Goal: Complete application form

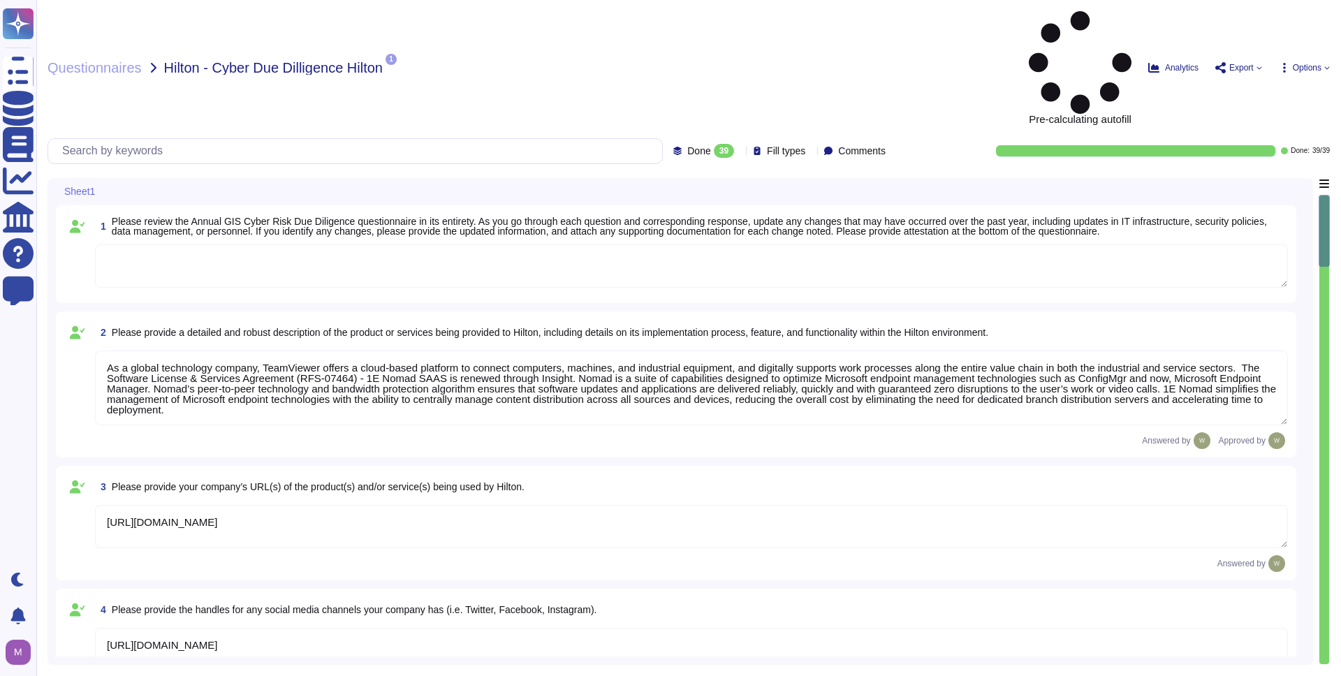
type textarea "As a global technology company, TeamViewer offers a cloud-based platform to con…"
type textarea "[URL][DOMAIN_NAME]"
type textarea "The product is deployed globally at [GEOGRAPHIC_DATA] Corporate and over 100 Pr…"
type textarea "The Security organization at TeamViewer is comprised of 40+ FTEs led by the Chi…"
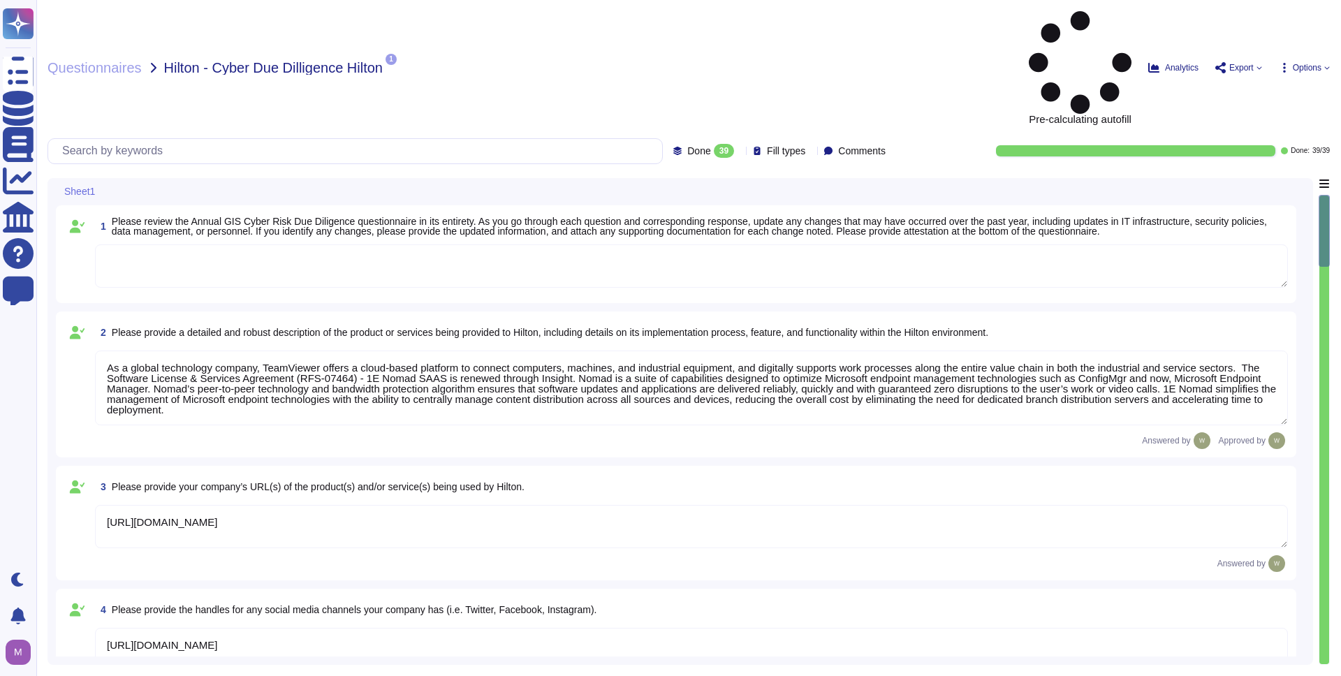
type textarea "At TeamViewer, we prioritize security training for our employees, conducting it…"
type textarea "New employees are trained for an average of two months as part of TeamViewer's …"
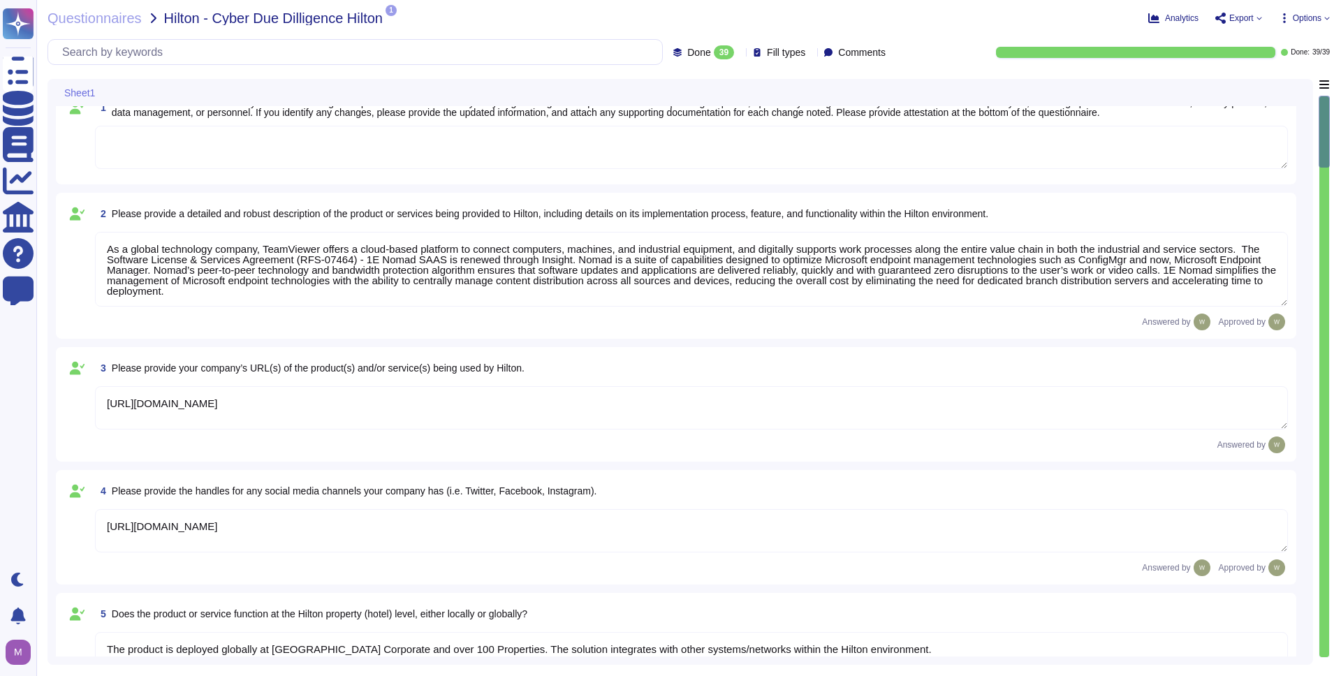
drag, startPoint x: 168, startPoint y: 248, endPoint x: 476, endPoint y: 278, distance: 310.2
click at [476, 278] on textarea "As a global technology company, TeamViewer offers a cloud-based platform to con…" at bounding box center [691, 269] width 1193 height 75
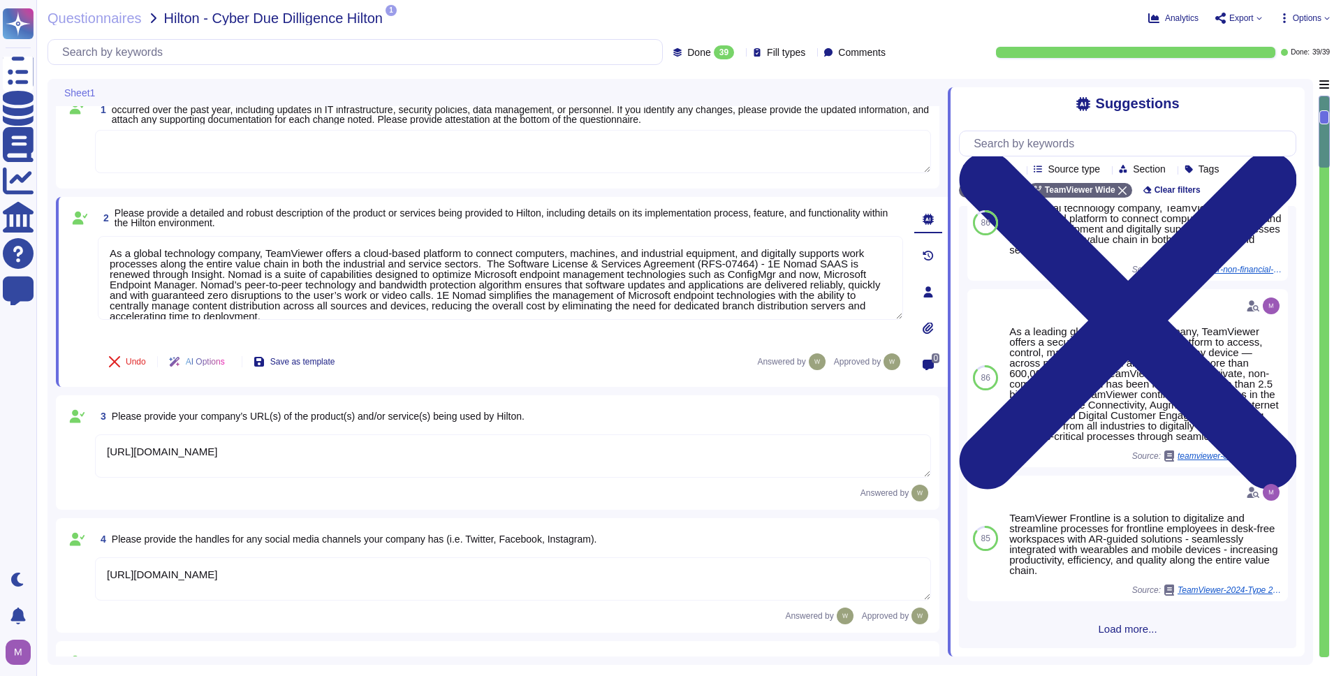
scroll to position [413, 0]
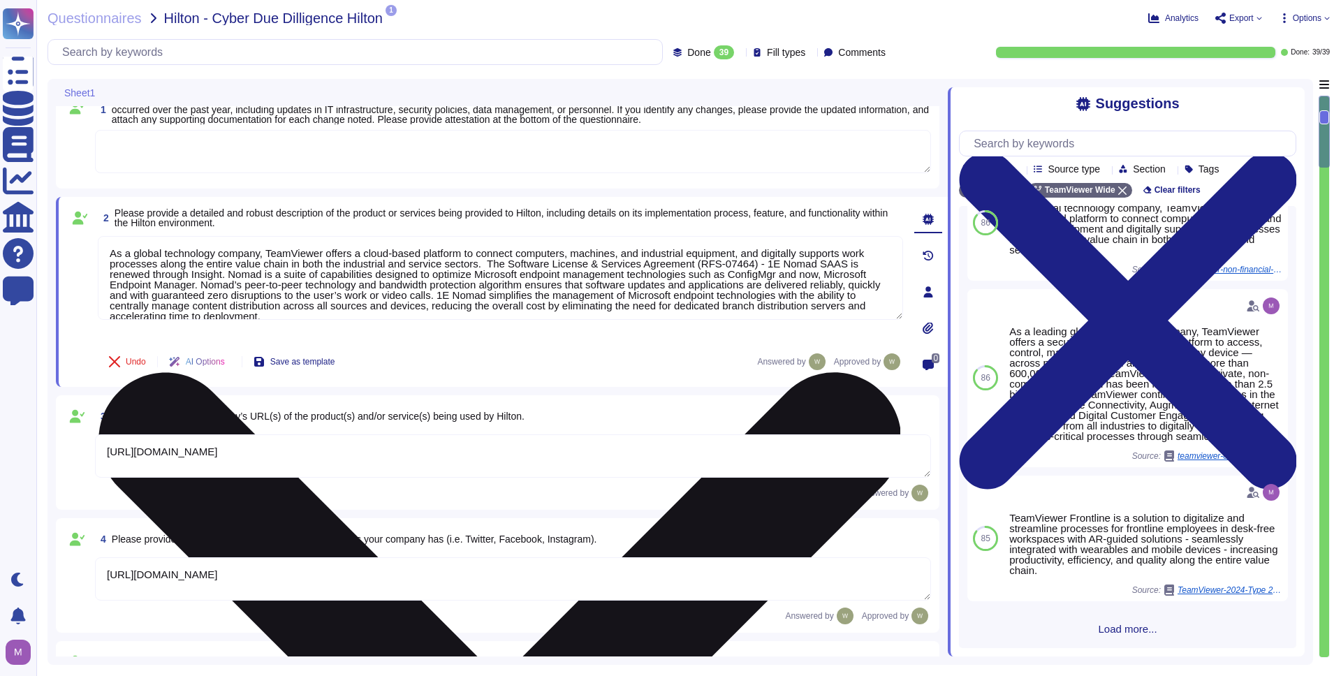
click at [636, 279] on textarea "As a global technology company, TeamViewer offers a cloud-based platform to con…" at bounding box center [500, 278] width 805 height 84
drag, startPoint x: 502, startPoint y: 275, endPoint x: 736, endPoint y: 296, distance: 234.9
click at [736, 296] on textarea "As a global technology company, TeamViewer offers a cloud-based platform to con…" at bounding box center [500, 278] width 805 height 84
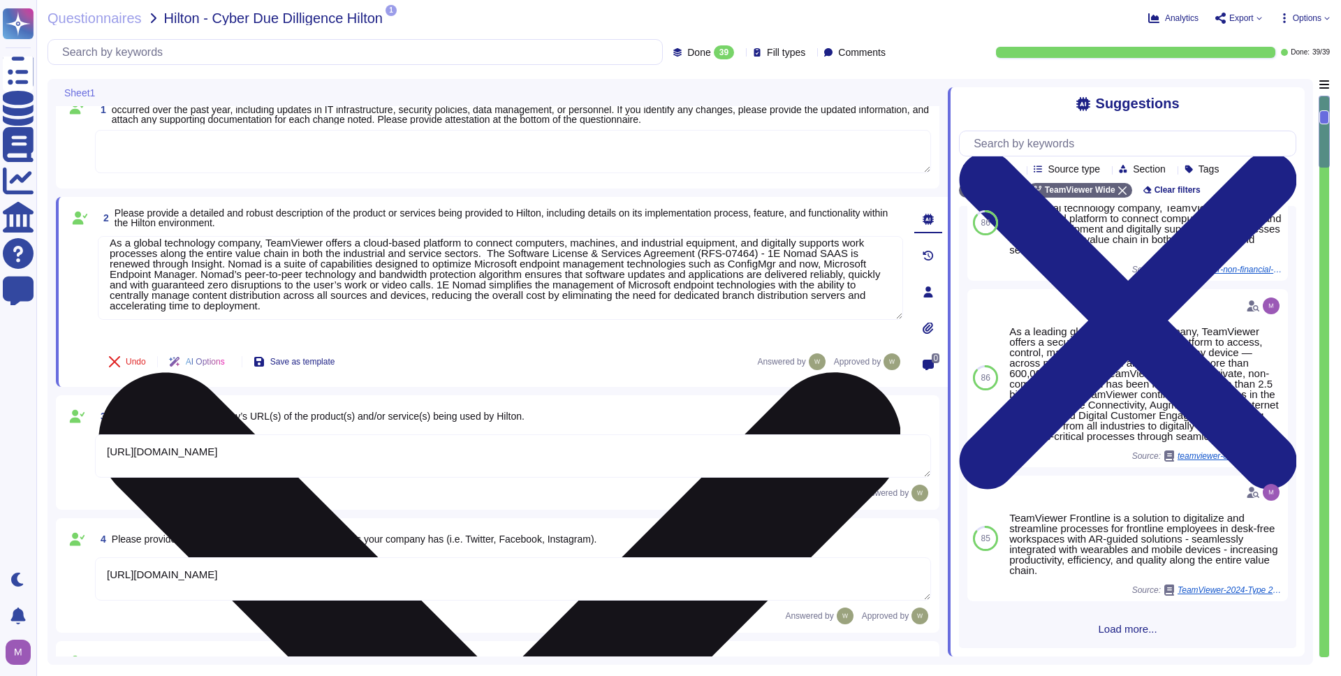
scroll to position [13, 0]
click at [564, 295] on textarea "As a global technology company, TeamViewer offers a cloud-based platform to con…" at bounding box center [500, 278] width 805 height 84
drag, startPoint x: 521, startPoint y: 280, endPoint x: 614, endPoint y: 300, distance: 94.9
click at [614, 300] on textarea "As a global technology company, TeamViewer offers a cloud-based platform to con…" at bounding box center [500, 278] width 805 height 84
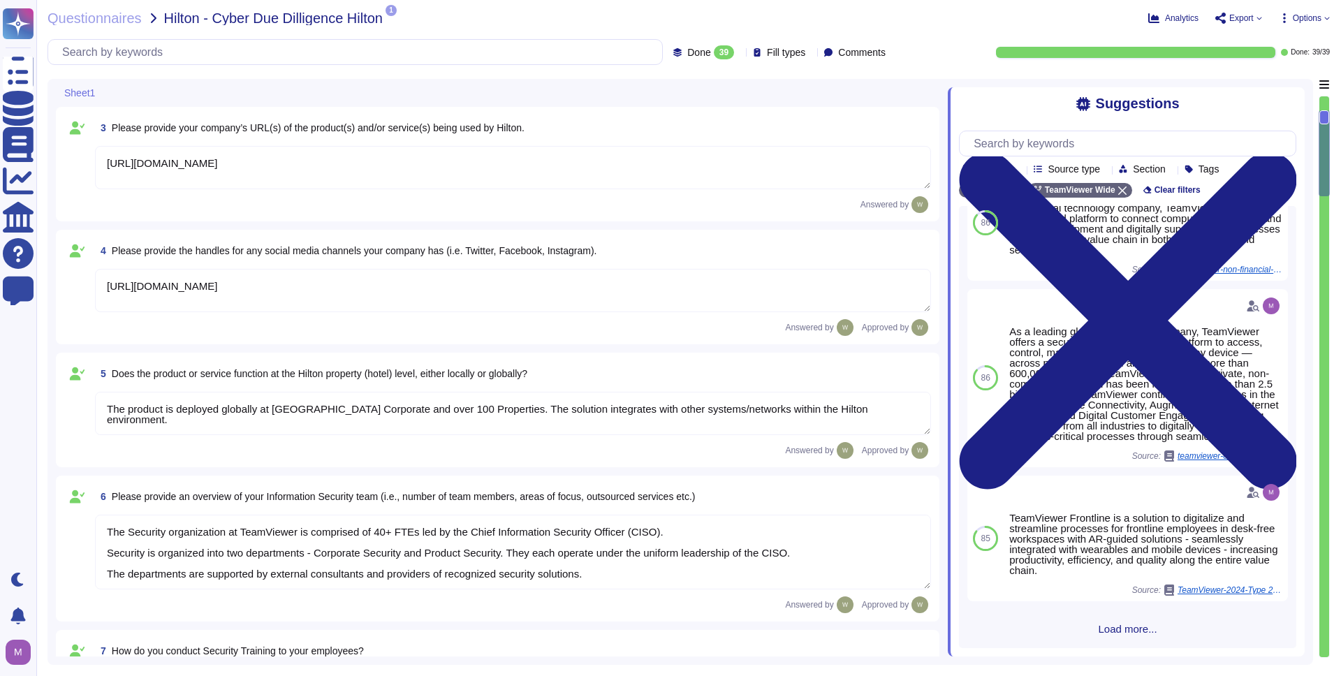
type textarea "New employees are trained for an average of two months as part of TeamViewer's …"
type textarea "TeamViewer Information Security Policy sets out TeamViewer’s high-level require…"
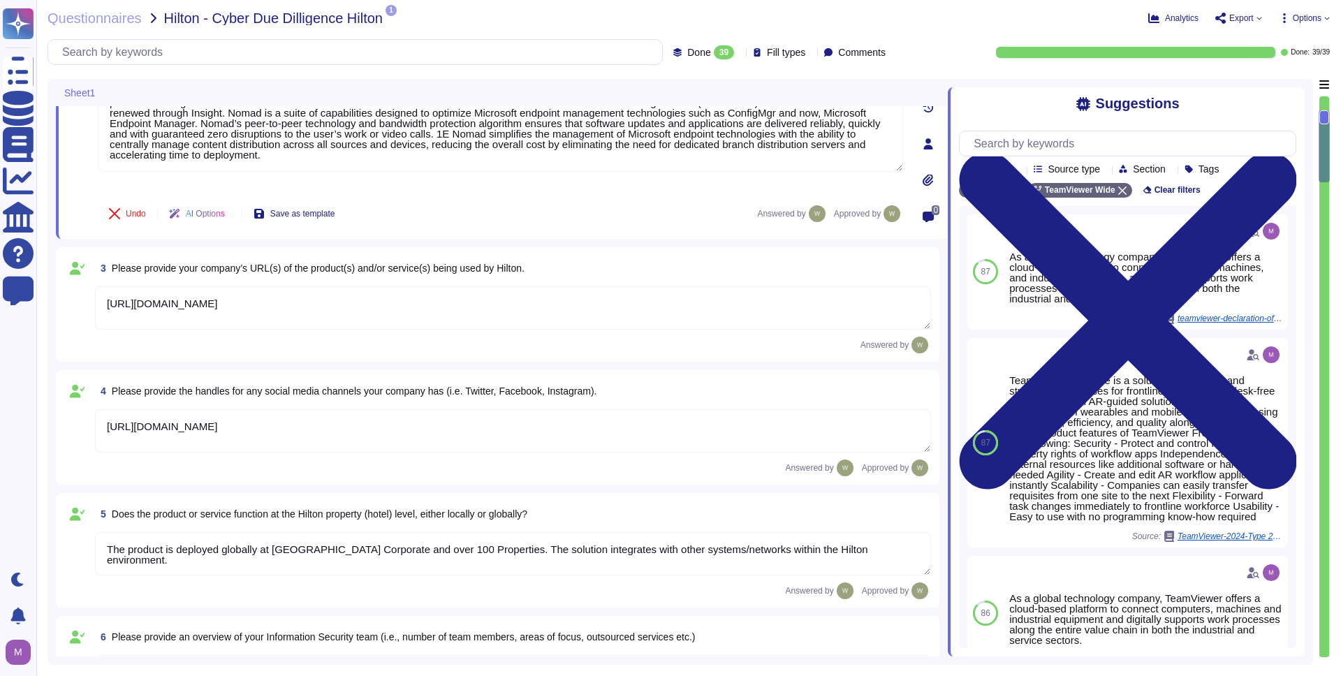
scroll to position [267, 0]
type textarea "New employees are trained for an average of two months as part of TeamViewer's …"
type textarea "TeamViewer Information Security Policy sets out TeamViewer’s high-level require…"
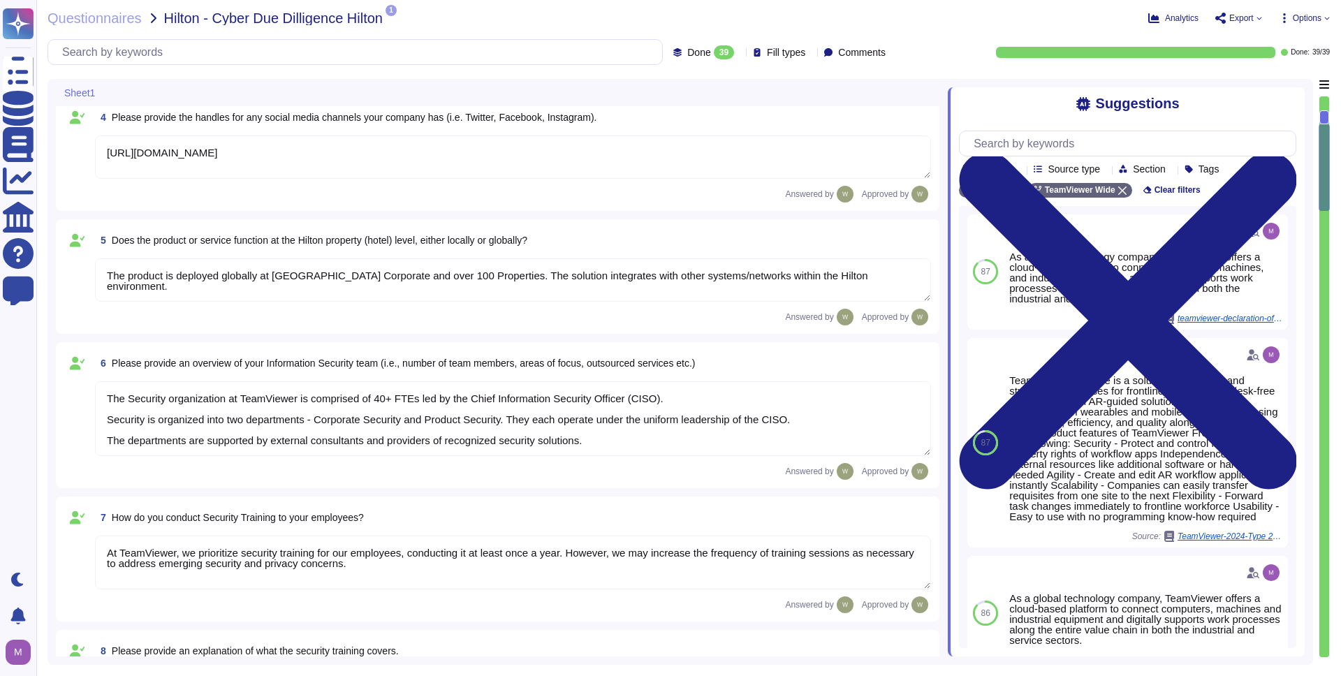
scroll to position [442, 0]
click at [286, 283] on textarea "The product is deployed globally at [GEOGRAPHIC_DATA] Corporate and over 100 Pr…" at bounding box center [513, 279] width 836 height 43
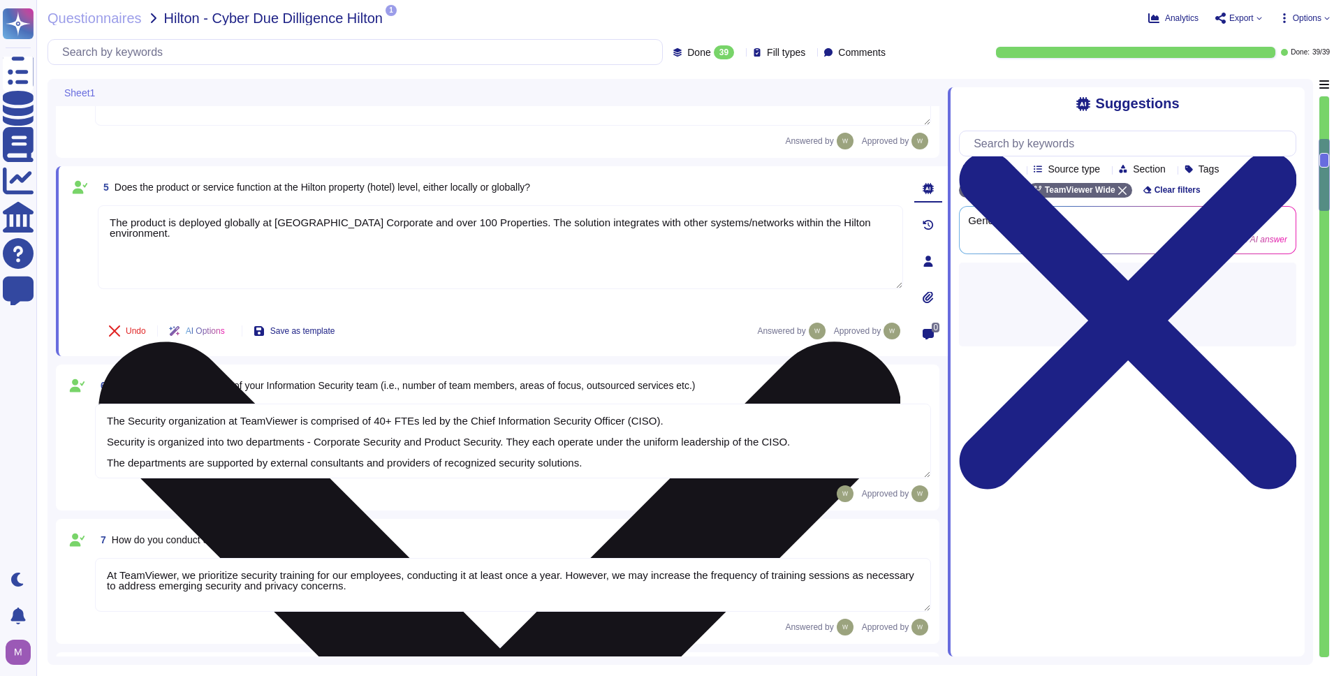
type textarea "TeamViewer Information Security Policy sets out TeamViewer’s high-level require…"
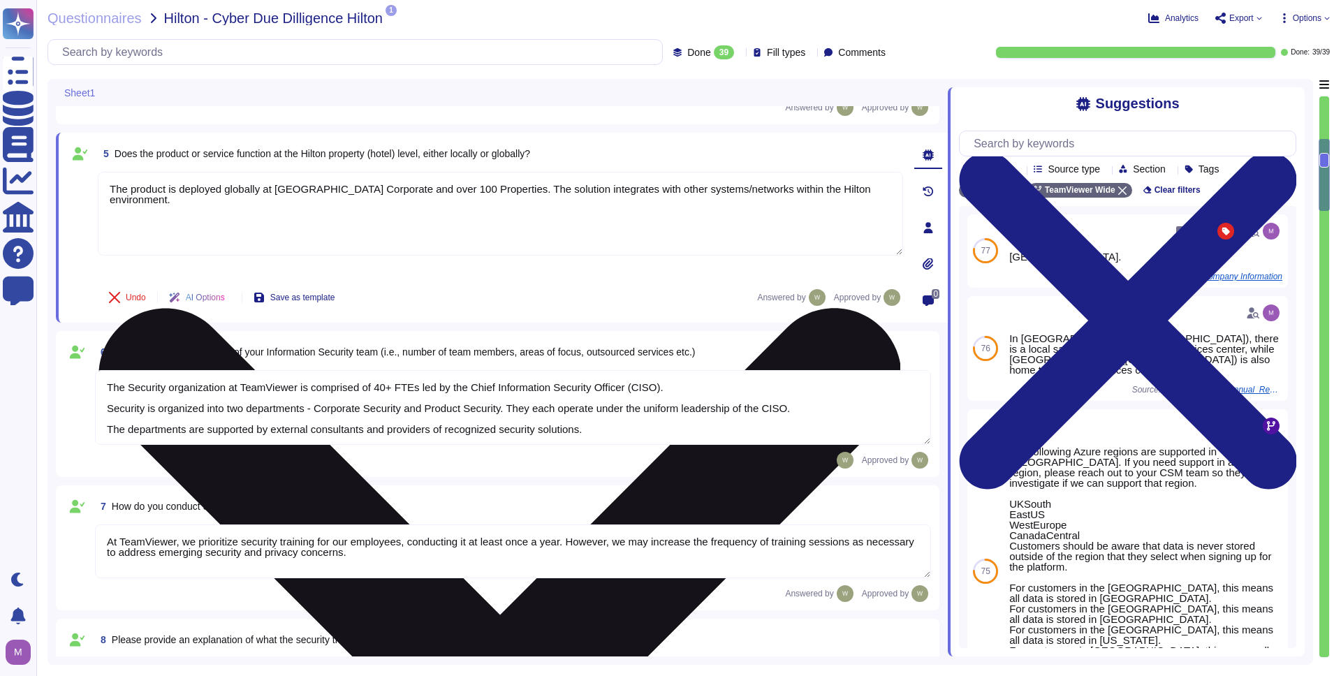
type textarea "TeamViewer follows an established S-SDLC policy based on the SAMM model as well…"
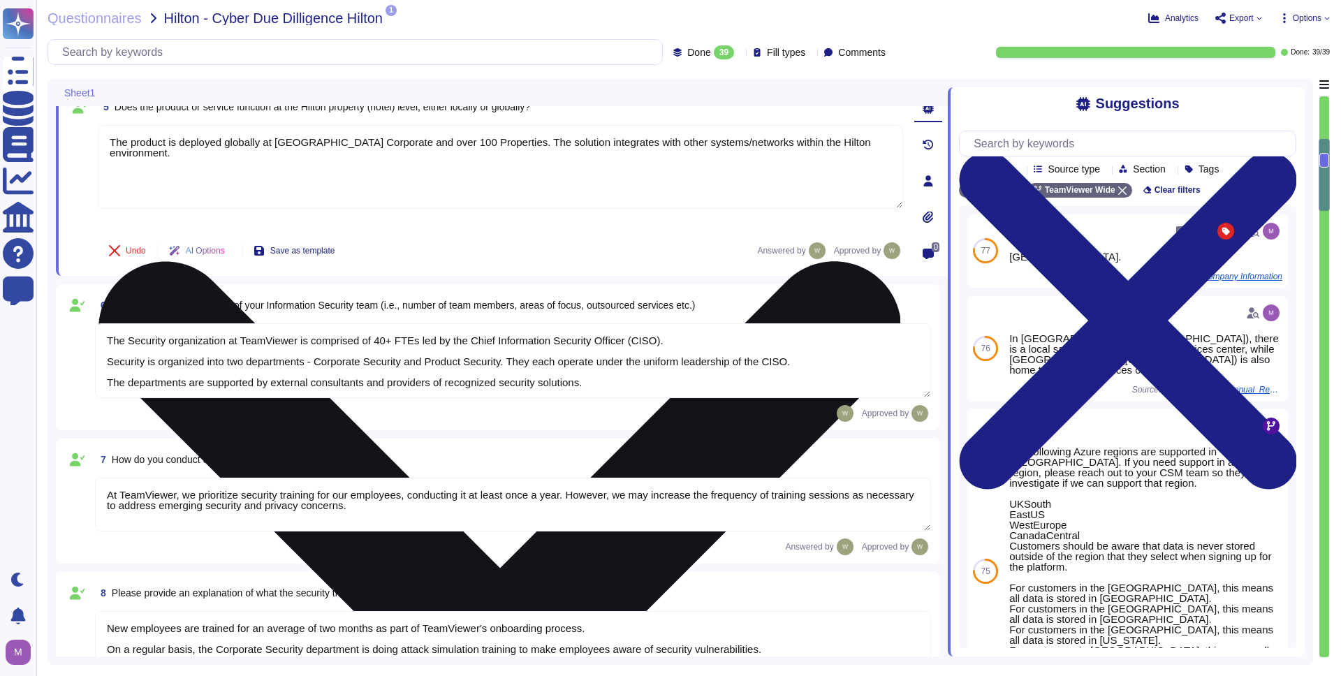
scroll to position [526, 0]
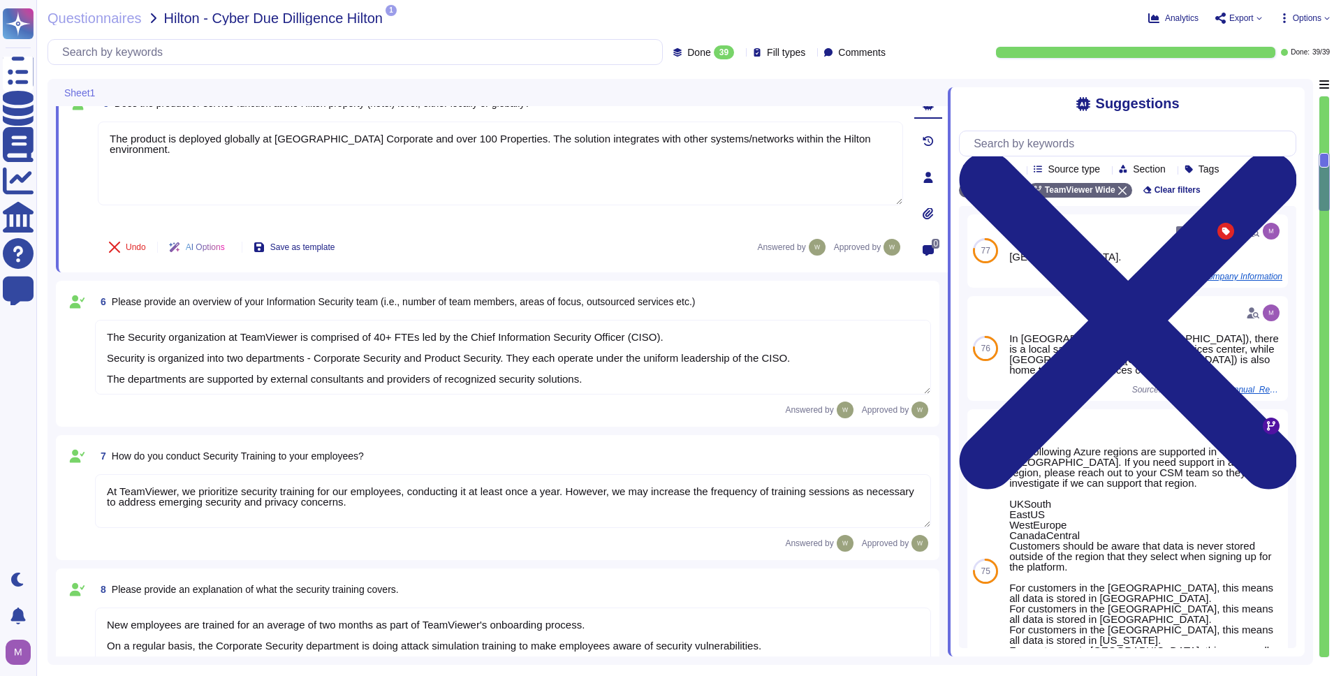
click at [251, 359] on textarea "The Security organization at TeamViewer is comprised of 40+ FTEs led by the Chi…" at bounding box center [513, 357] width 836 height 75
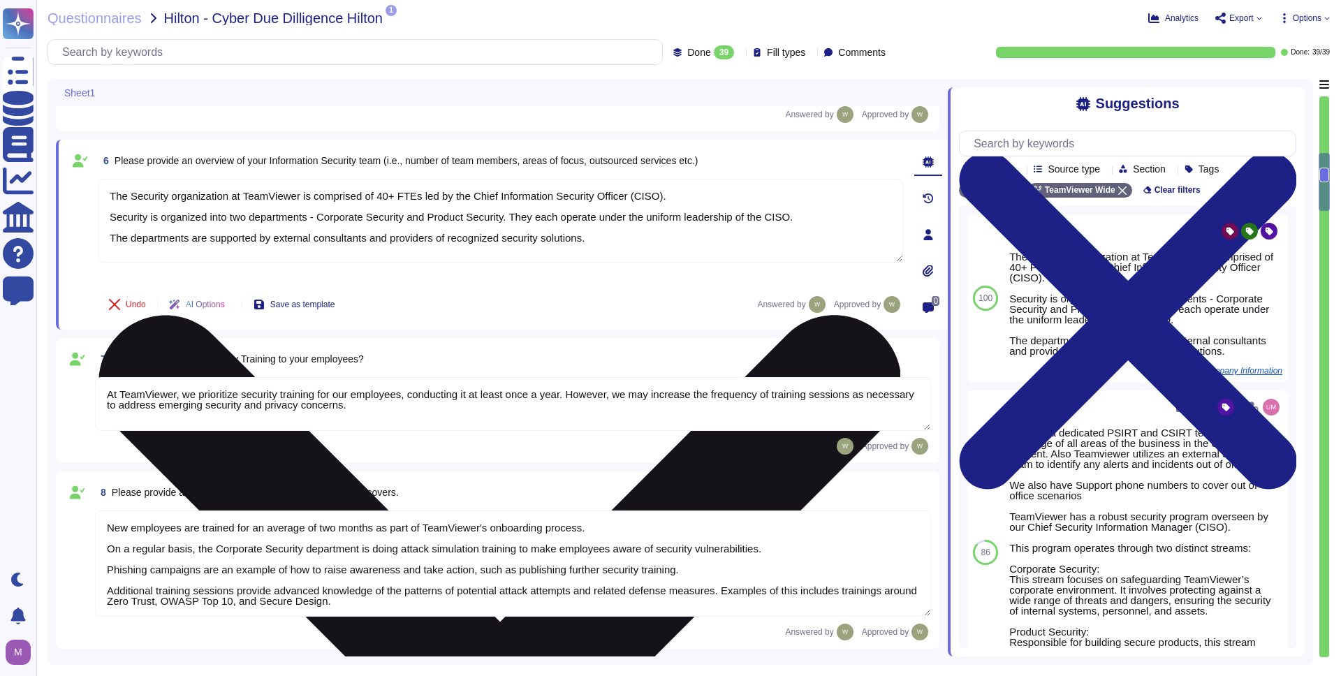
scroll to position [594, 0]
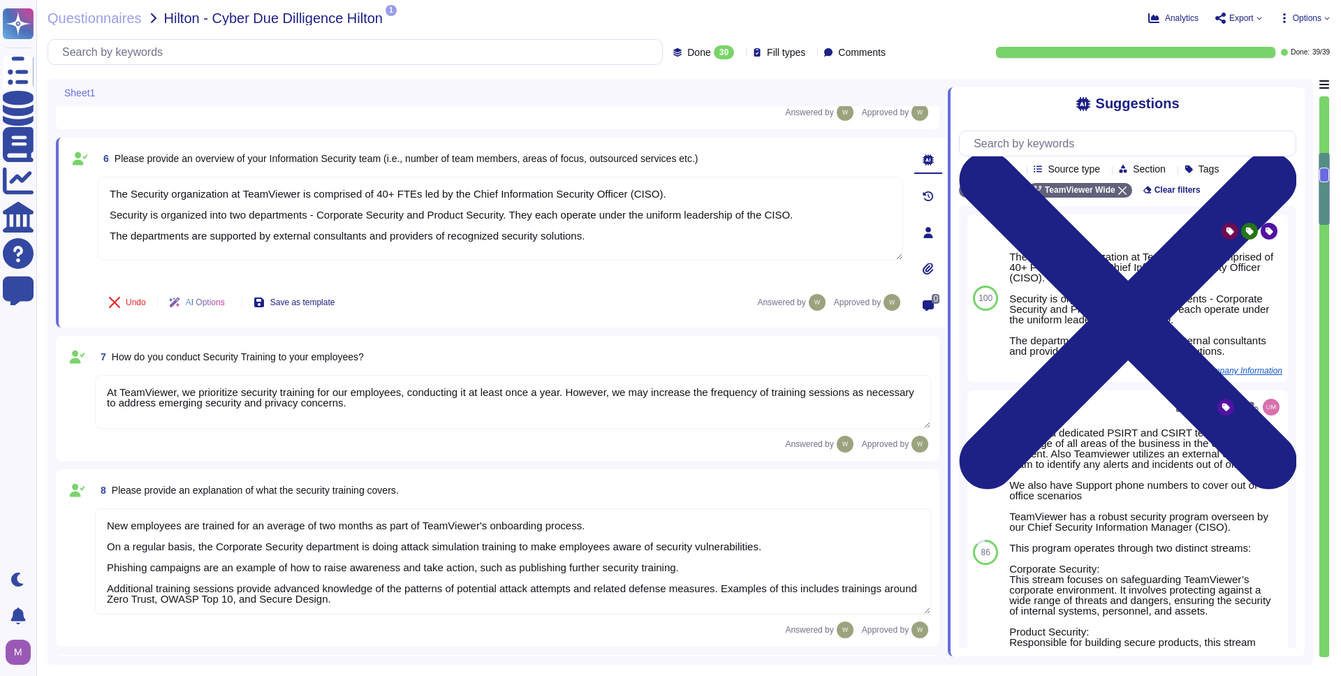
click at [477, 414] on textarea "At TeamViewer, we prioritize security training for our employees, conducting it…" at bounding box center [513, 402] width 836 height 54
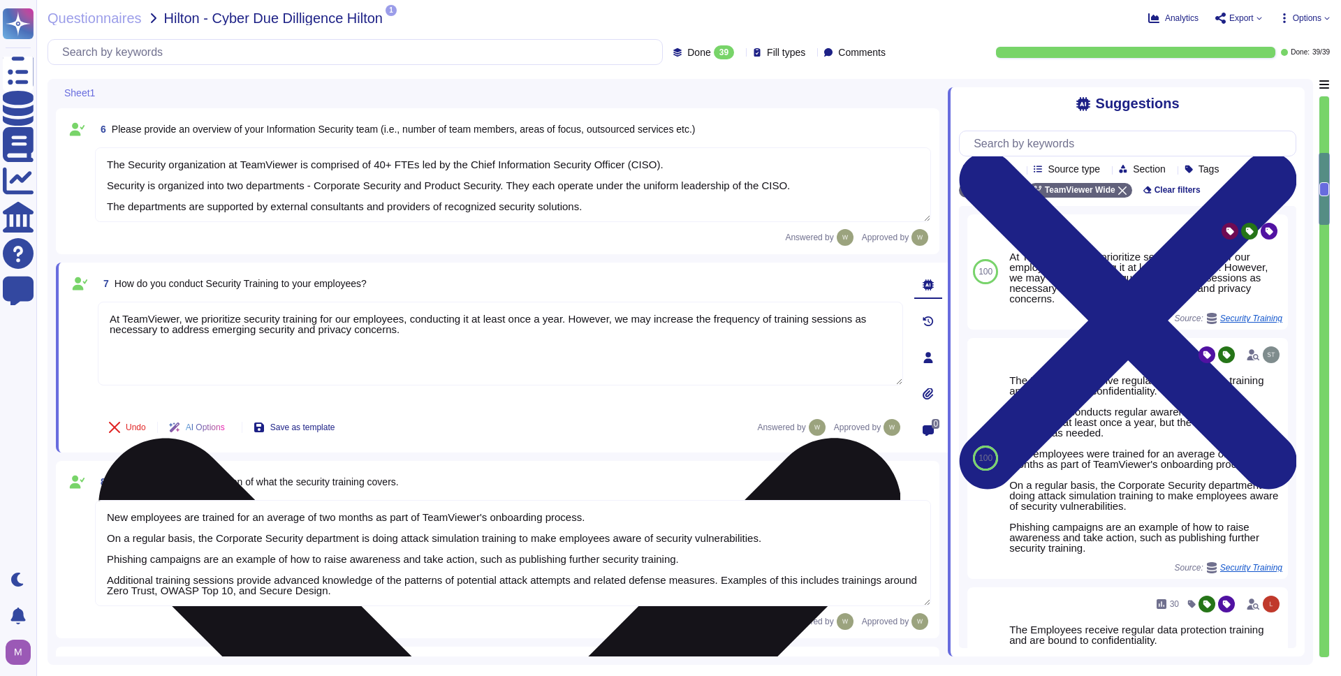
type textarea "The risk assessment procedure defines the responsibility, methodologies and pro…"
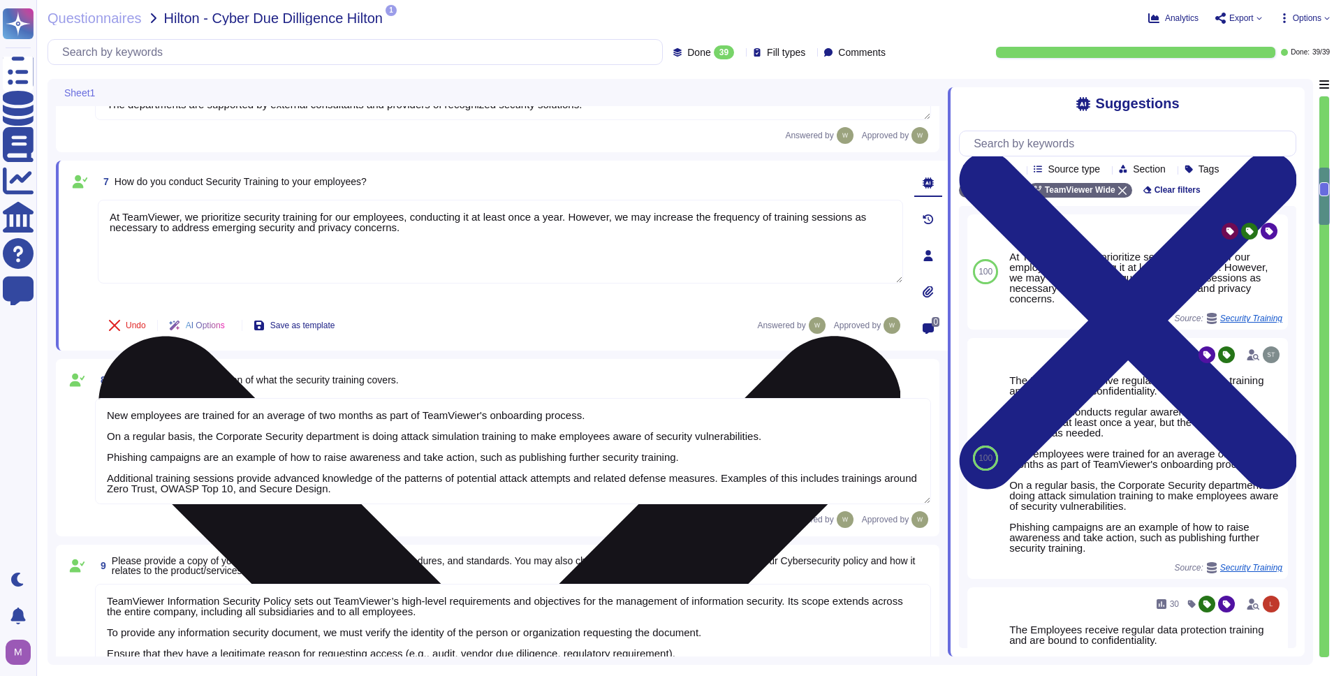
scroll to position [722, 0]
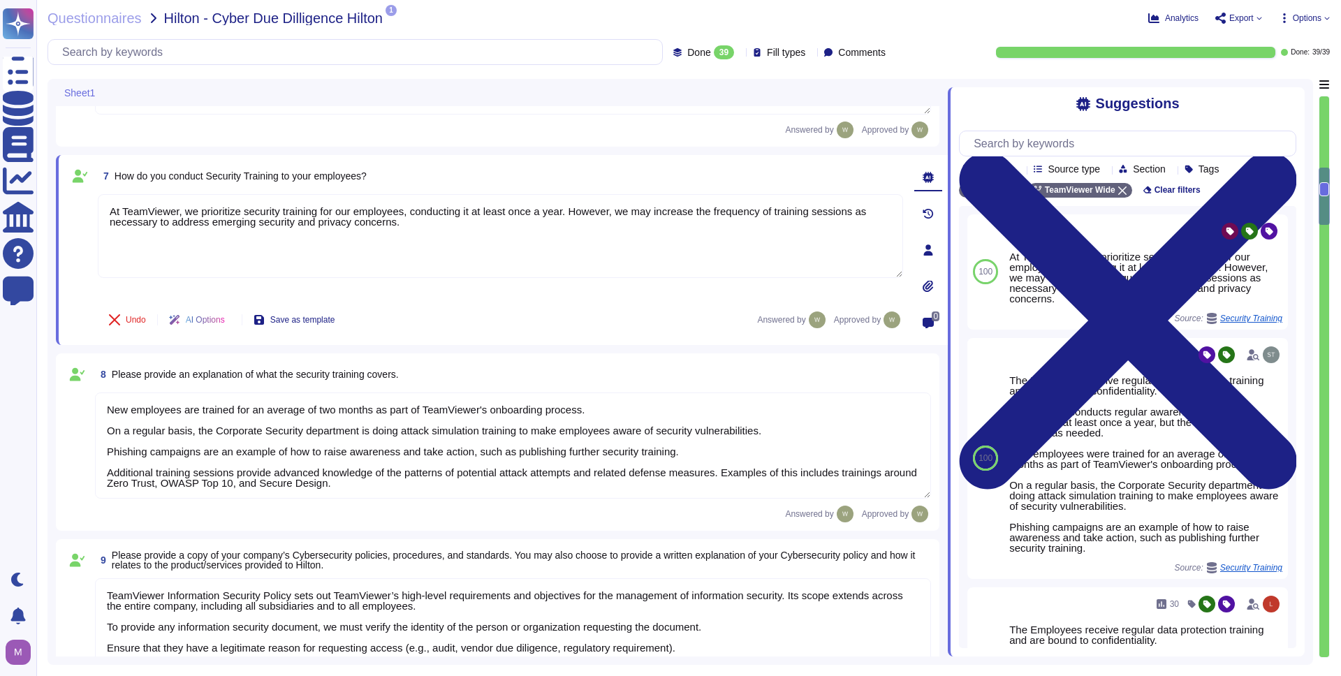
click at [427, 428] on textarea "New employees are trained for an average of two months as part of TeamViewer's …" at bounding box center [513, 446] width 836 height 106
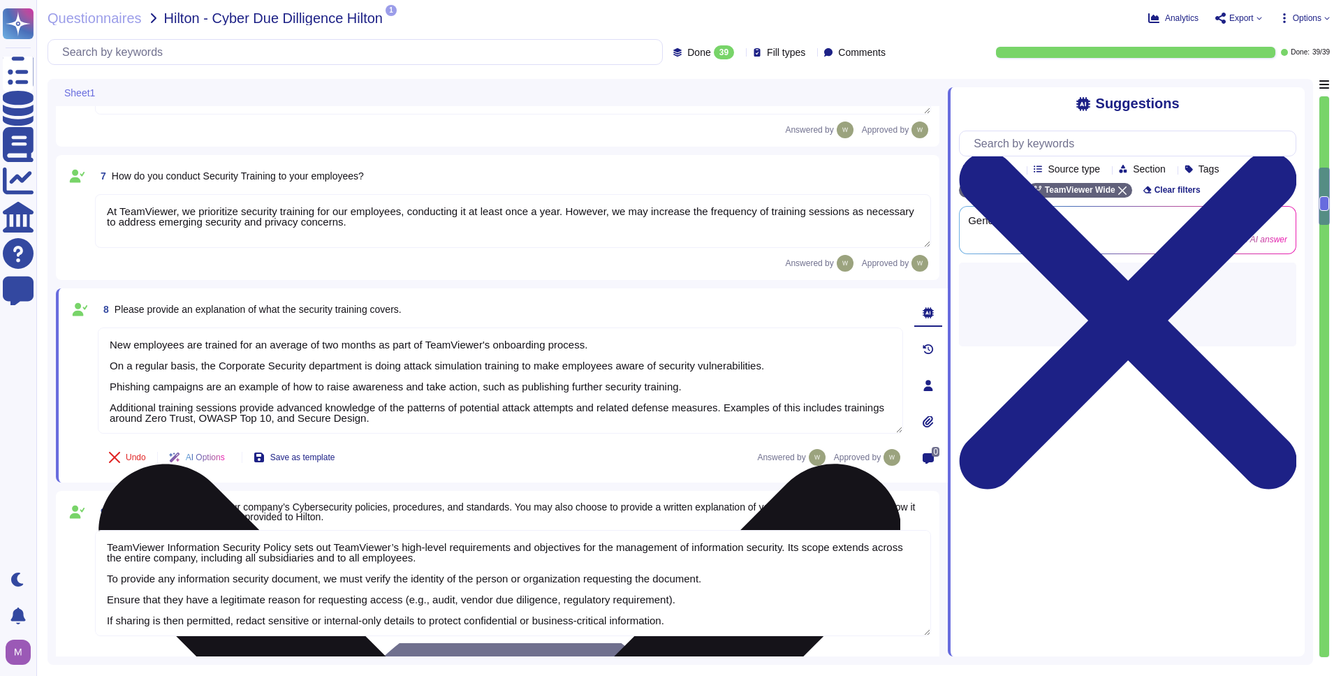
scroll to position [1, 0]
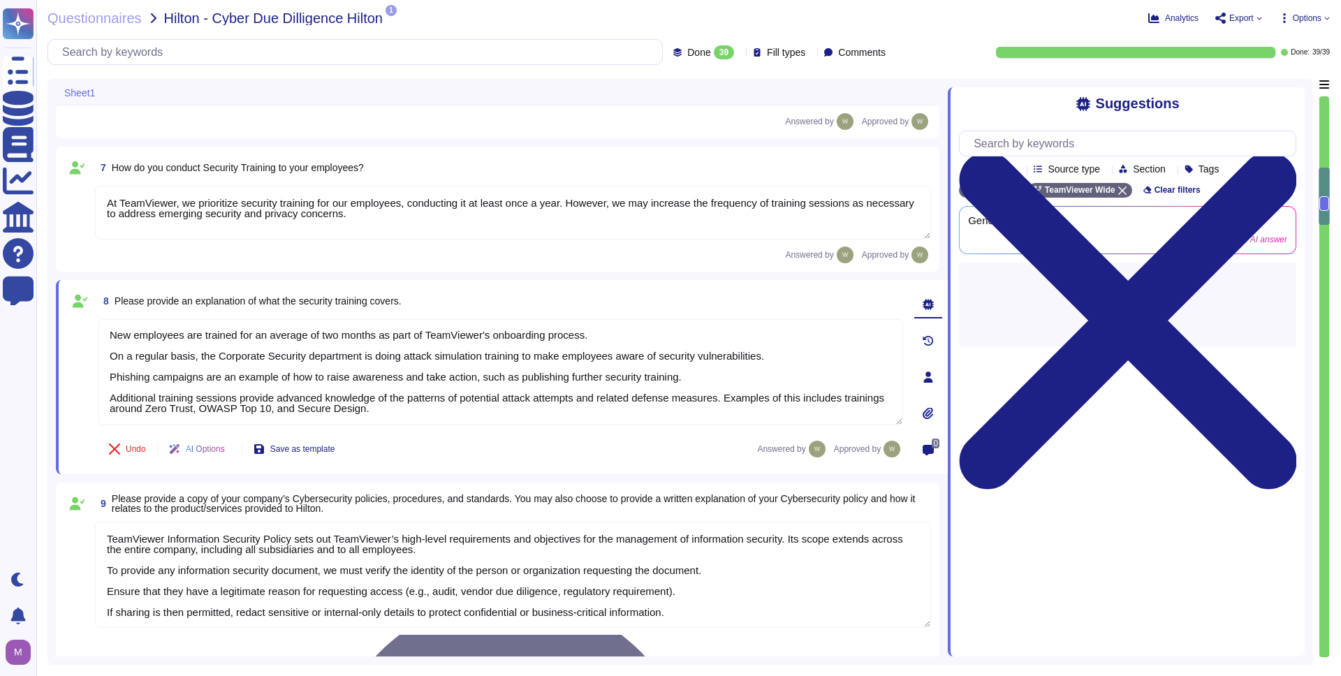
type textarea "TeamViewer leverages an external 24/7 SOC to monitor its network and spot any a…"
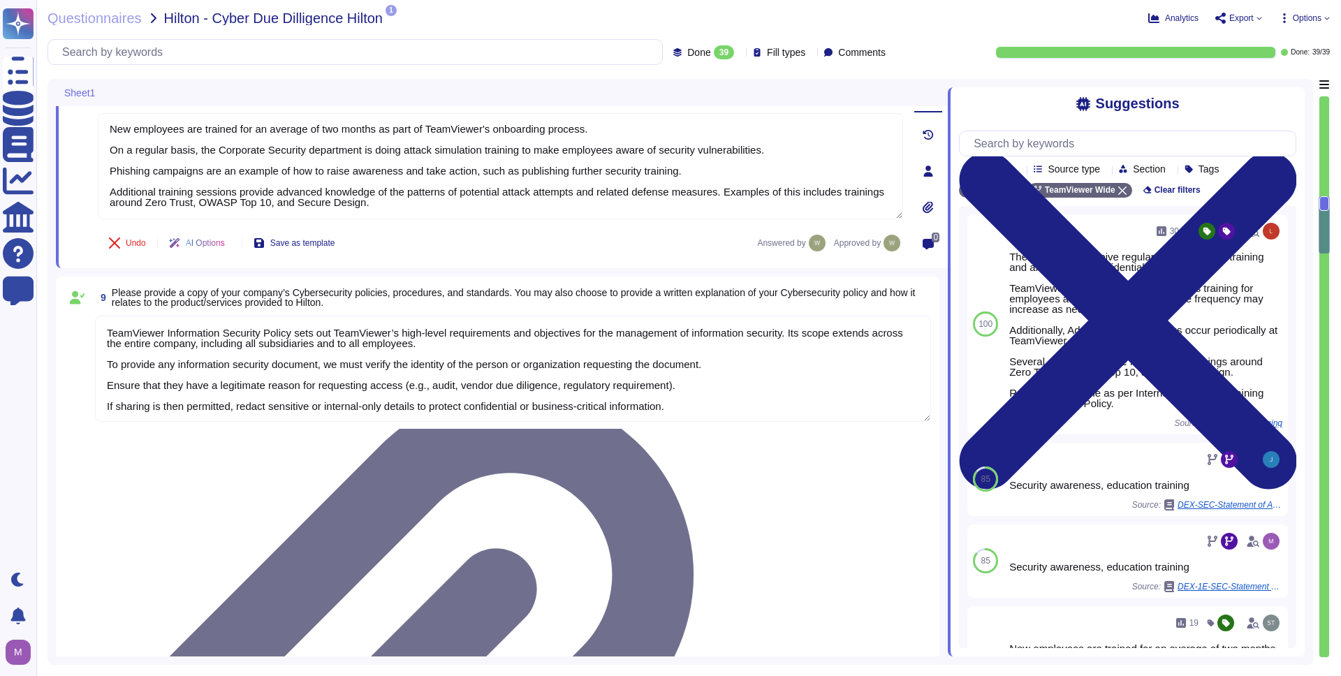
scroll to position [944, 0]
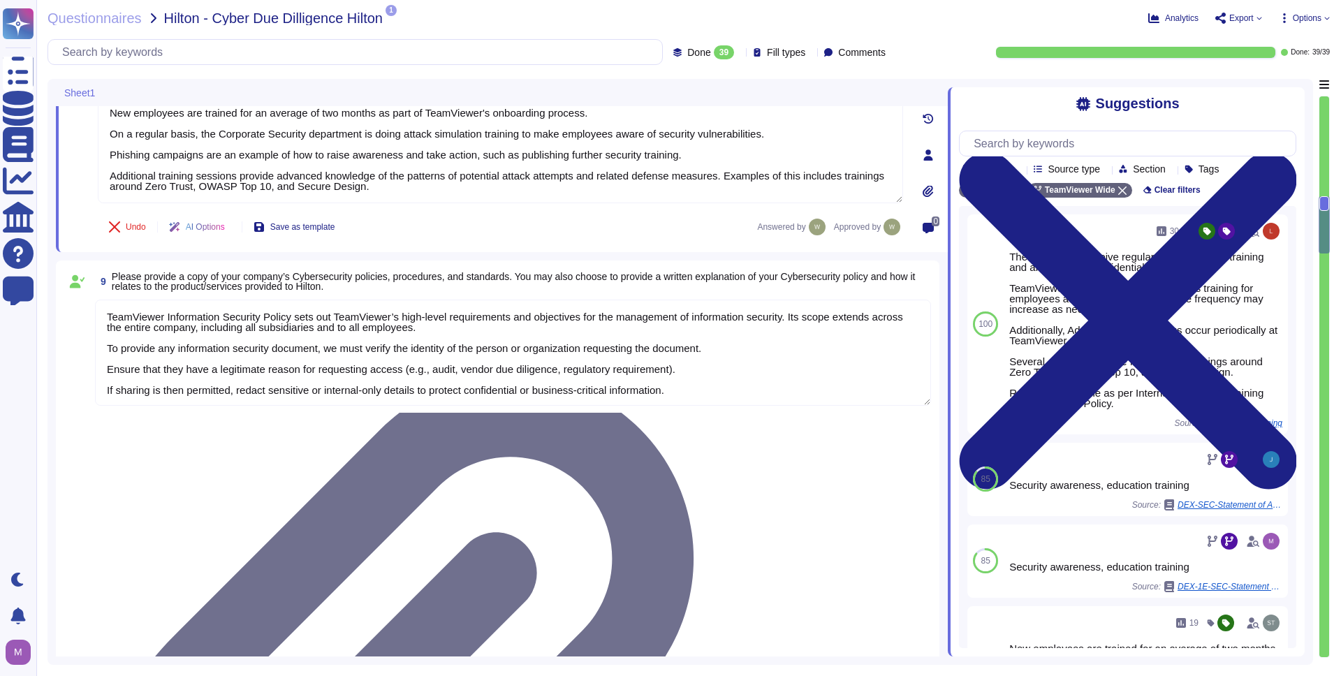
click at [269, 332] on textarea "TeamViewer Information Security Policy sets out TeamViewer’s high-level require…" at bounding box center [513, 353] width 836 height 106
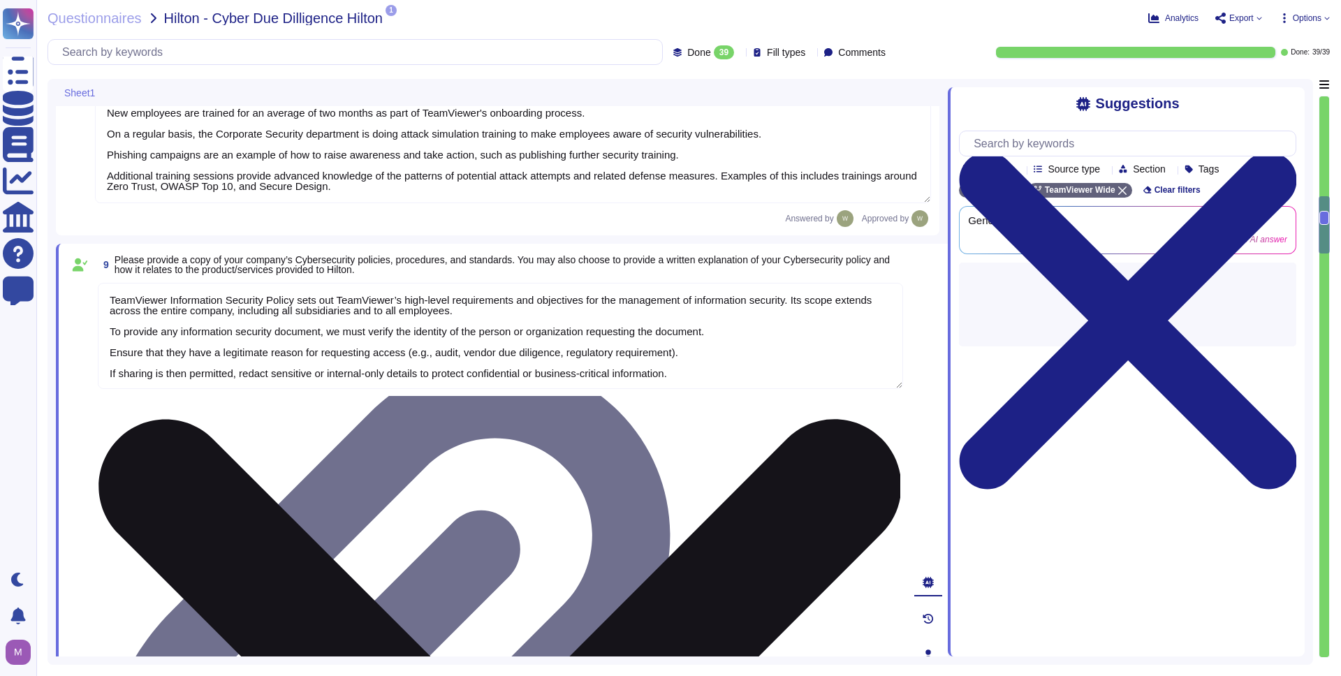
scroll to position [1, 0]
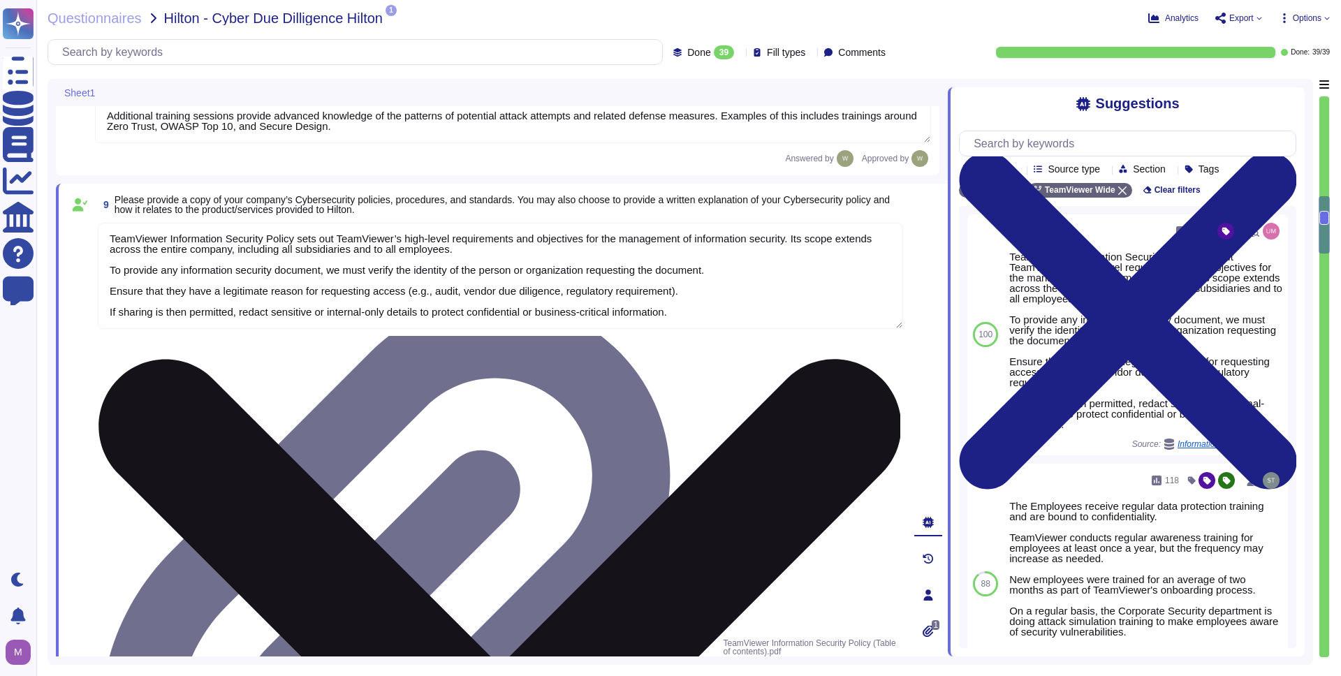
type textarea "TeamViewer owns several certifications which includes but is not limited to: • …"
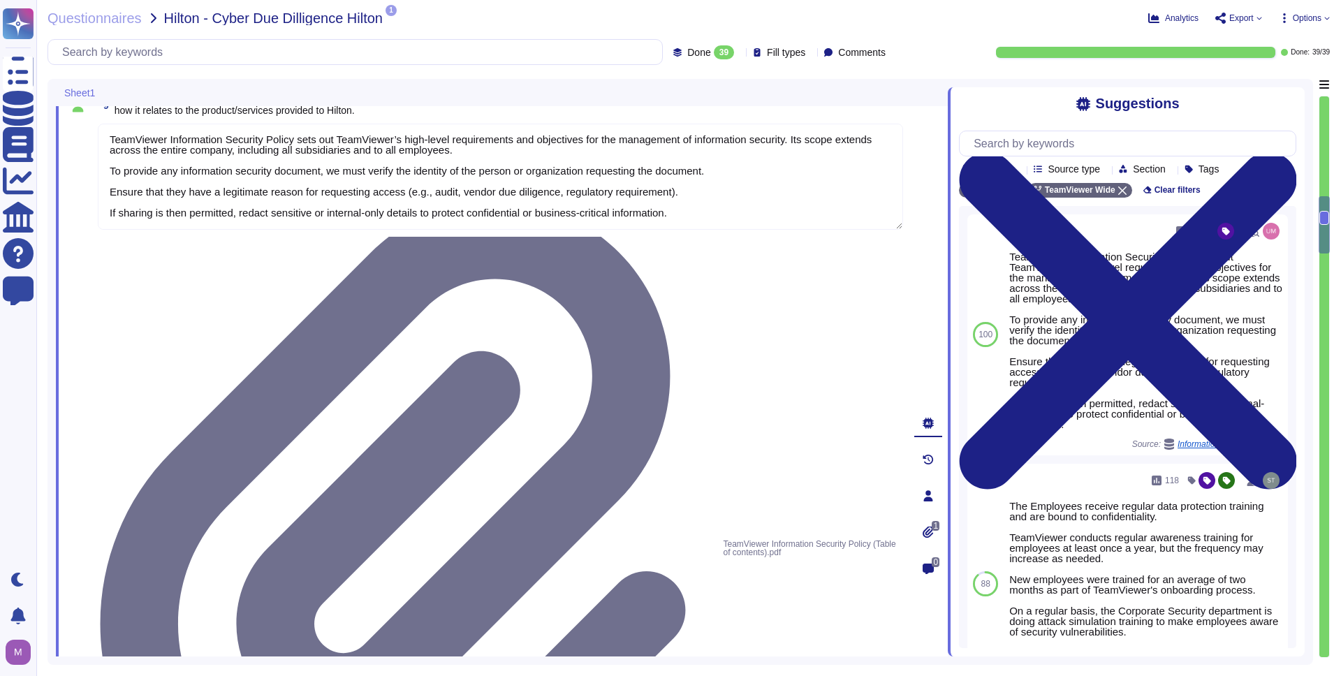
scroll to position [1073, 0]
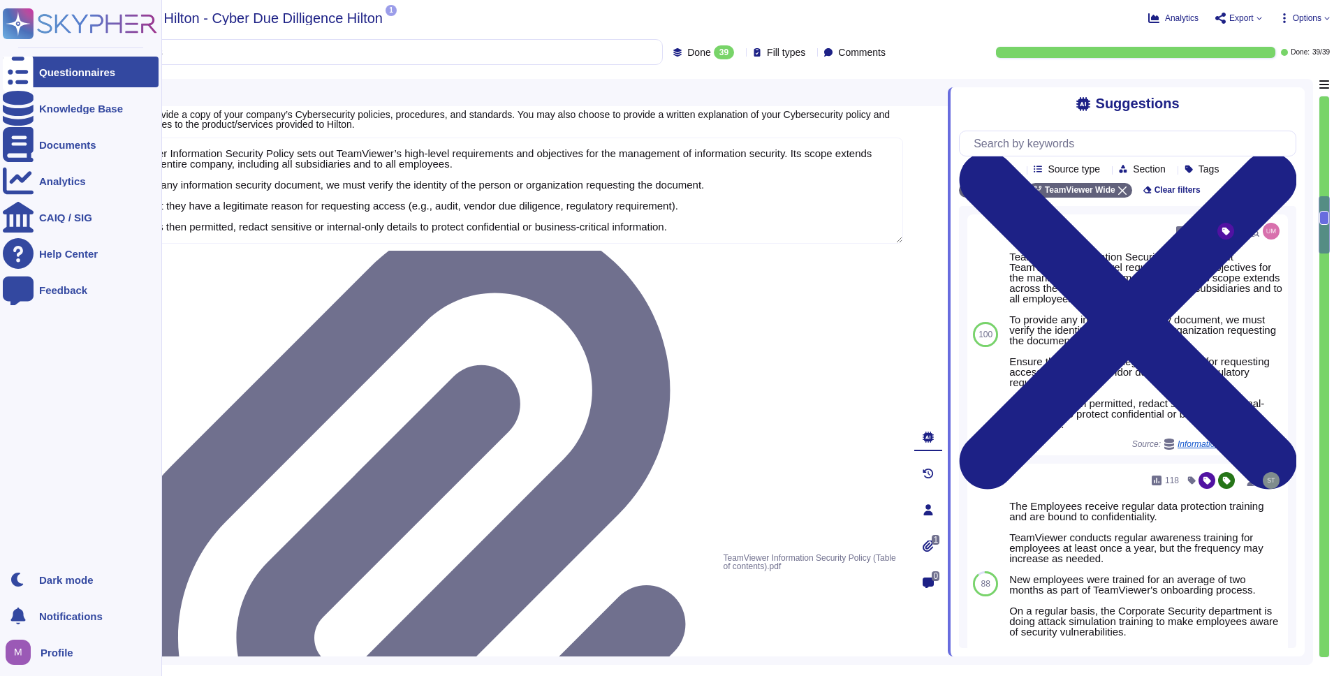
click at [27, 350] on ul "Questionnaires Knowledge Base Documents Analytics CAIQ / SIG Help Center Feedba…" at bounding box center [81, 306] width 156 height 499
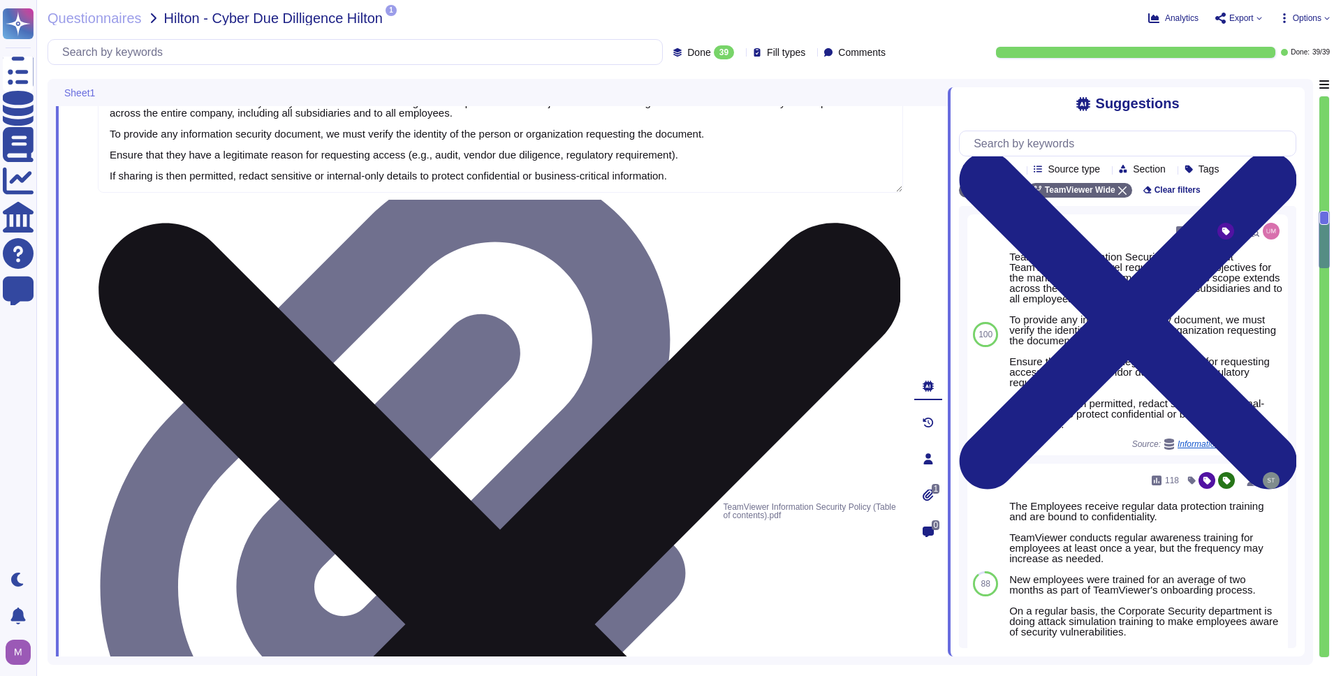
scroll to position [1127, 0]
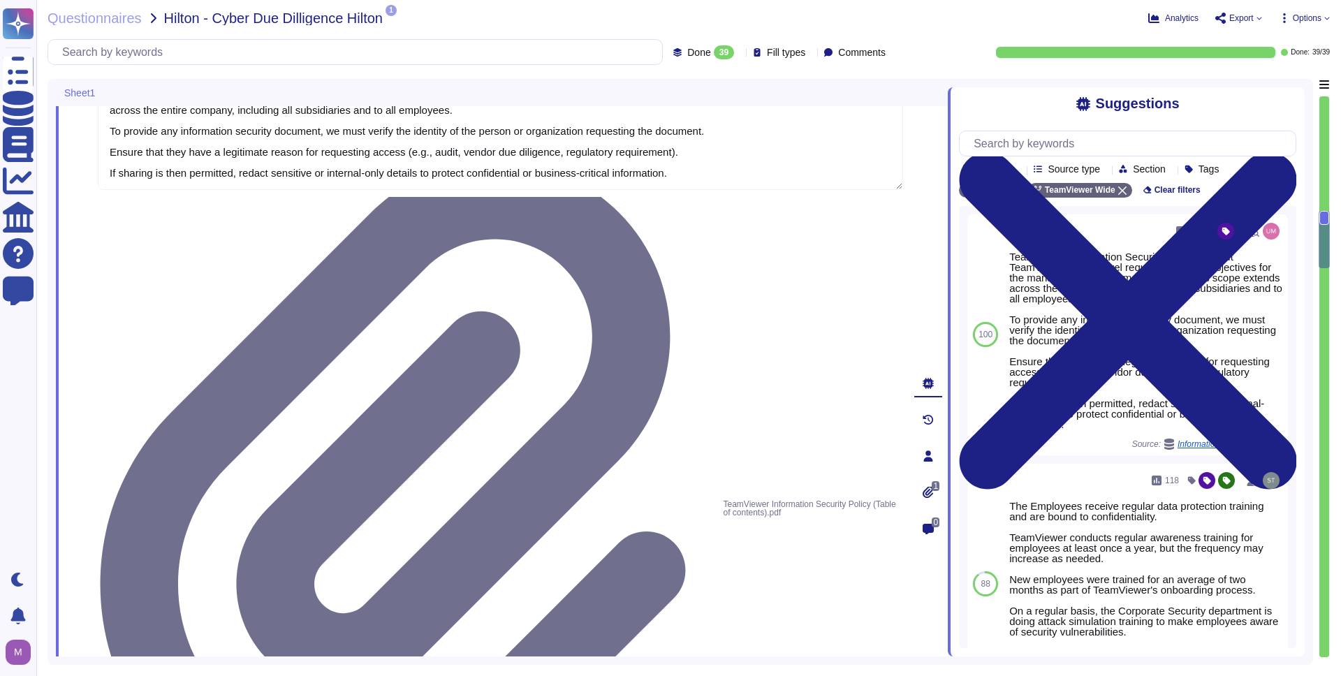
drag, startPoint x: 212, startPoint y: 327, endPoint x: 423, endPoint y: 370, distance: 215.2
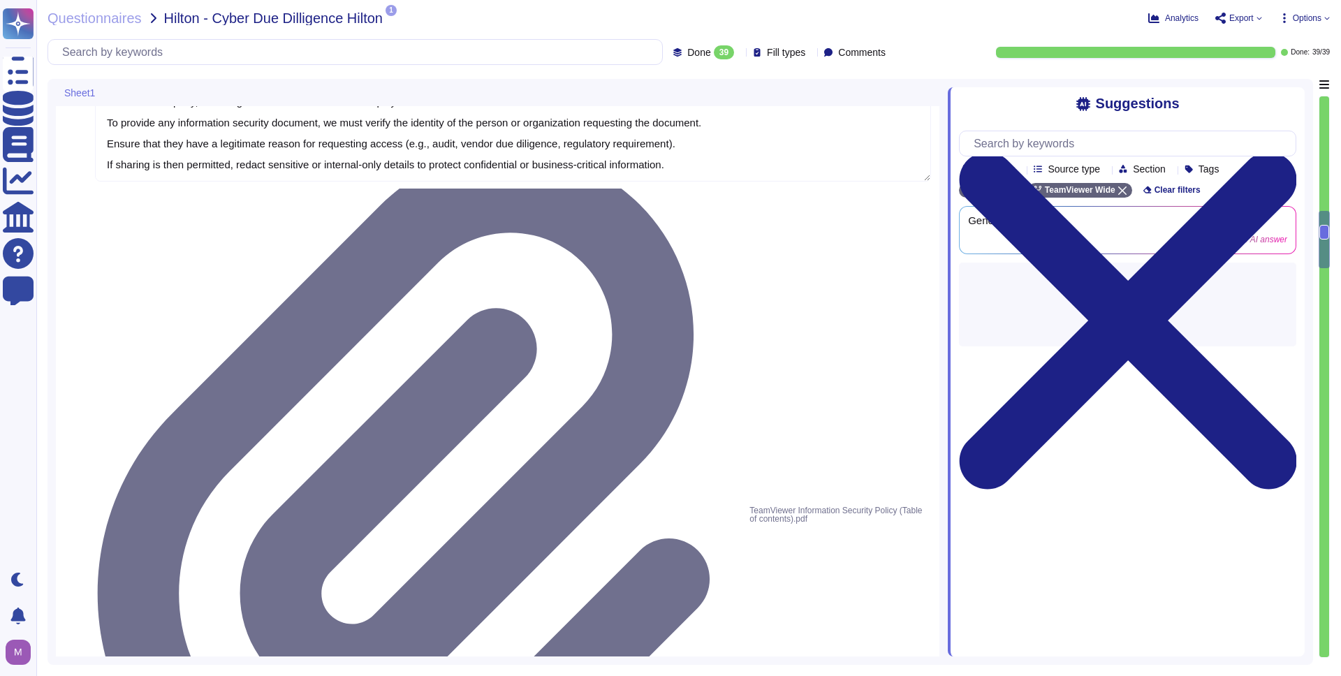
type textarea "TeamViewer owns several certifications which includes but is not limited to: • …"
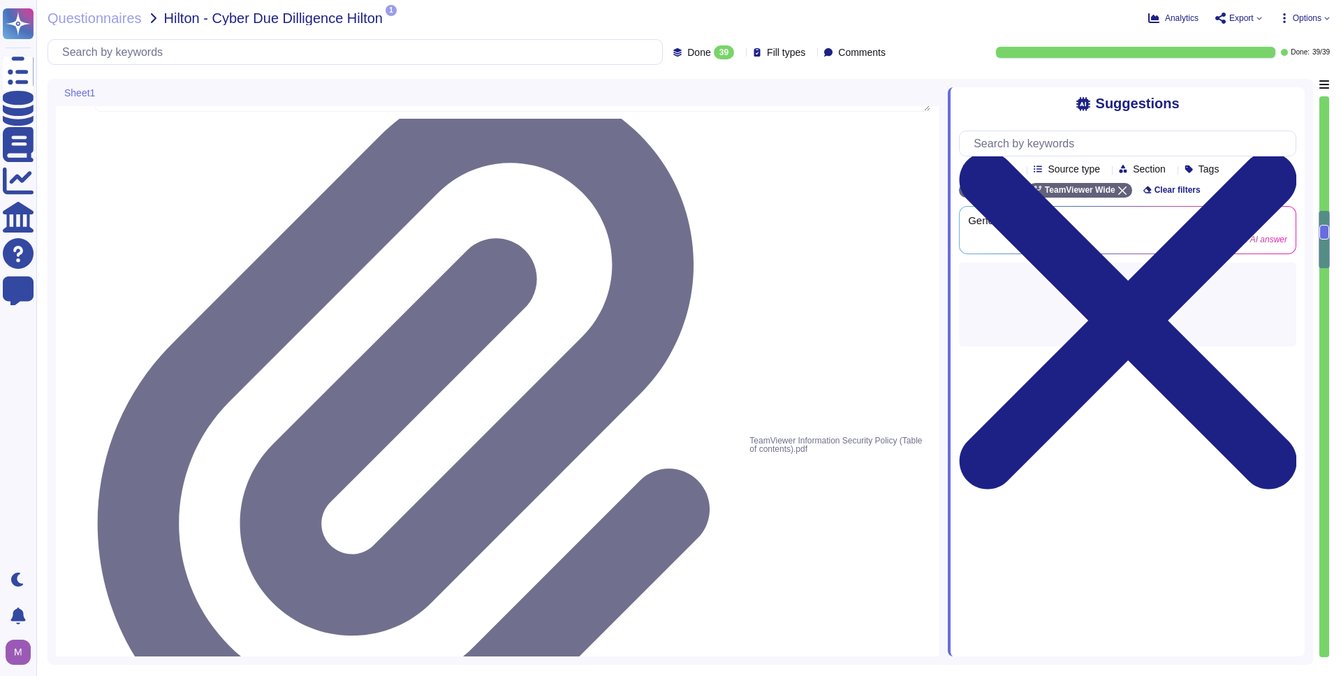
type textarea "Yes, Hilton Guest / Employee data is collected."
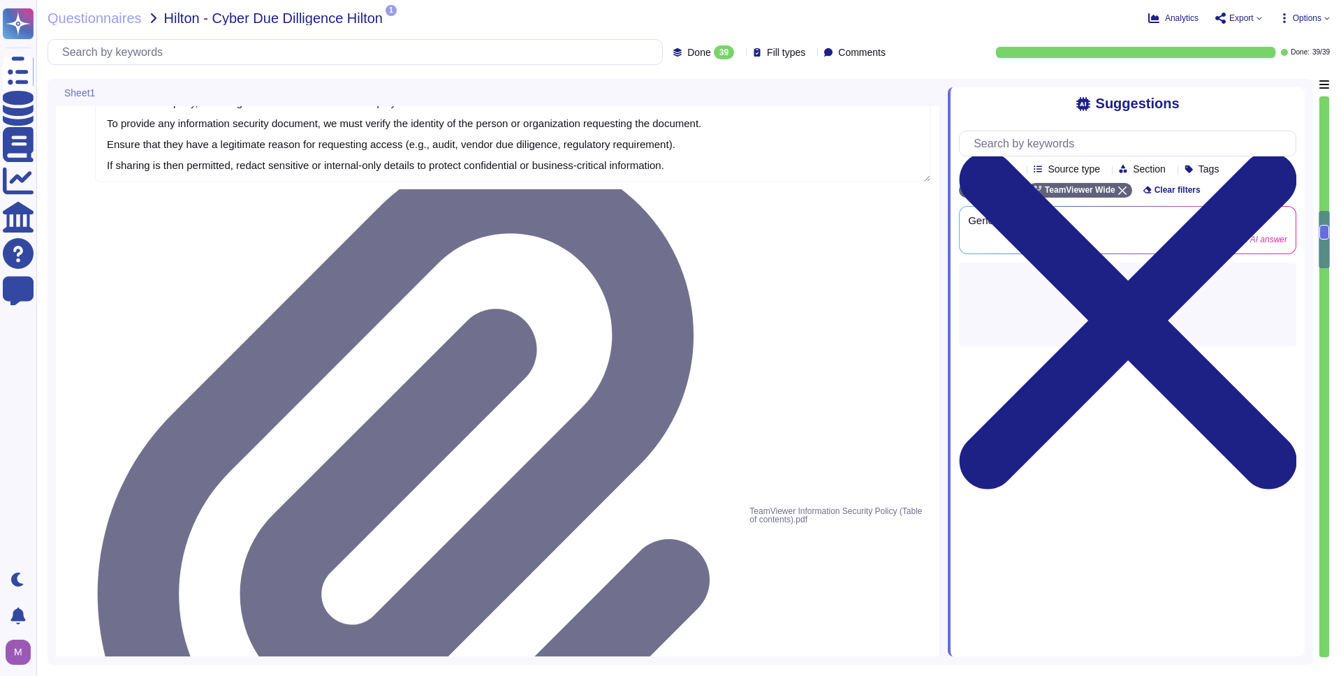
type textarea "At TeamViewer, we prioritize security training for our employees, conducting it…"
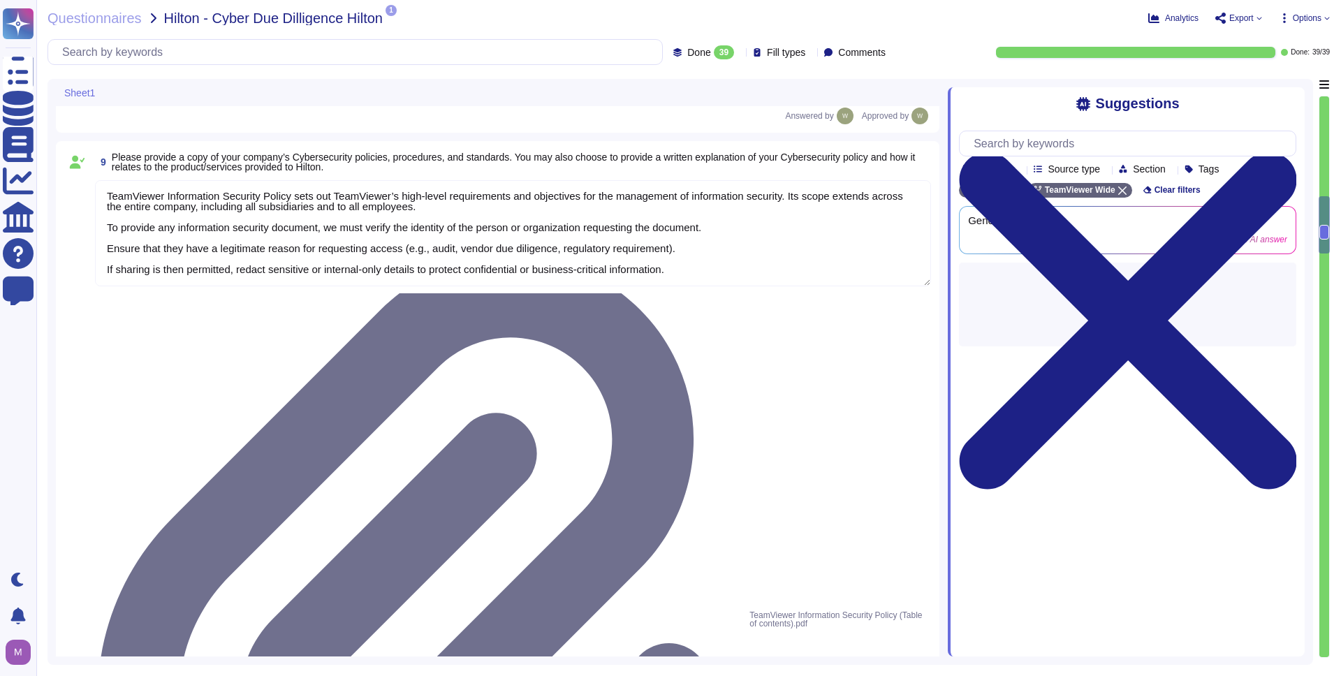
scroll to position [1033, 0]
click at [125, 242] on textarea "TeamViewer Information Security Policy sets out TeamViewer’s high-level require…" at bounding box center [513, 233] width 836 height 106
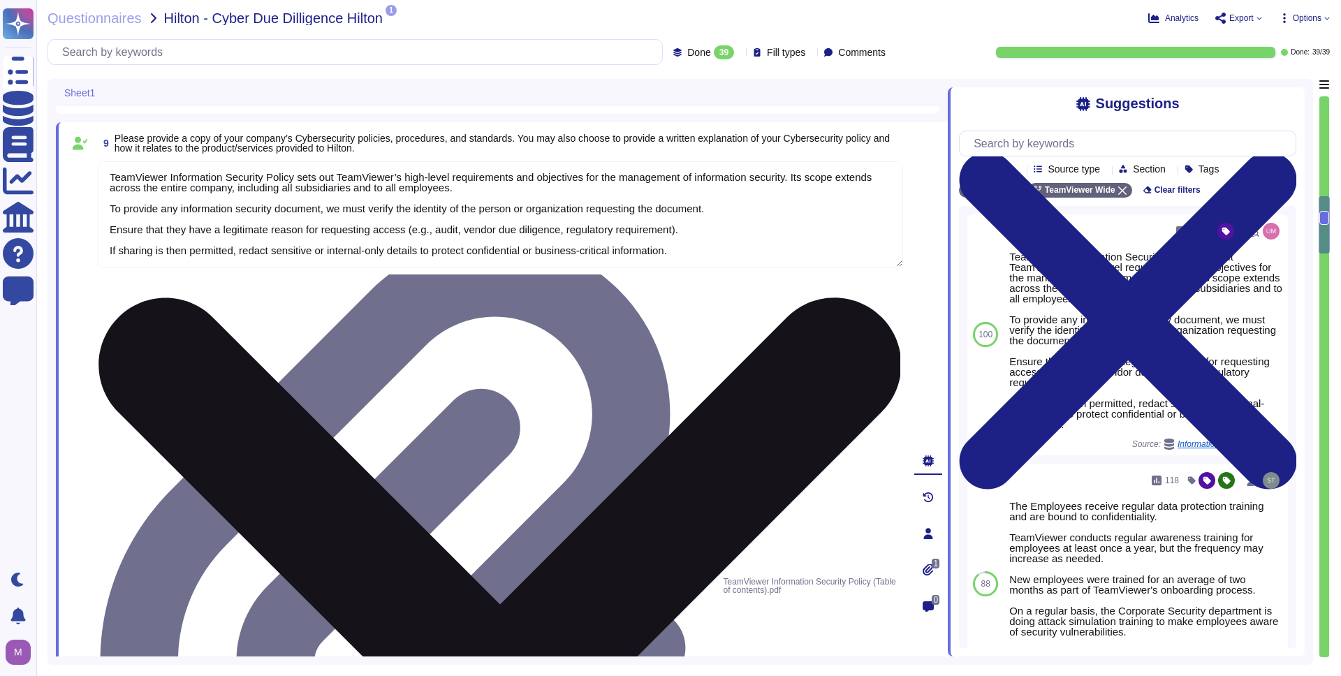
scroll to position [1054, 0]
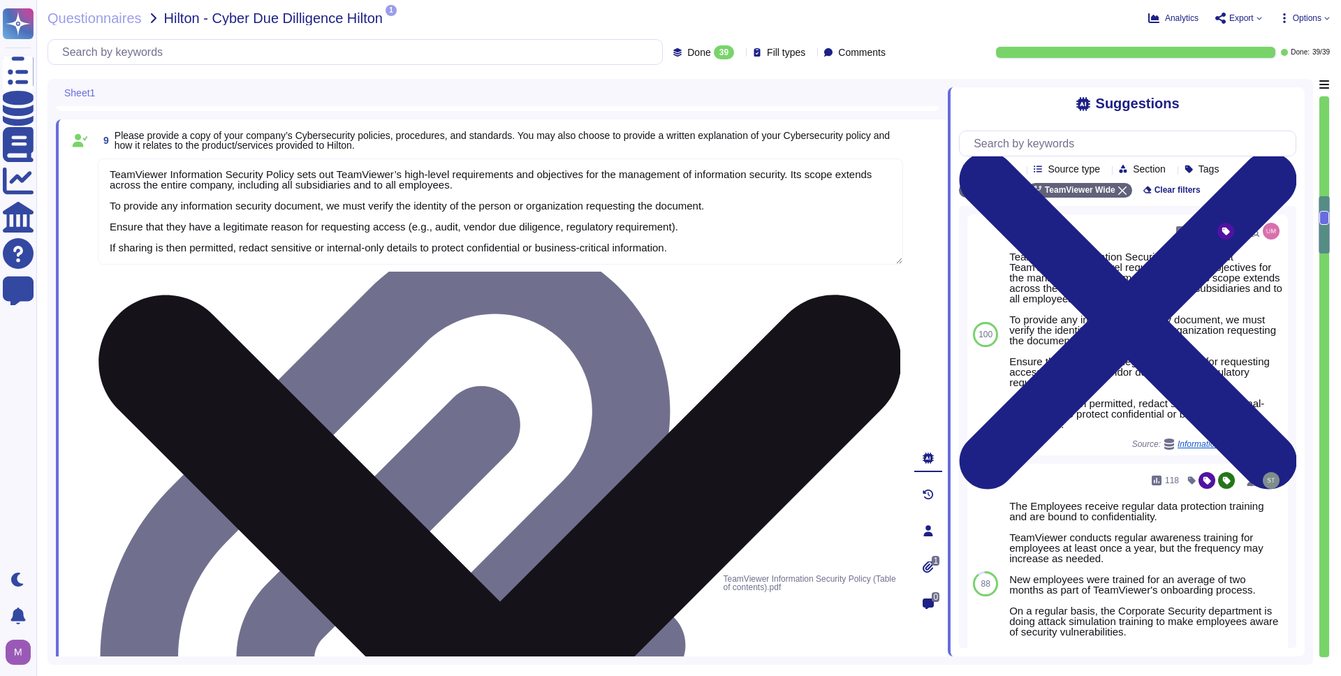
click at [400, 231] on textarea "TeamViewer Information Security Policy sets out TeamViewer’s high-level require…" at bounding box center [500, 212] width 805 height 106
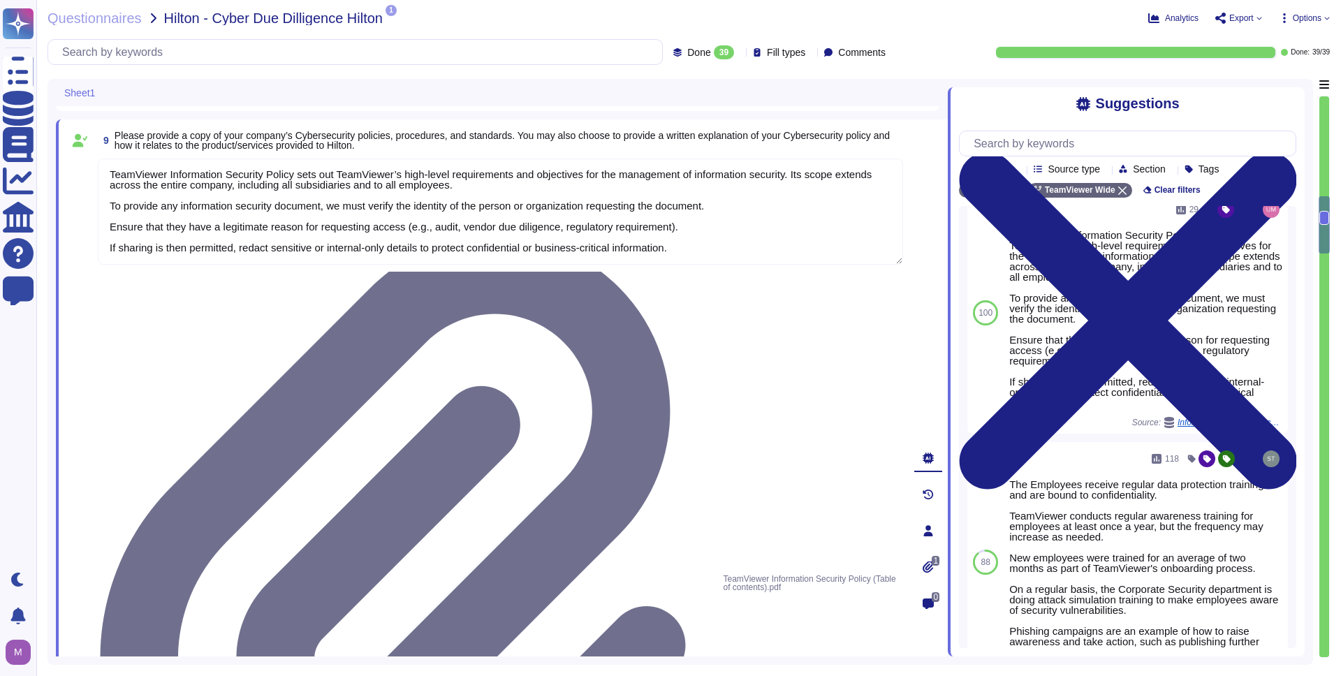
scroll to position [1, 0]
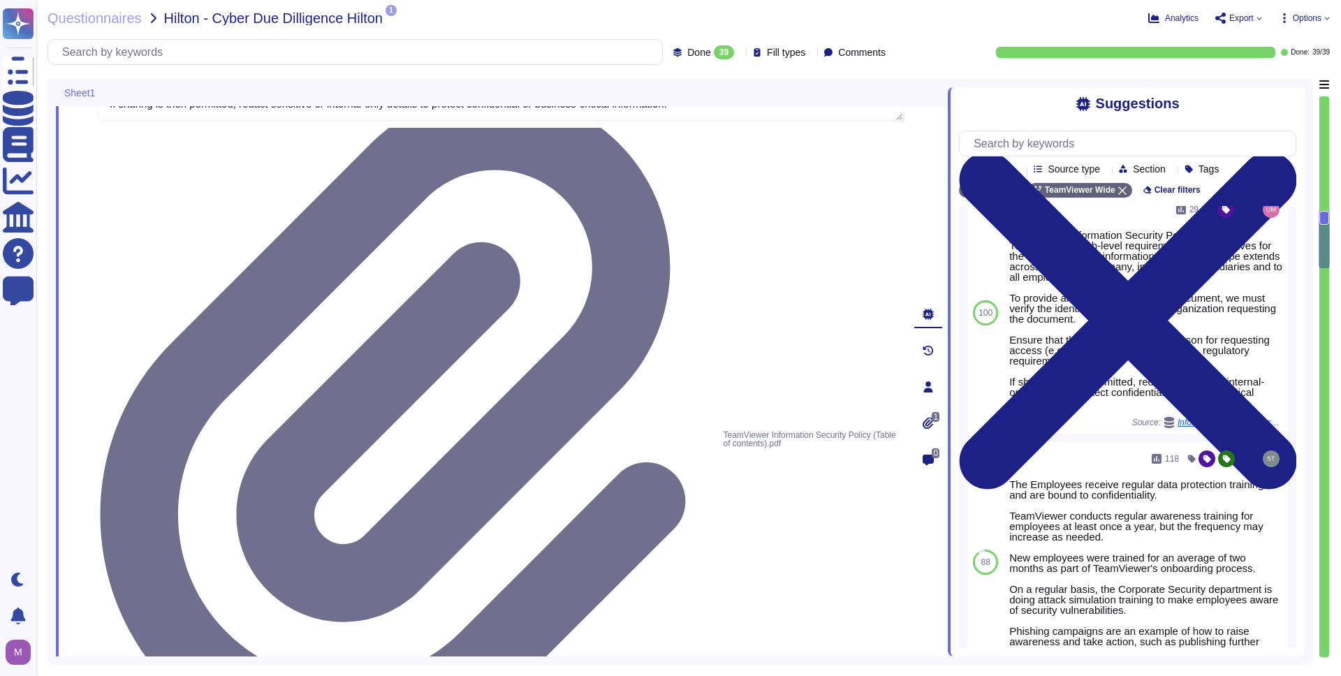
type textarea "Yes, Hilton Guest / Employee data is collected."
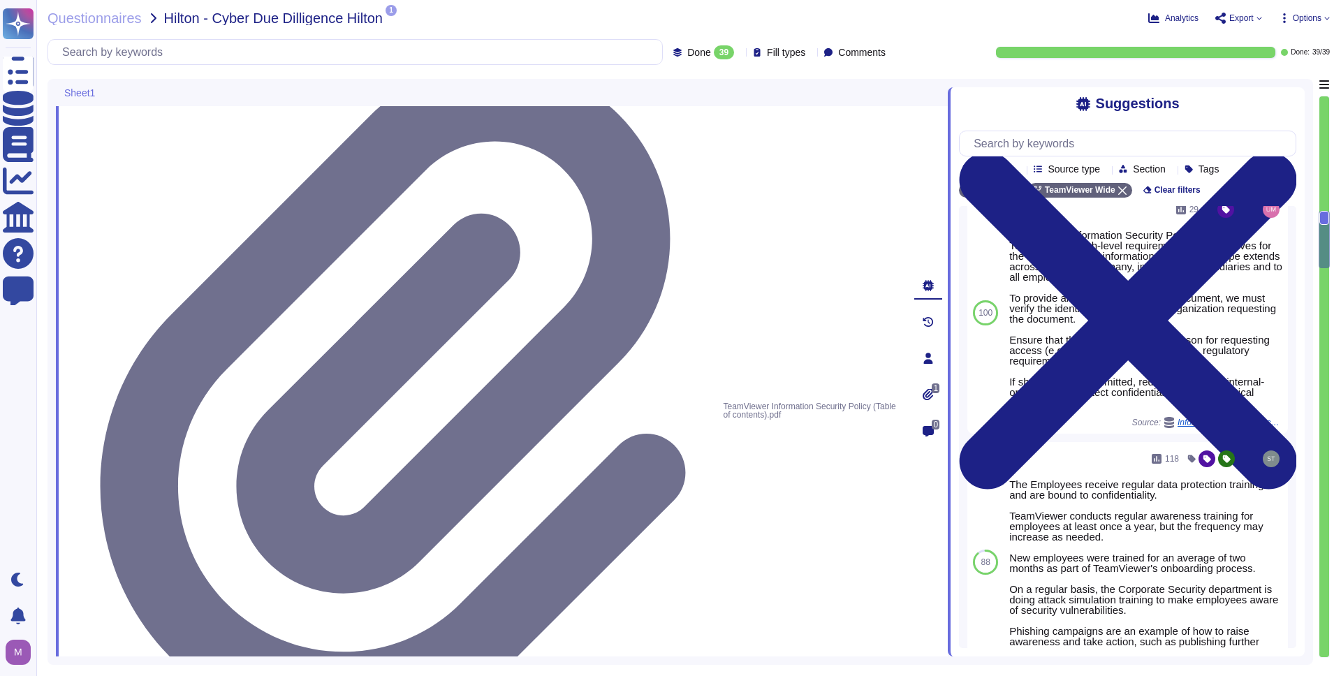
type textarea "Yes, TeamViewer does collect Personally Identifiable Information (PII). In this…"
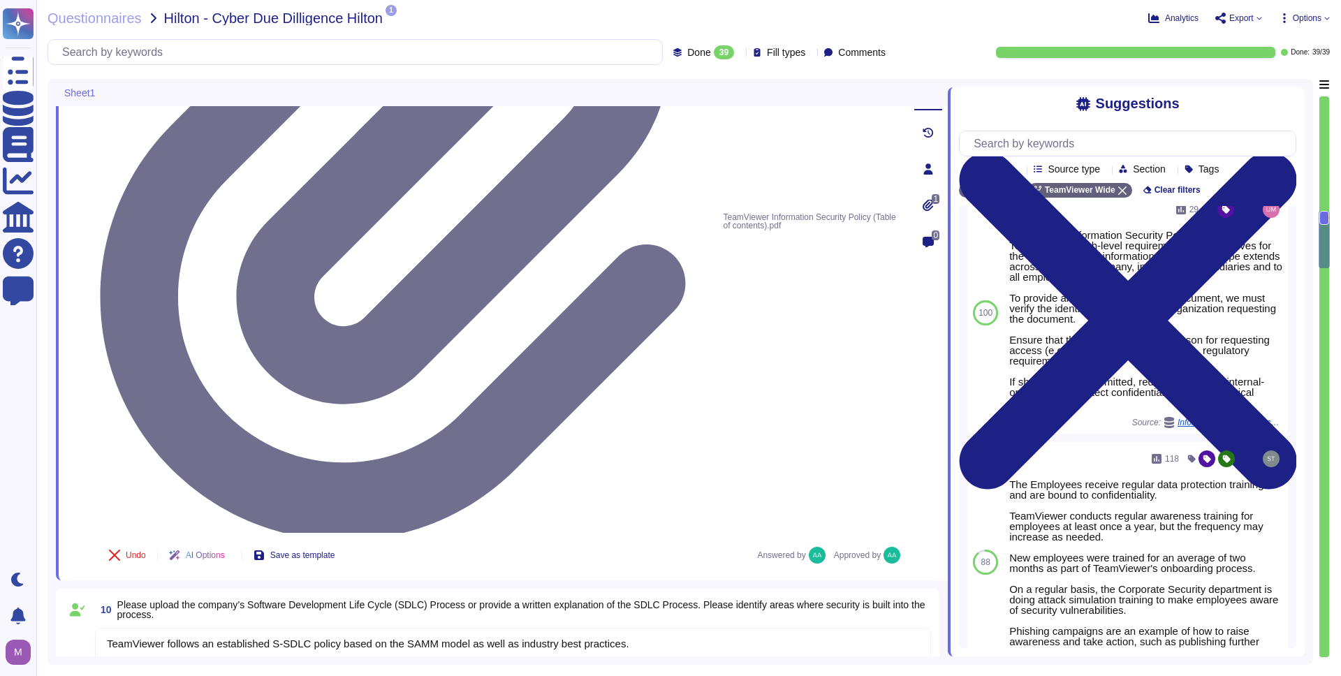
scroll to position [1408, 0]
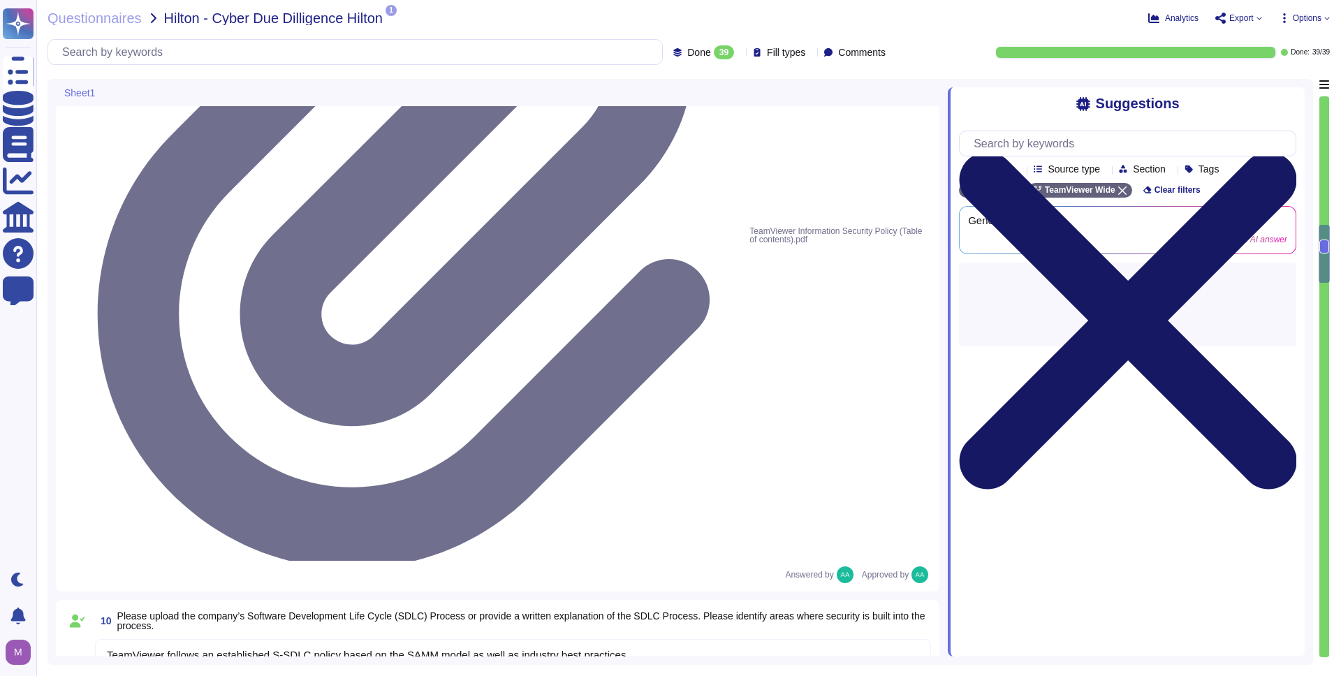
click at [1285, 103] on icon at bounding box center [1127, 321] width 337 height 450
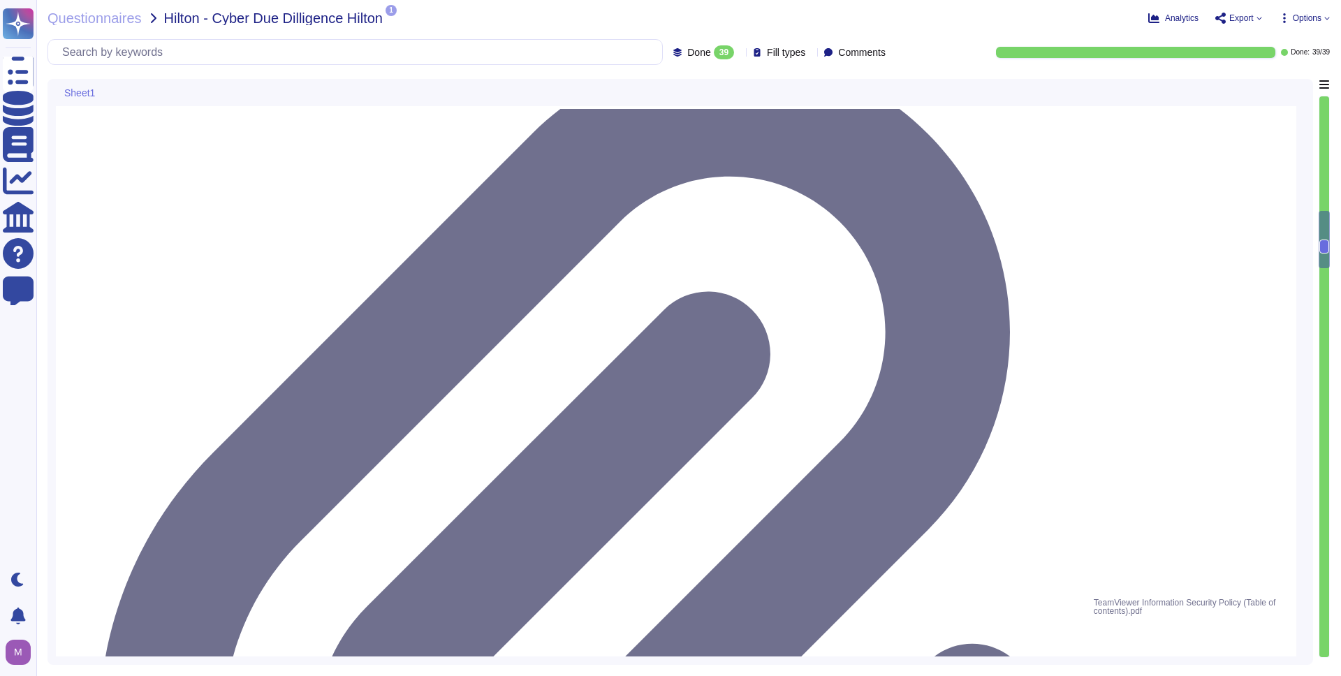
scroll to position [1, 0]
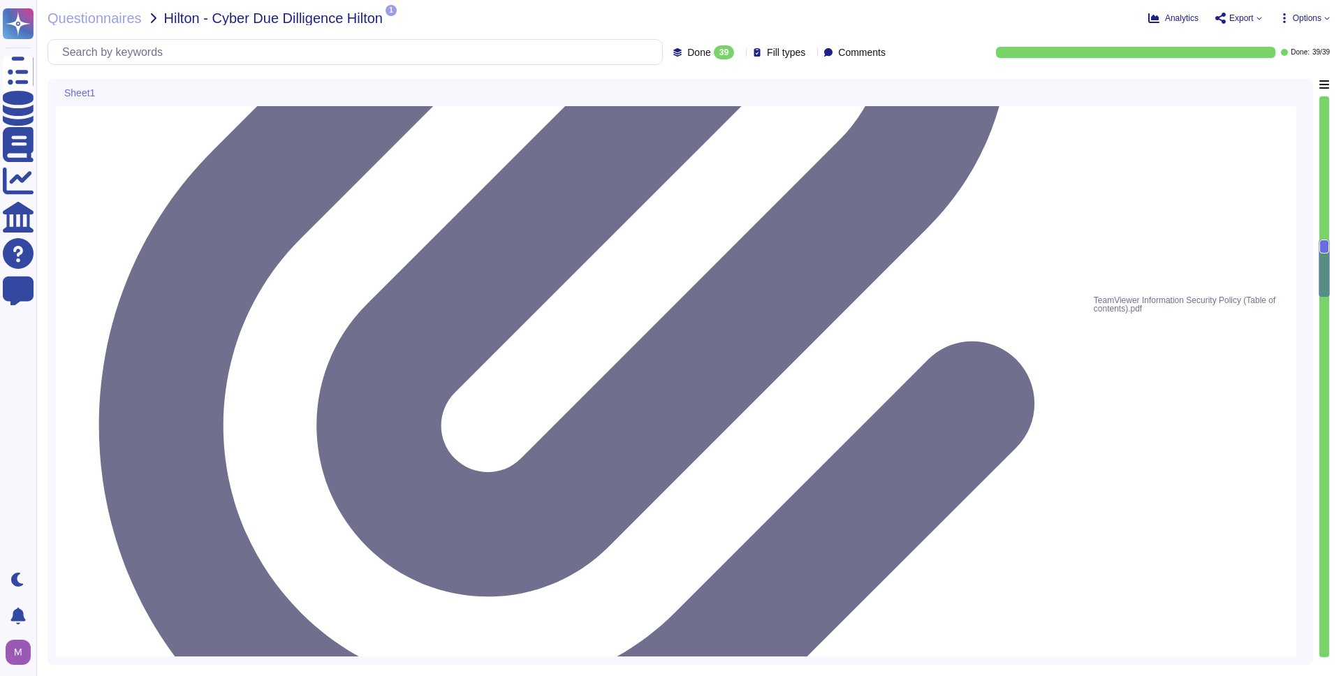
type textarea "Data is in-scope and is in compliance with GDPR. As a company headquartered in …"
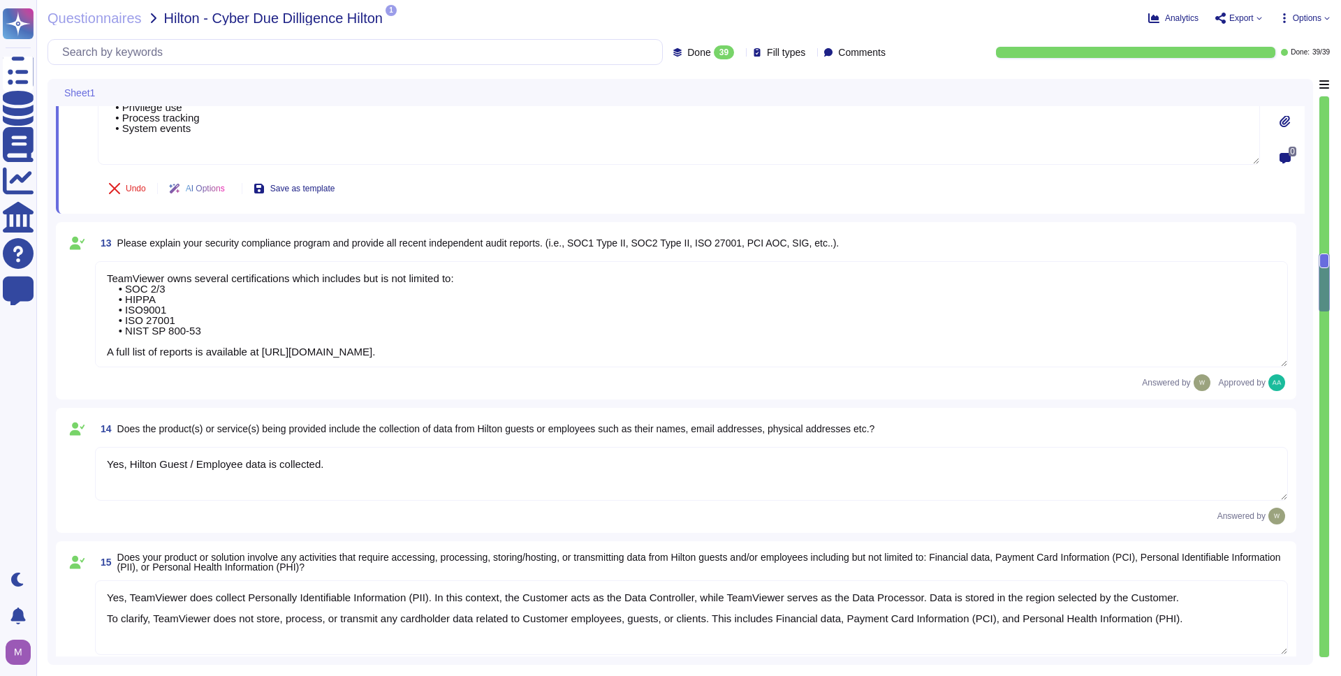
type textarea "LoreMipsum dolo sitamet CON adip. El sedd eiusmod, tem Incididu ut lab Etdo Mag…"
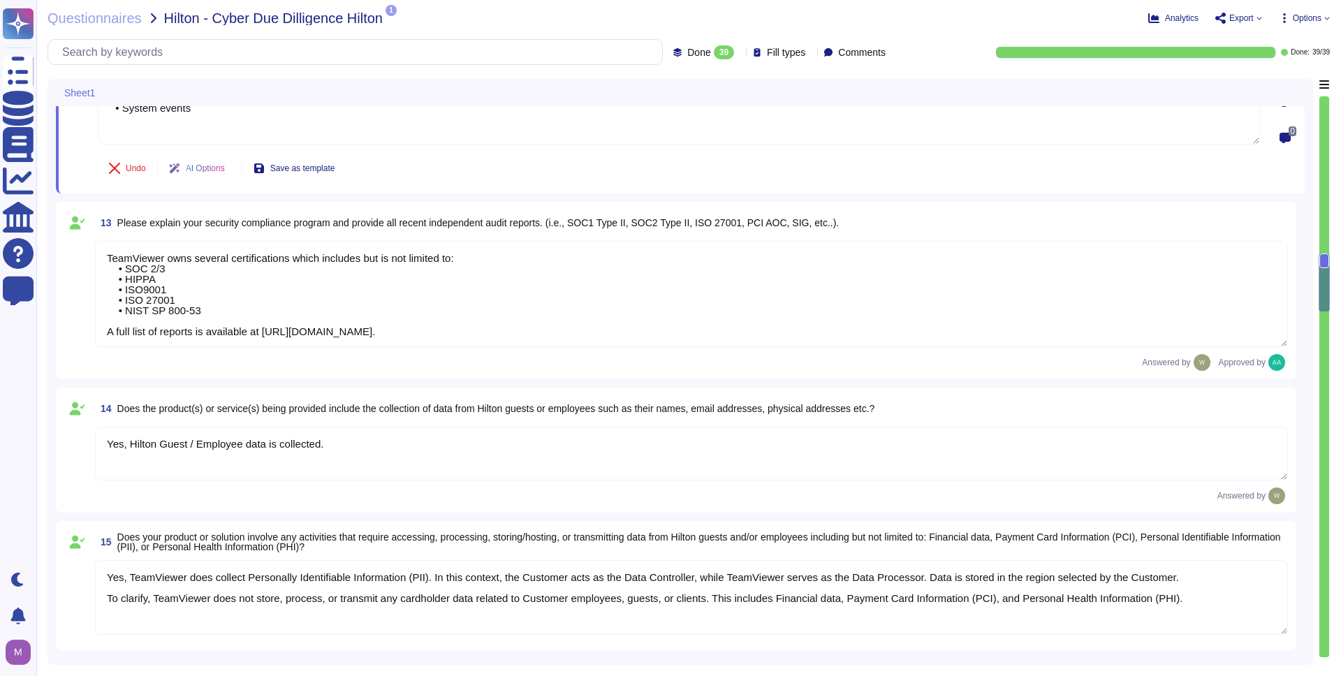
click at [293, 277] on textarea "TeamViewer owns several certifications which includes but is not limited to: • …" at bounding box center [691, 294] width 1193 height 106
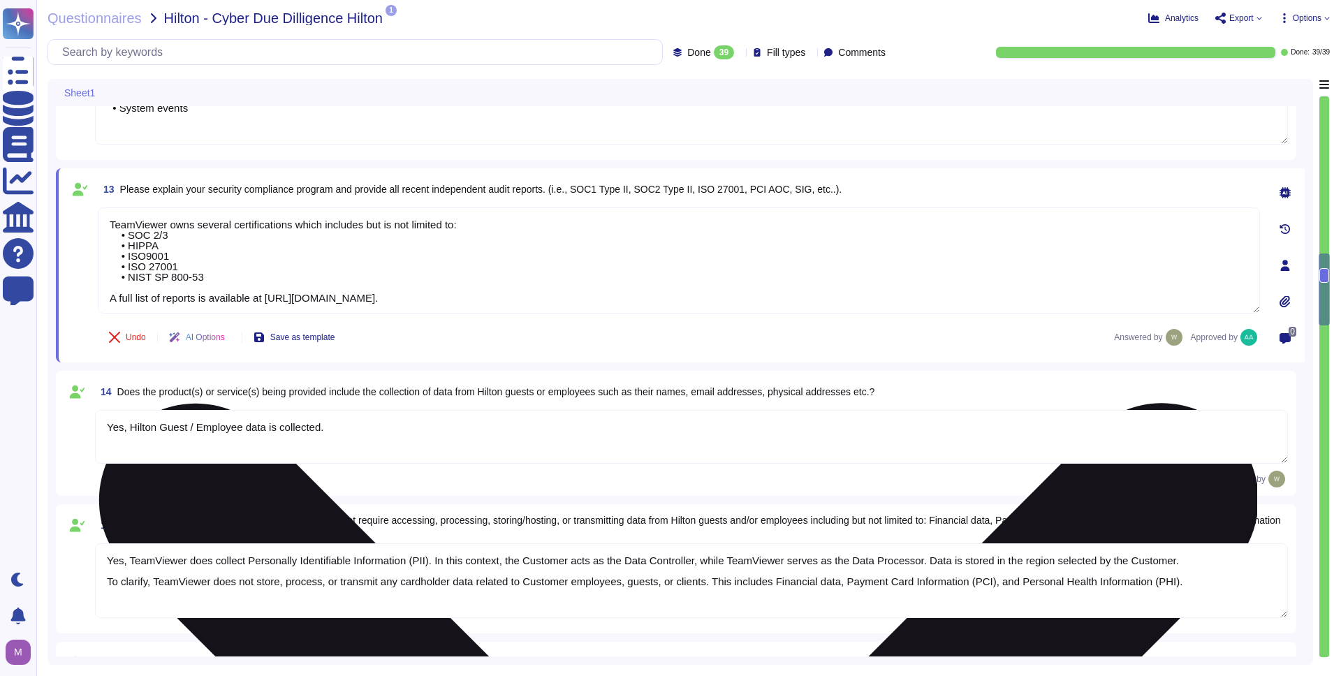
scroll to position [1, 0]
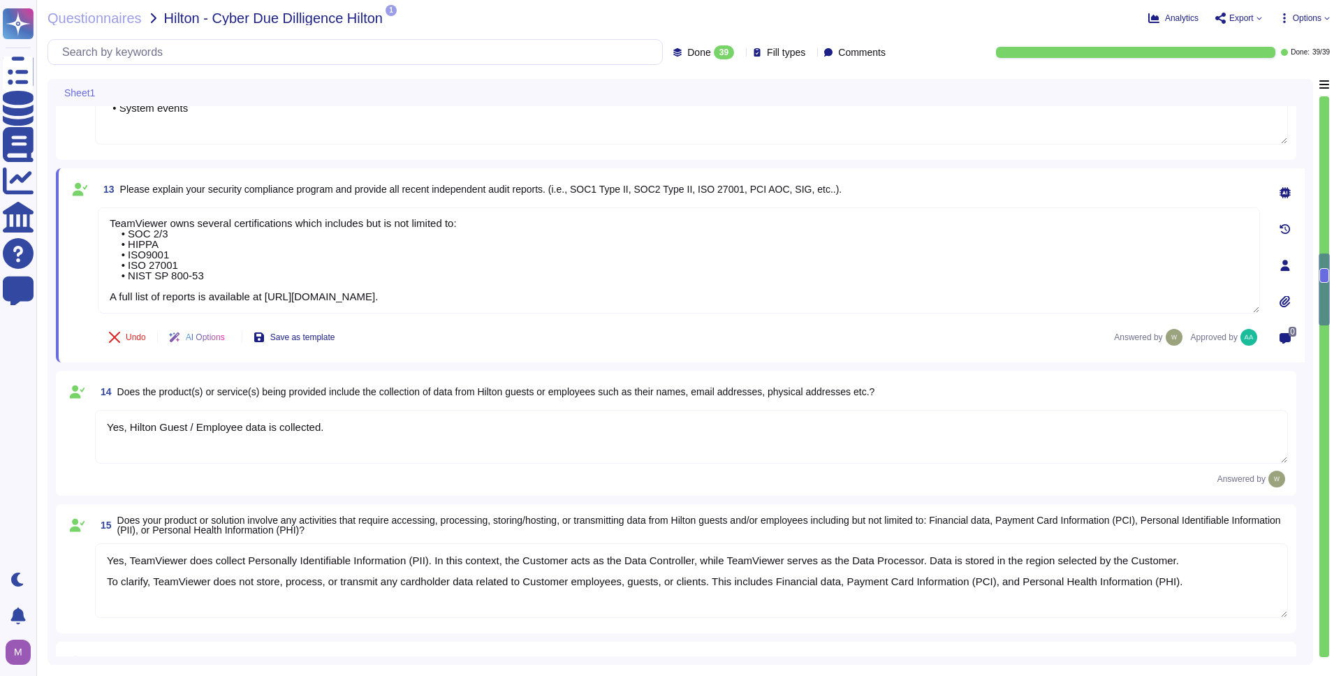
click at [323, 425] on textarea "Yes, Hilton Guest / Employee data is collected." at bounding box center [691, 437] width 1193 height 54
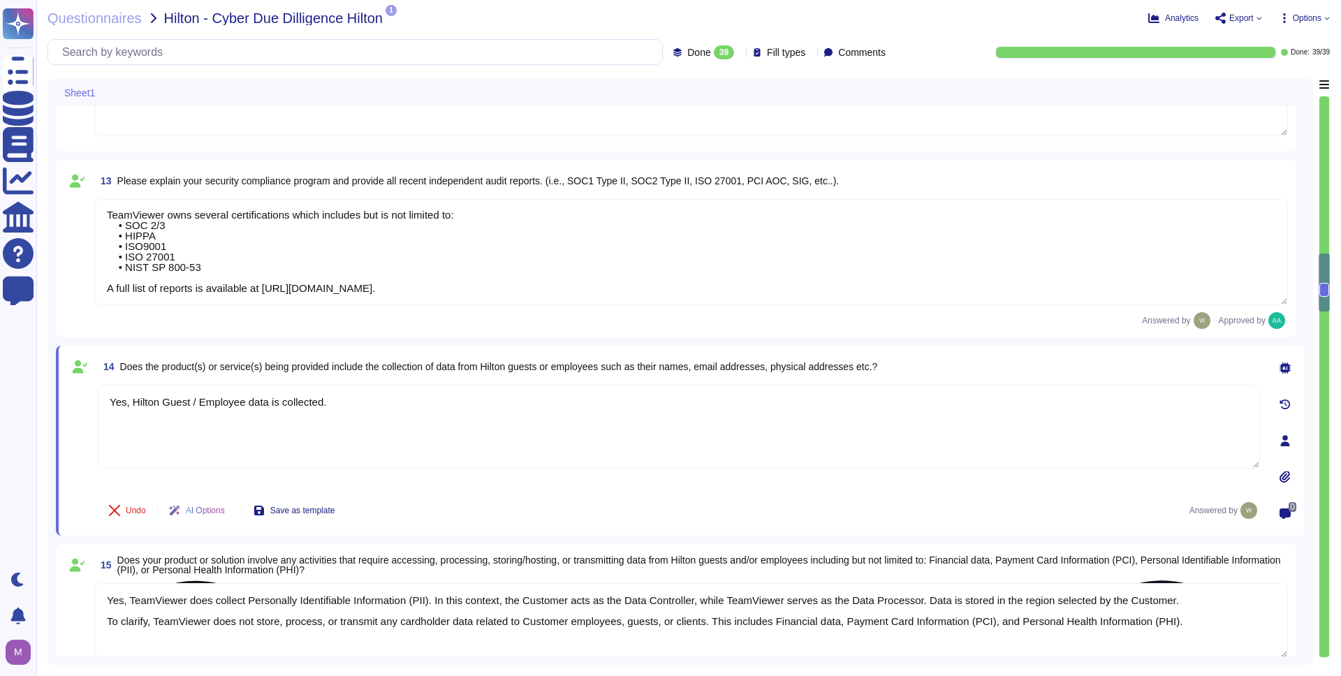
type textarea "LoreMipsum dolo sitamet CON adip. El sedd eiusmod, tem Incididu ut lab Etdo Mag…"
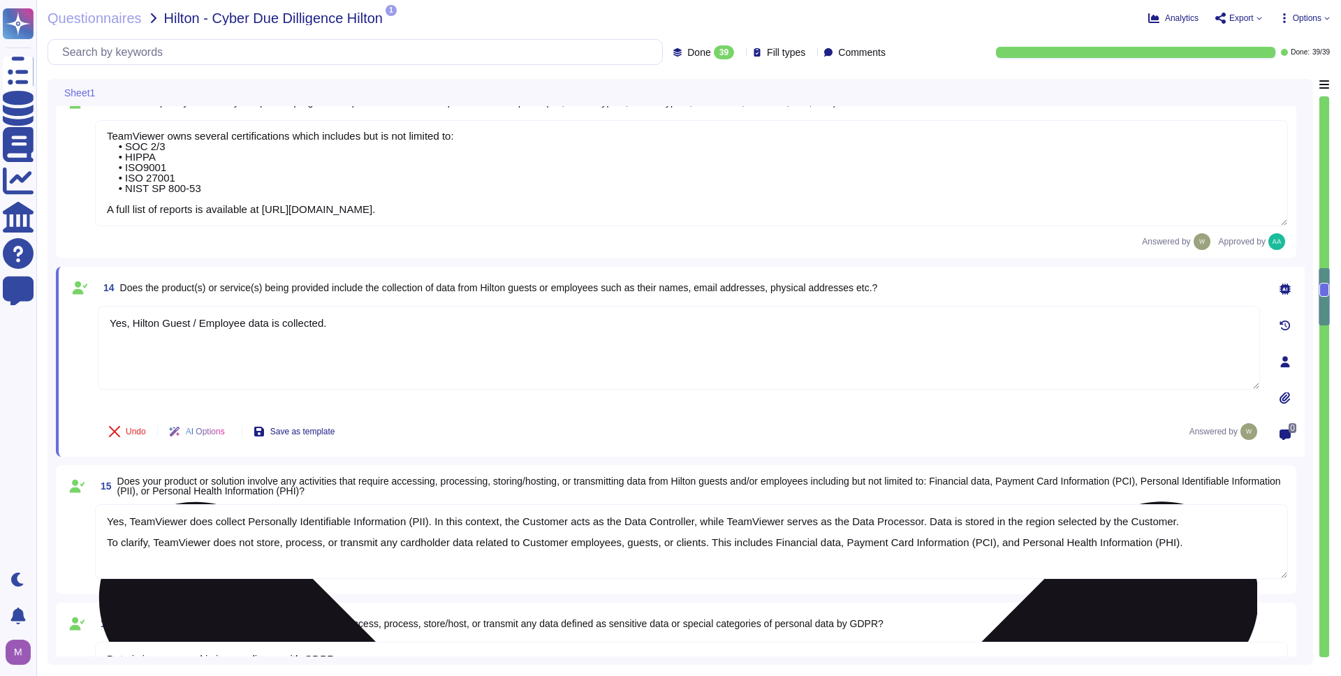
scroll to position [1846, 0]
click at [458, 347] on textarea "Yes, Hilton Guest / Employee data is collected." at bounding box center [679, 349] width 1162 height 84
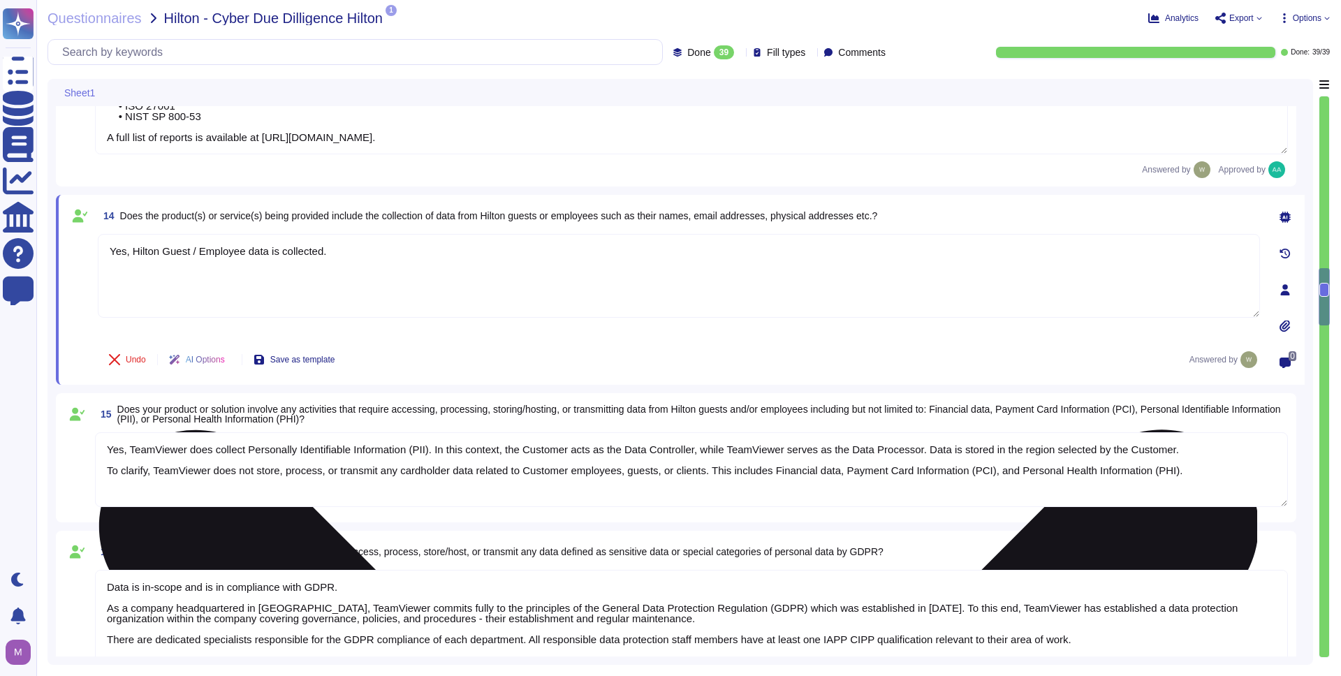
scroll to position [1926, 0]
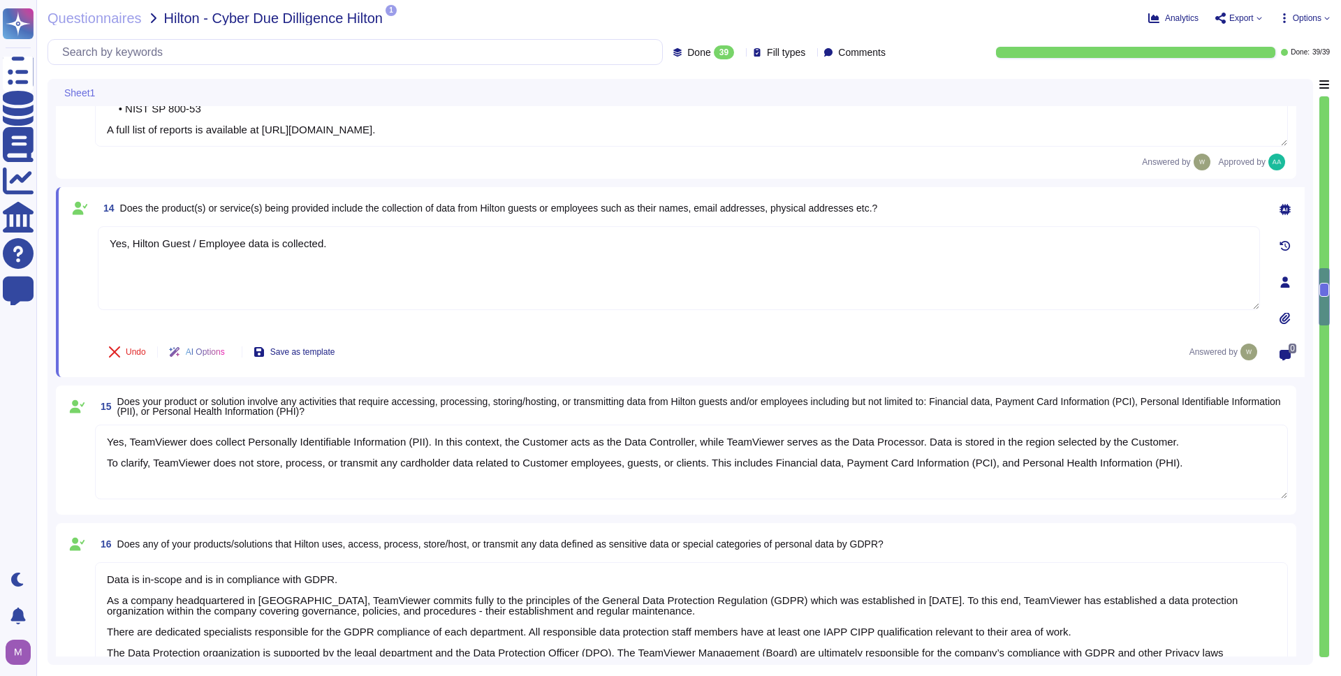
click at [366, 441] on textarea "Yes, TeamViewer does collect Personally Identifiable Information (PII). In this…" at bounding box center [691, 462] width 1193 height 75
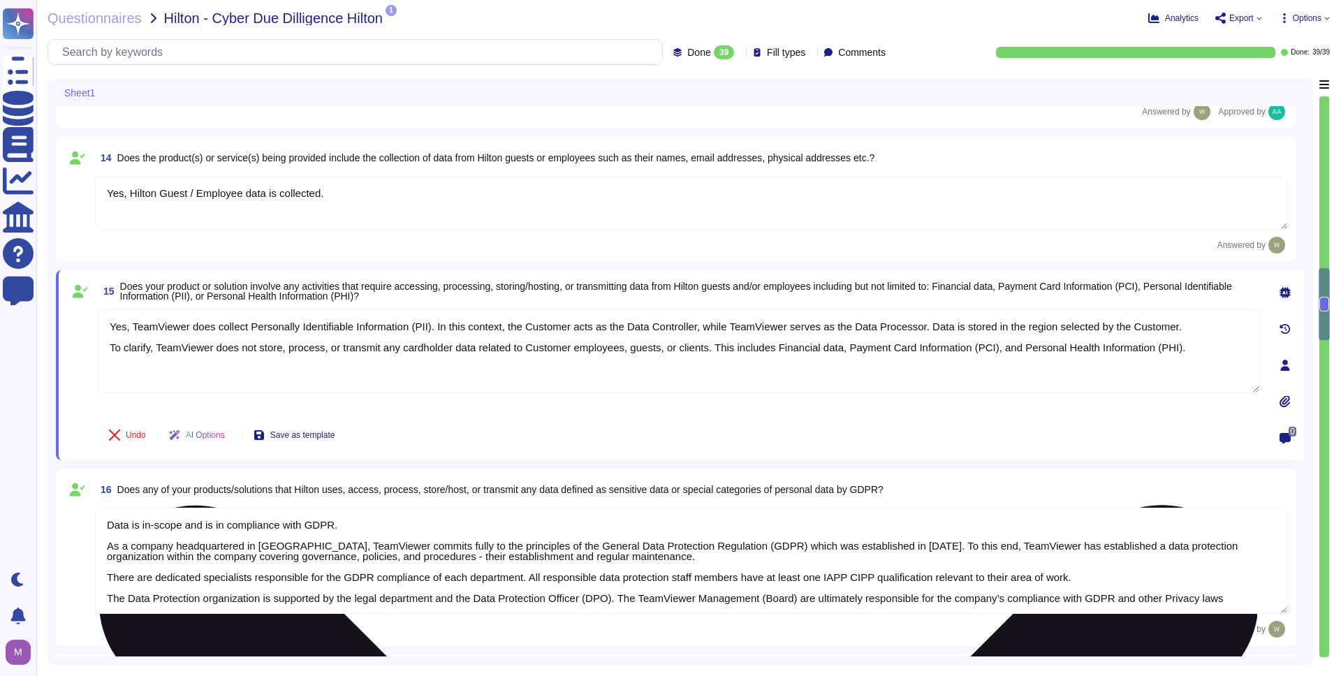
scroll to position [1979, 0]
click at [543, 349] on textarea "Yes, TeamViewer does collect Personally Identifiable Information (PII). In this…" at bounding box center [679, 349] width 1162 height 84
click at [614, 358] on textarea "Yes, TeamViewer does collect Personally Identifiable Information (PII). In this…" at bounding box center [679, 349] width 1162 height 84
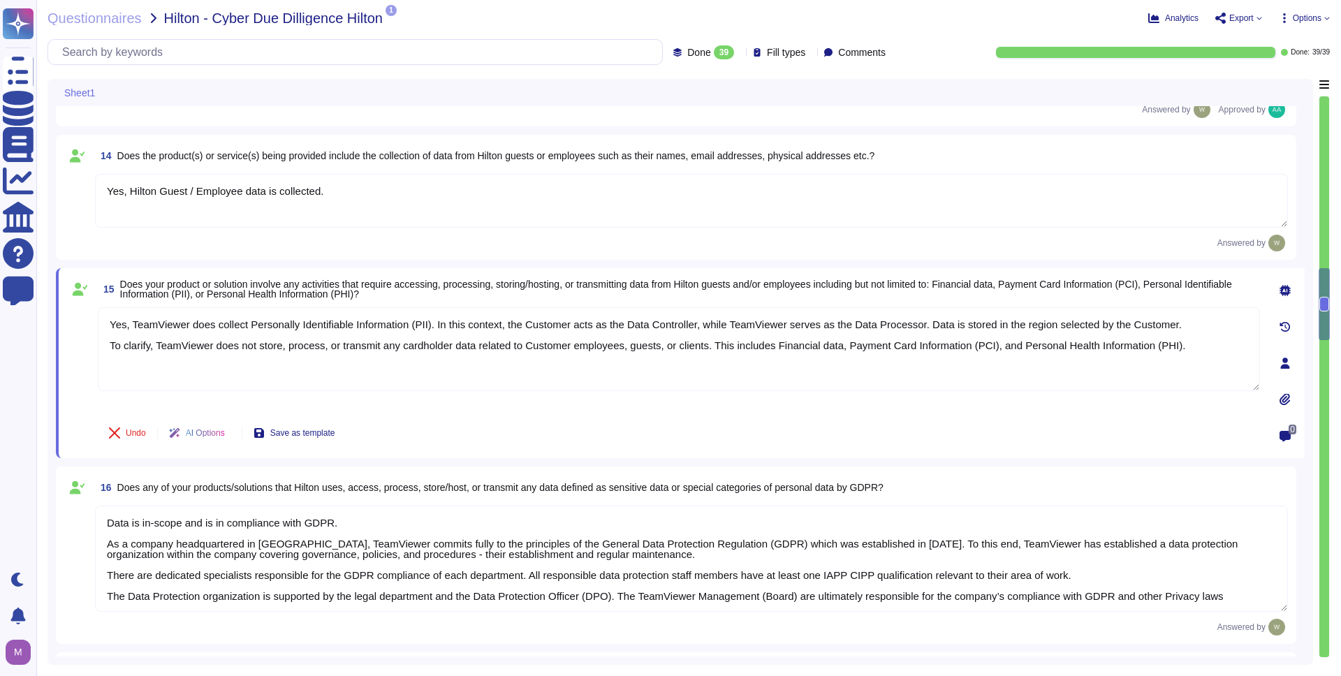
click at [1283, 294] on icon at bounding box center [1285, 290] width 11 height 11
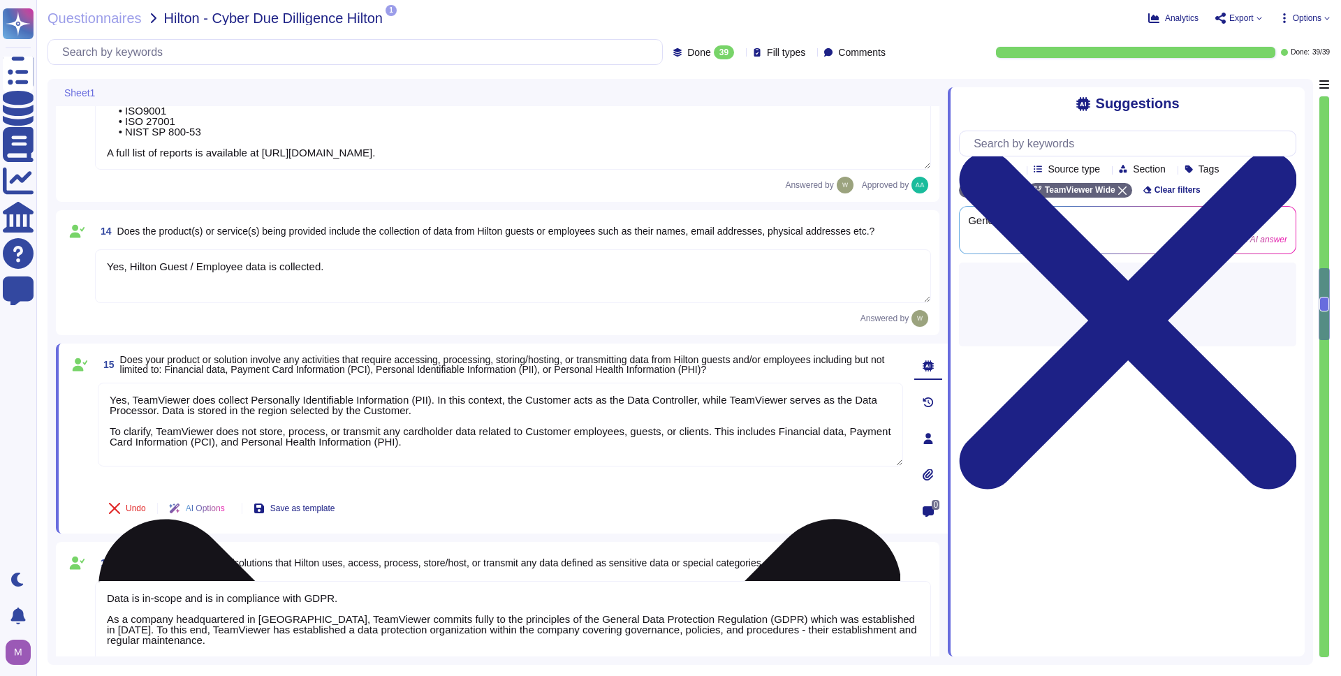
scroll to position [1883, 0]
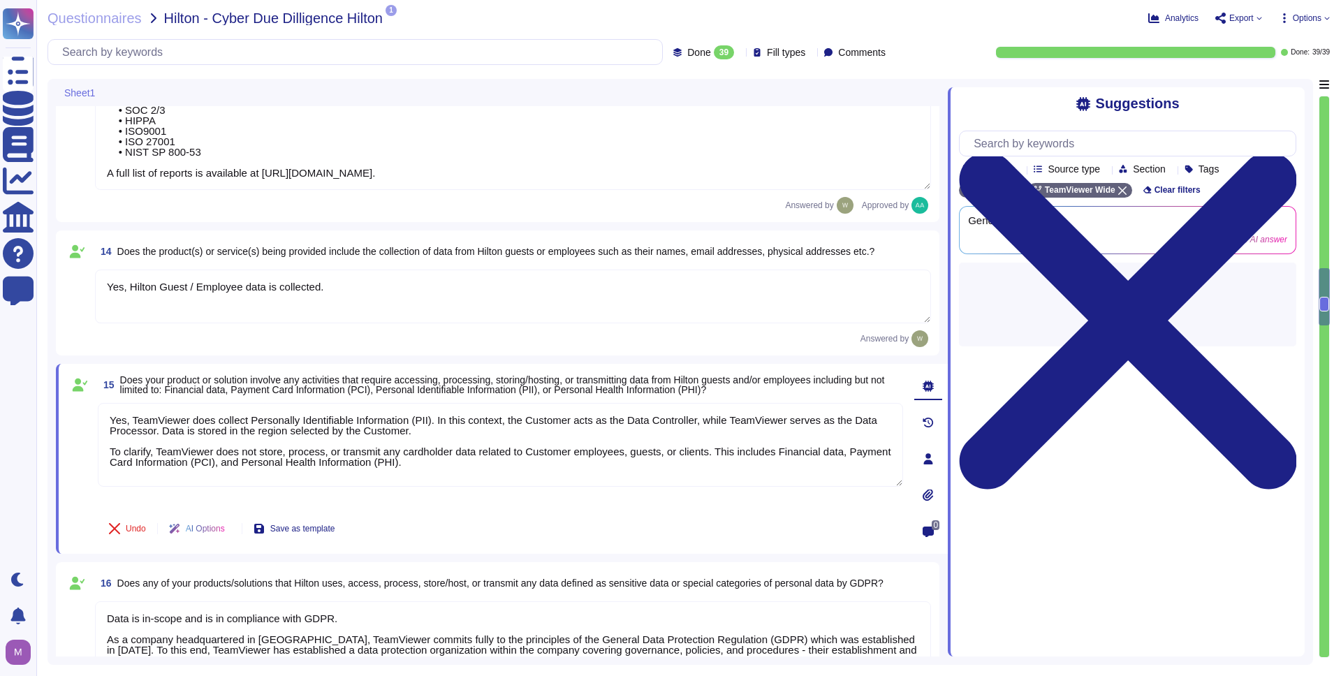
click at [516, 309] on textarea "Yes, Hilton Guest / Employee data is collected." at bounding box center [513, 297] width 836 height 54
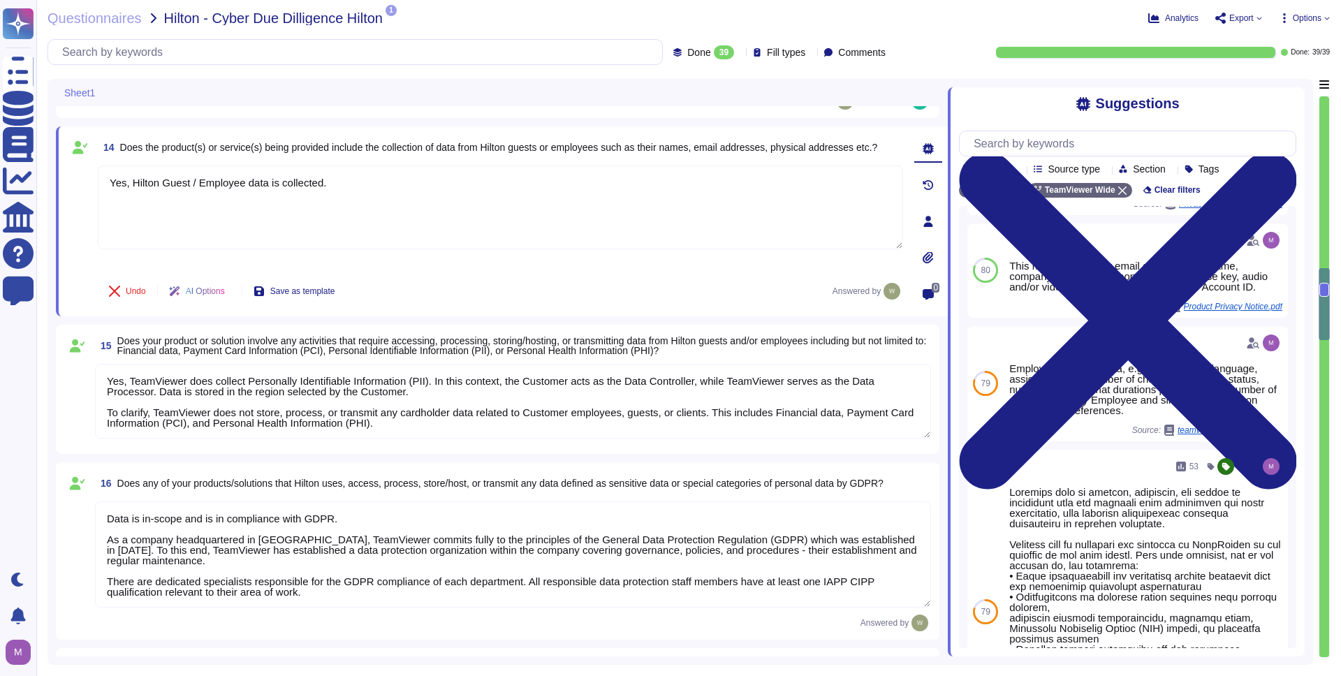
scroll to position [1993, 0]
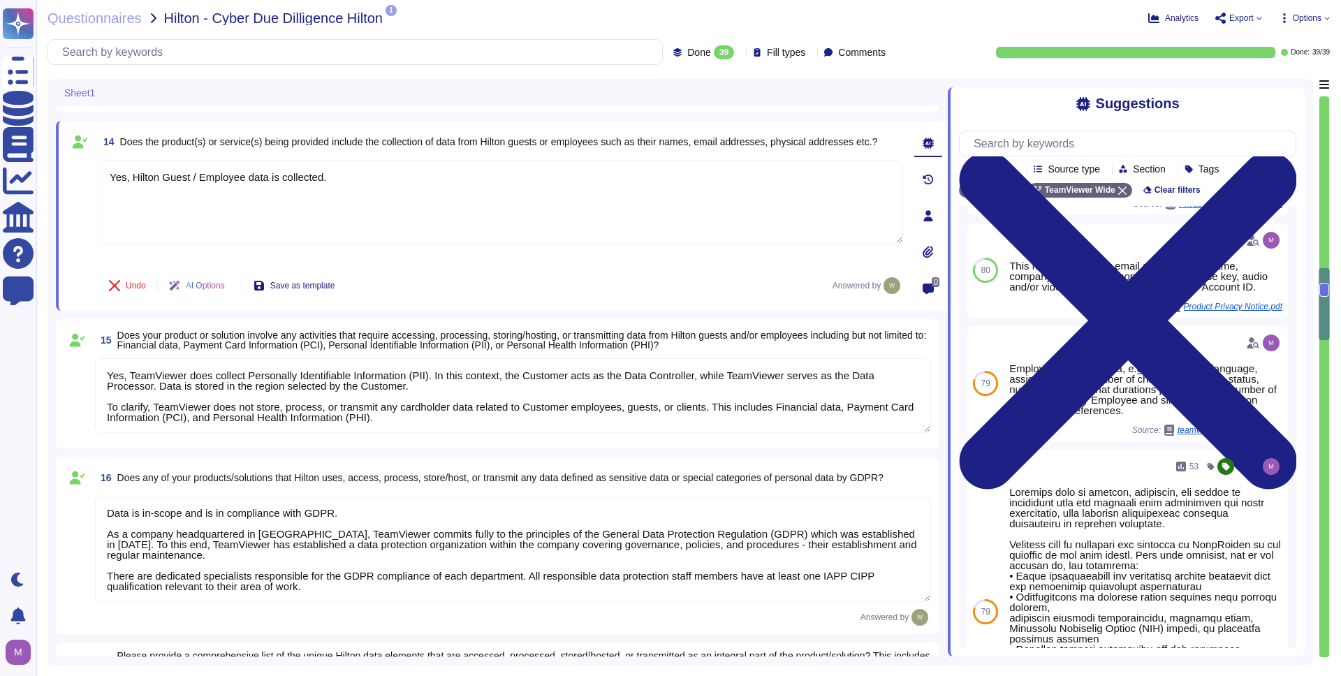
click at [617, 398] on textarea "Yes, TeamViewer does collect Personally Identifiable Information (PII). In this…" at bounding box center [513, 395] width 836 height 75
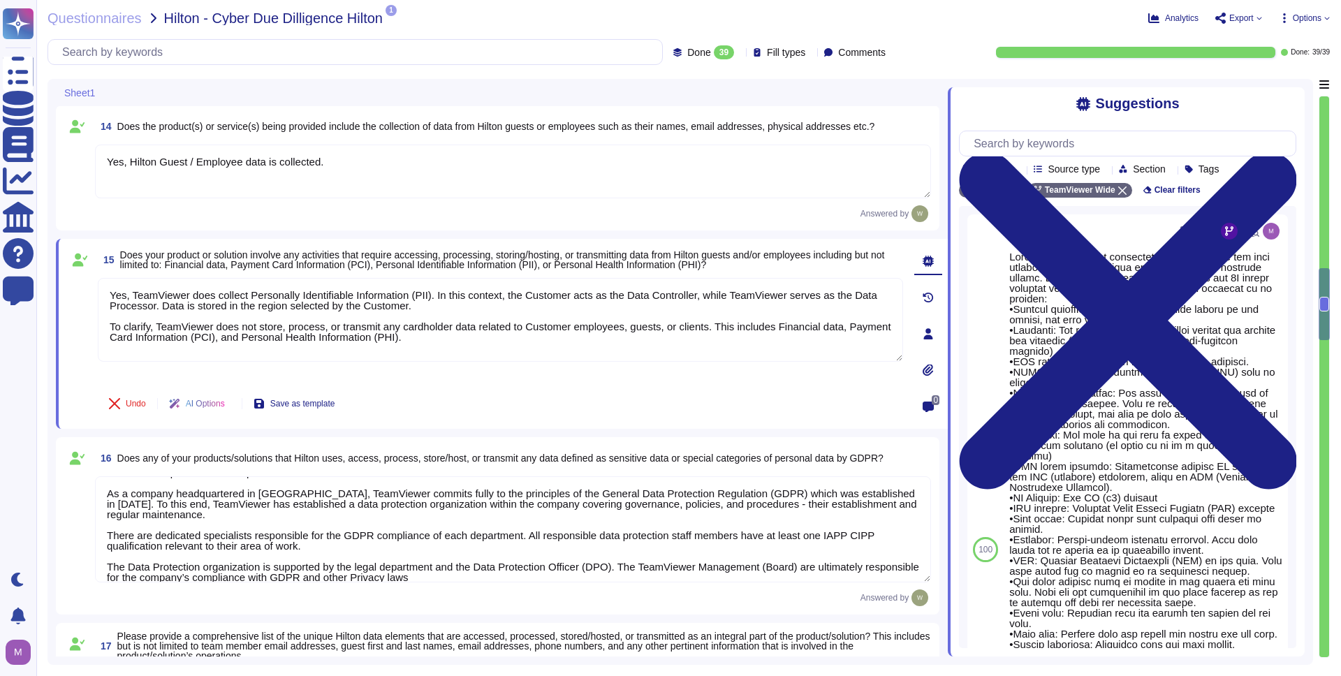
scroll to position [33, 0]
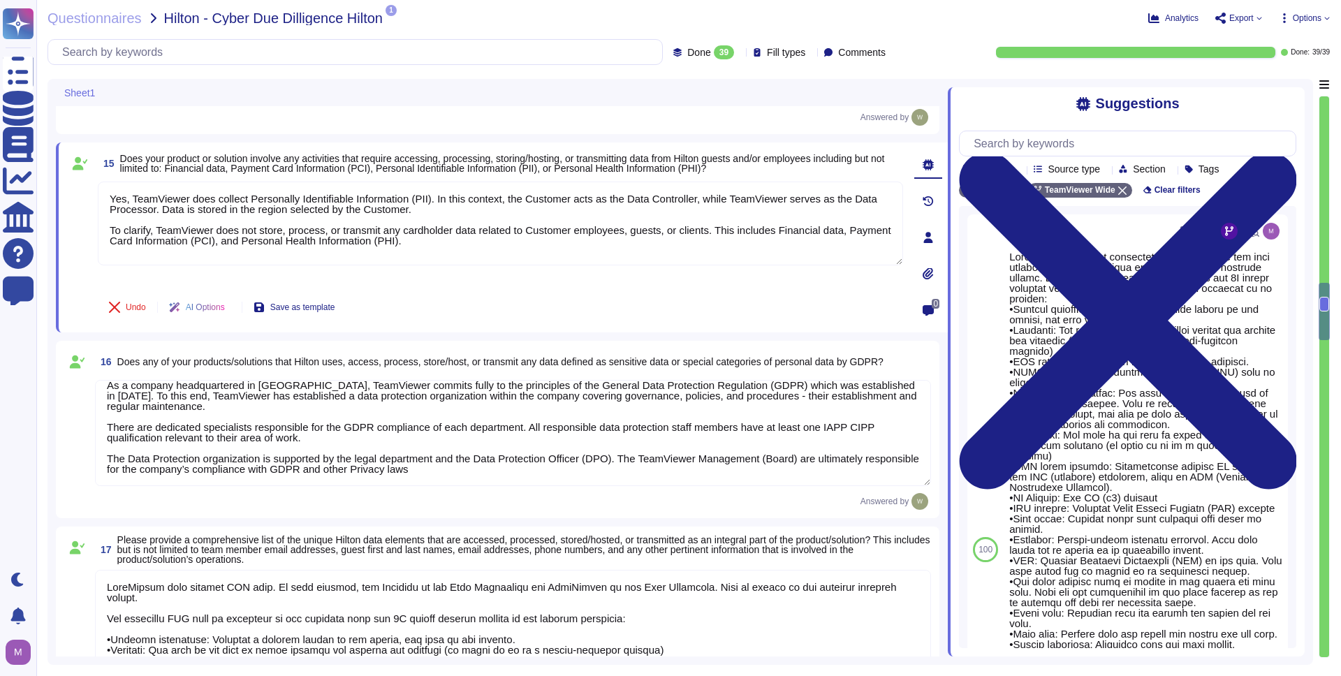
type textarea "TeamViewer collects 30k-500k data records."
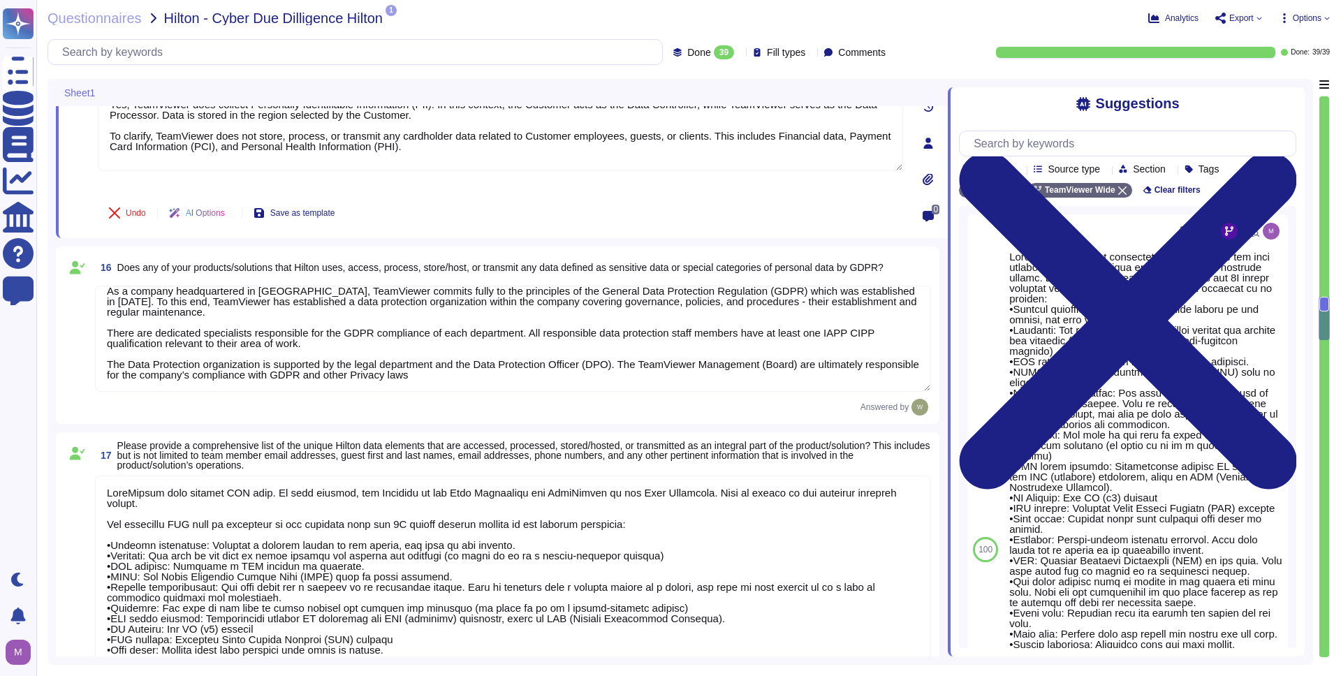
type textarea "Upon termination of Hilton's agreement, all data will be deleted [DATE] (or ear…"
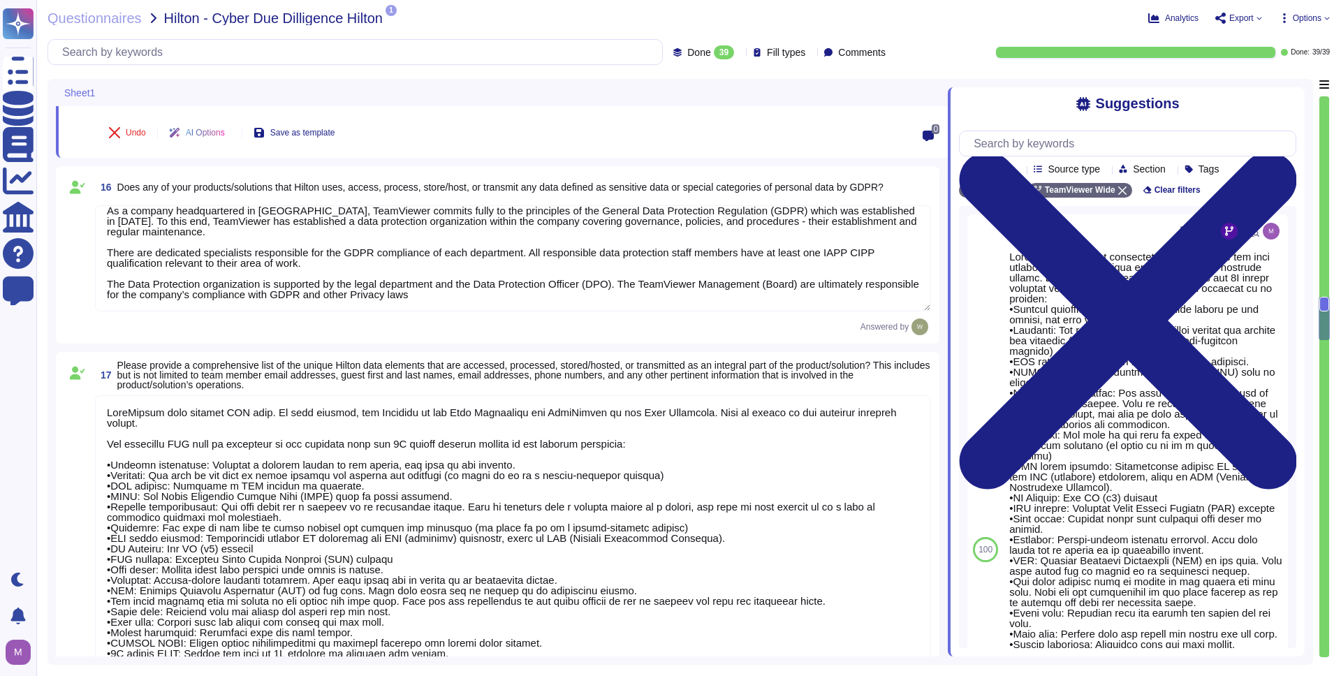
scroll to position [22, 0]
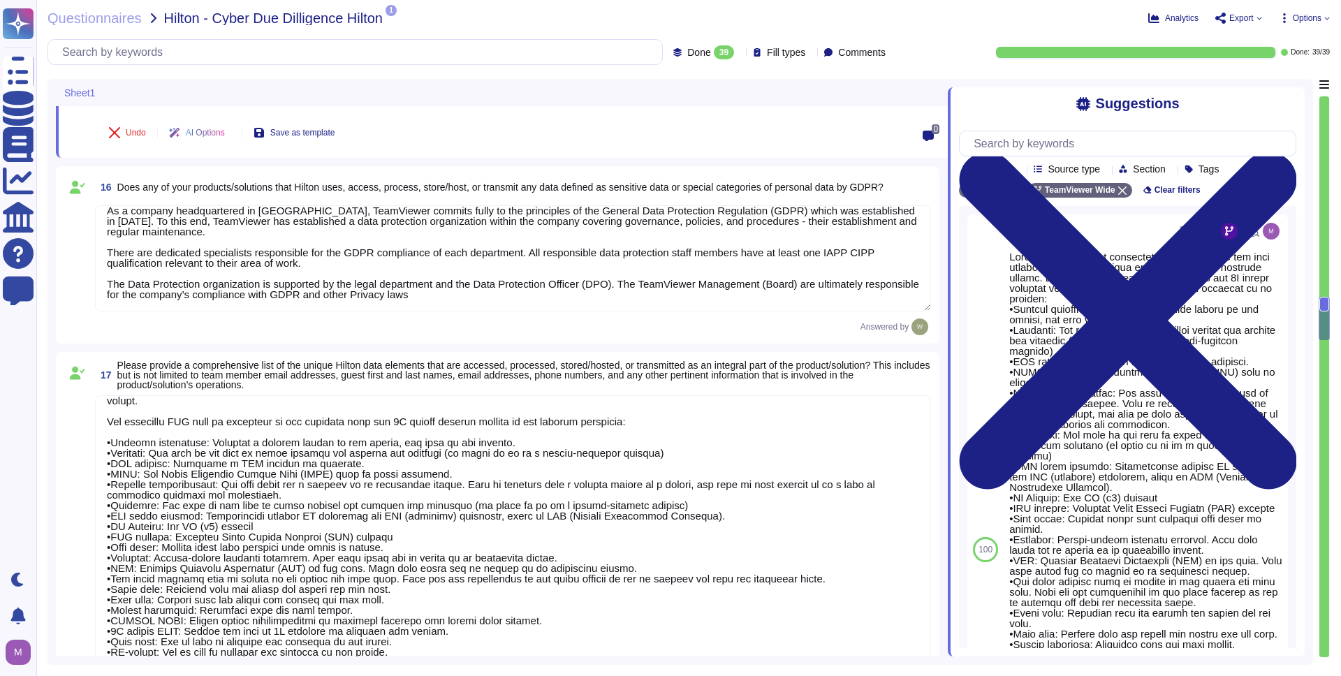
click at [388, 482] on textarea at bounding box center [513, 558] width 836 height 326
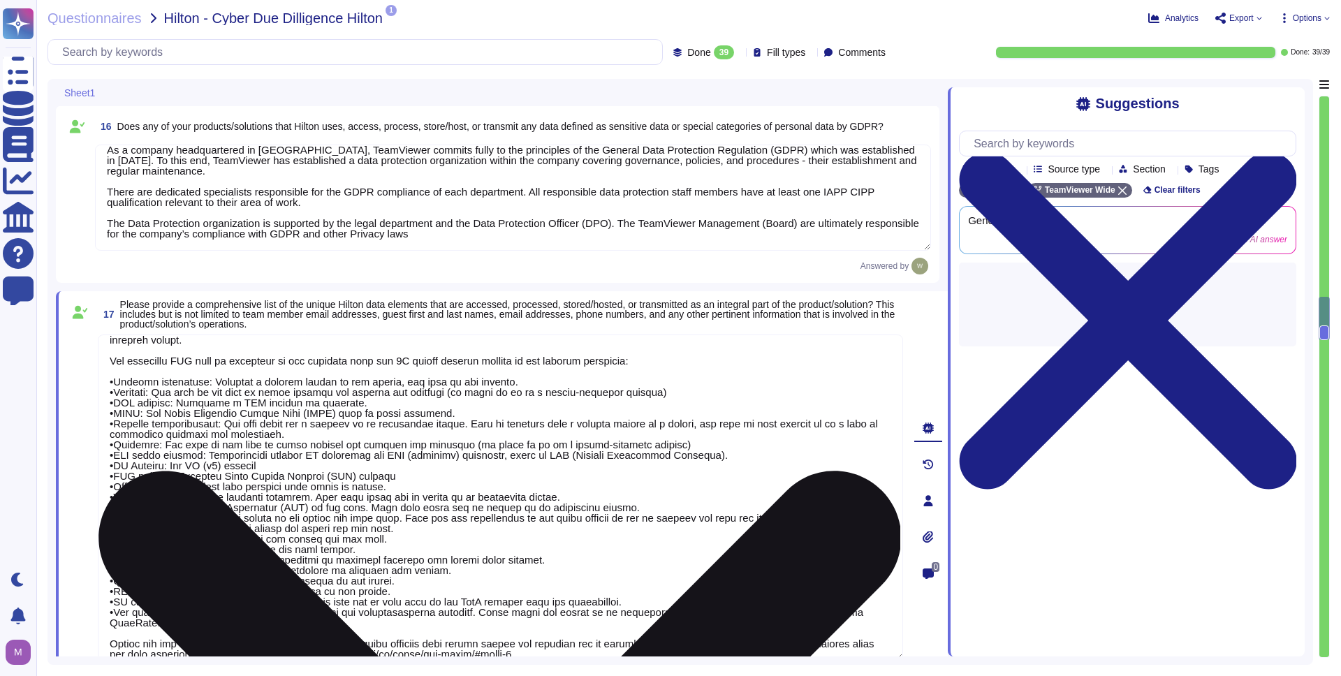
type textarea "Data Encryption Methods **Encryption in Transit** All data transmitted to and f…"
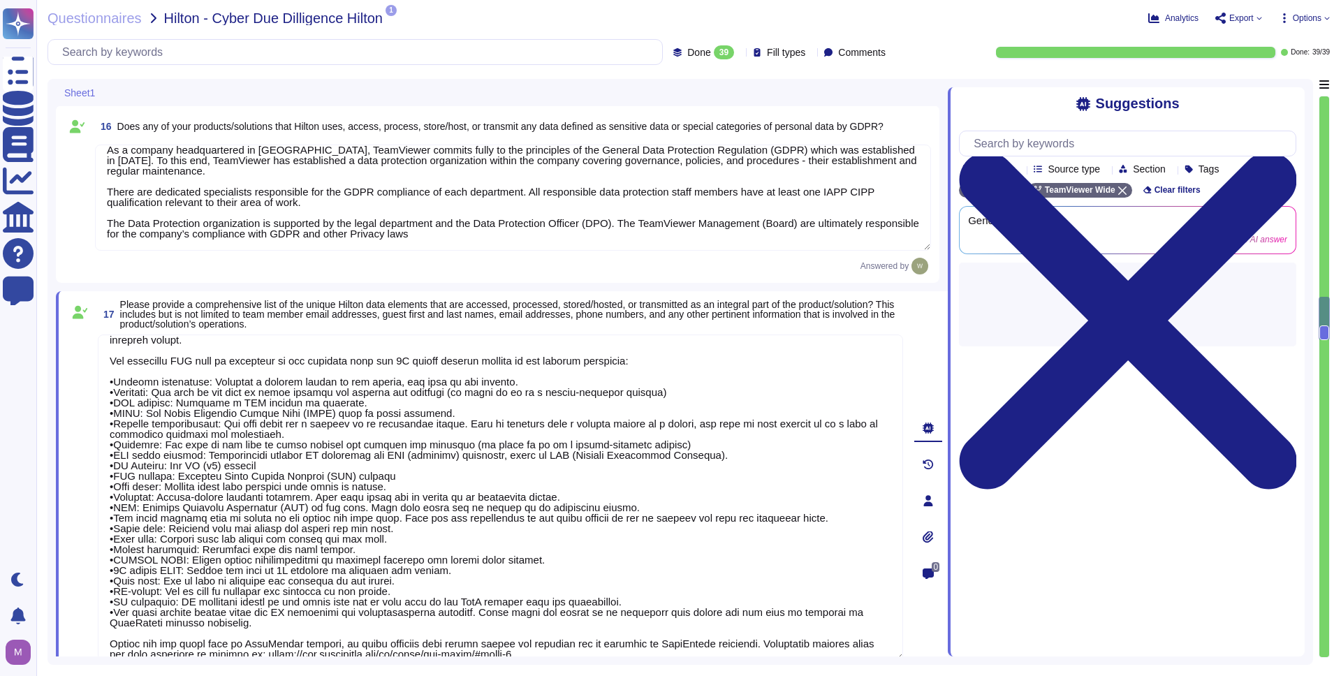
click at [471, 208] on textarea "Data is in-scope and is in compliance with GDPR. As a company headquartered in …" at bounding box center [513, 198] width 836 height 106
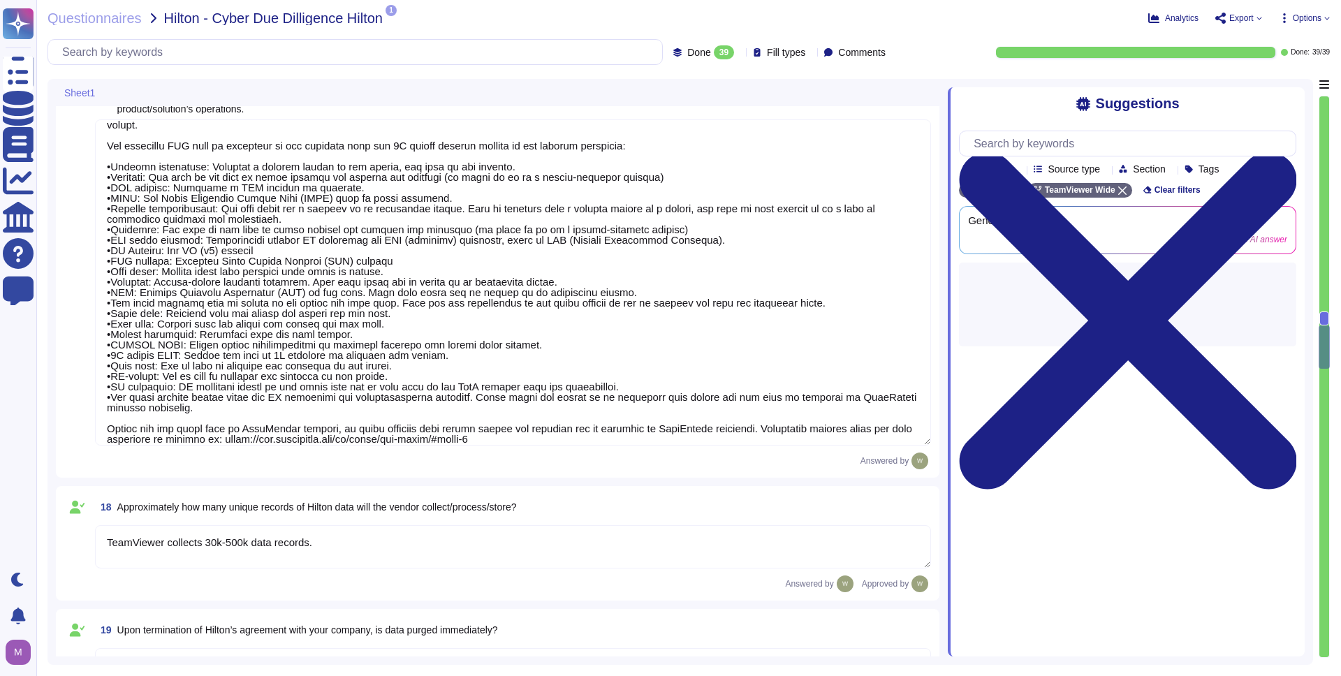
type textarea "The Security Team can be contacted via [EMAIL_ADDRESS][DOMAIN_NAME] or through …"
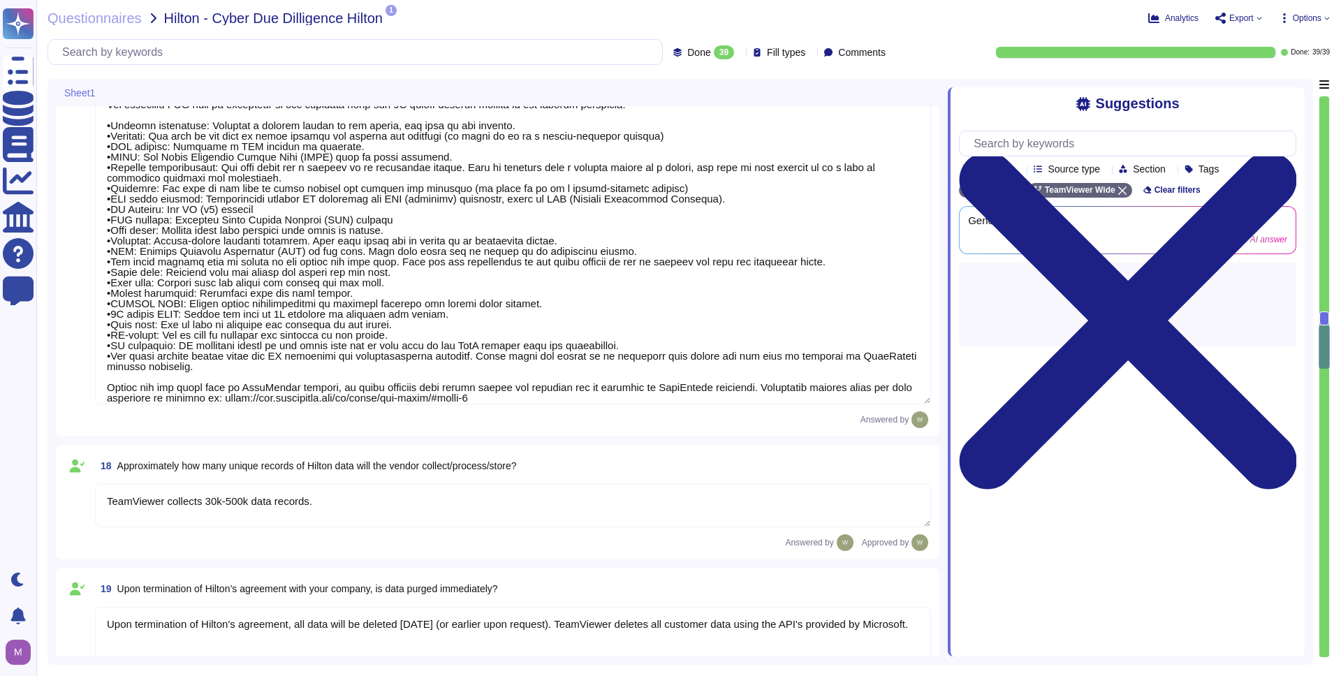
scroll to position [2588, 0]
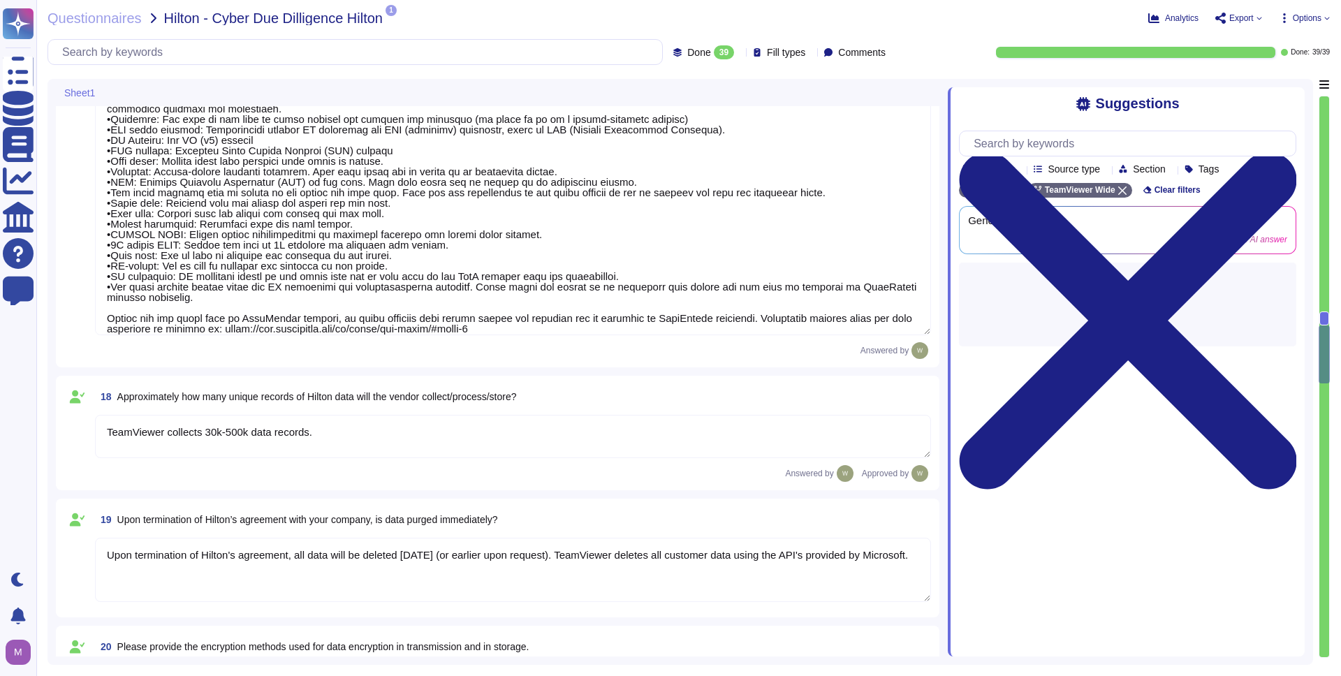
type textarea "We have a comprehensive incident response plan in place, which includes the rol…"
click at [422, 444] on textarea "TeamViewer collects 30k-500k data records." at bounding box center [513, 436] width 836 height 43
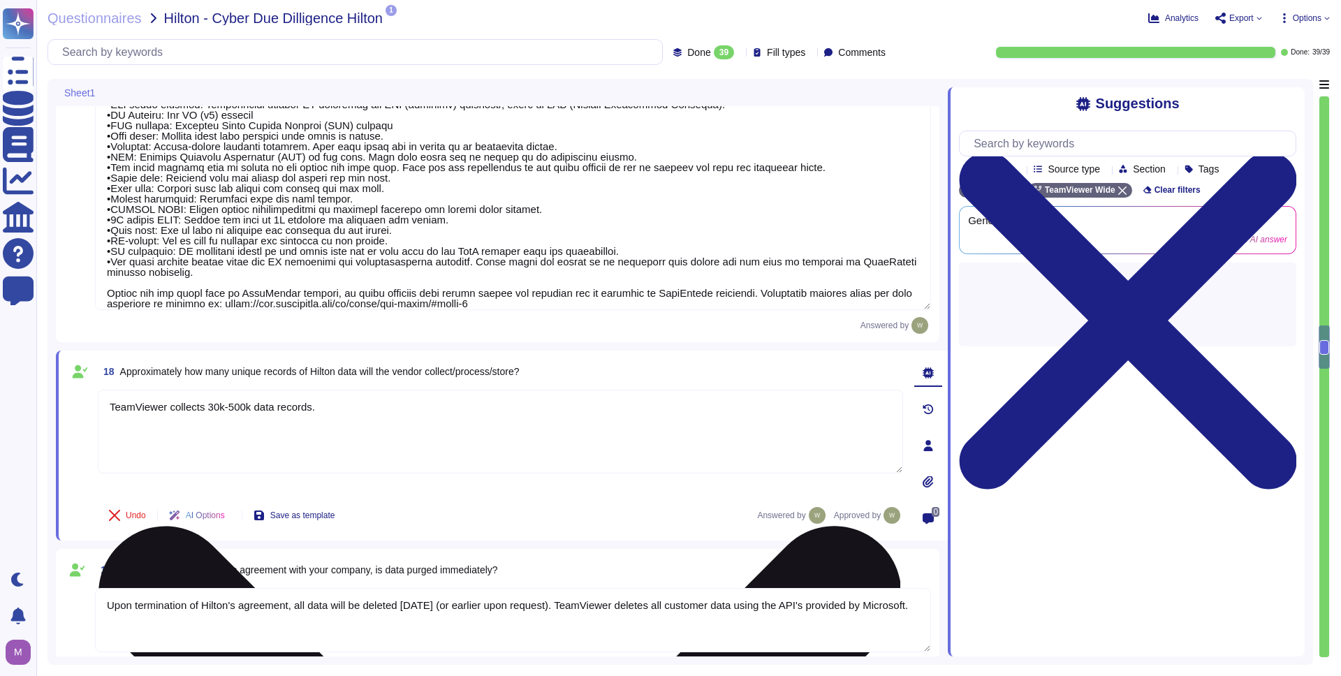
type textarea "We have a comprehensive incident response plan in place, which includes the rol…"
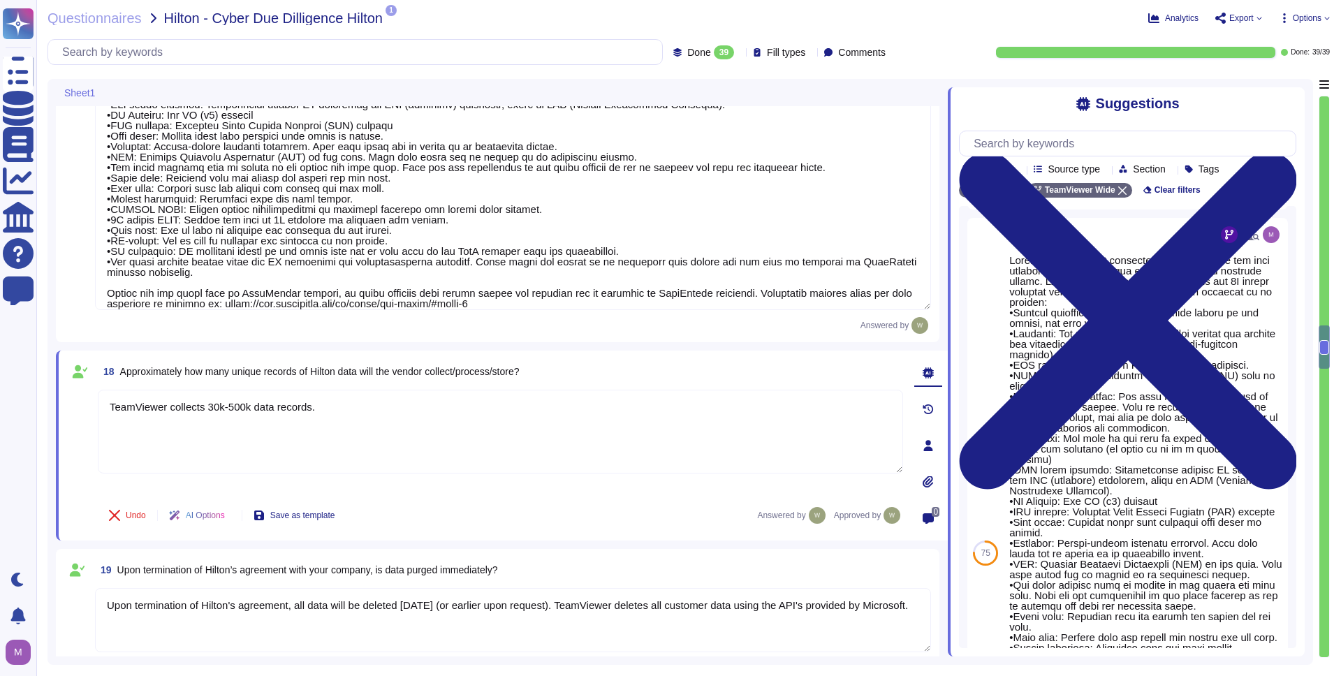
scroll to position [0, 0]
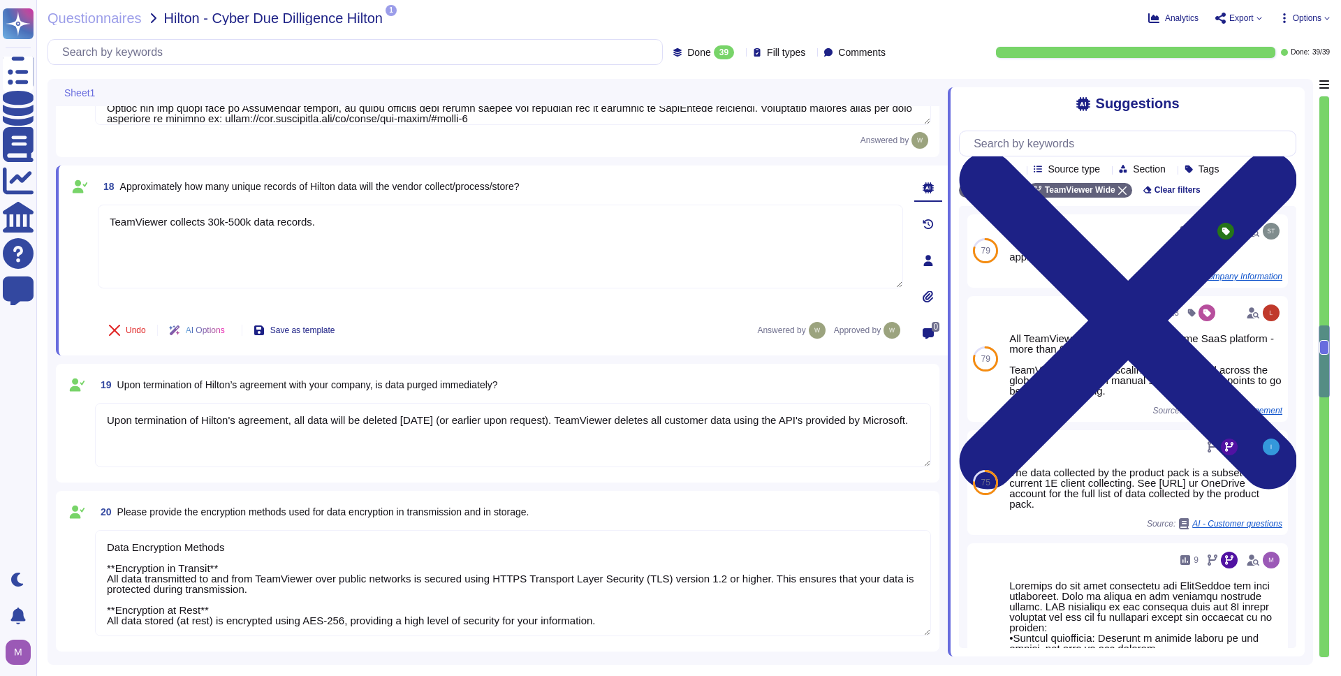
type textarea "The dedicated mechanisms will not offer real-time notifications of a breach Tea…"
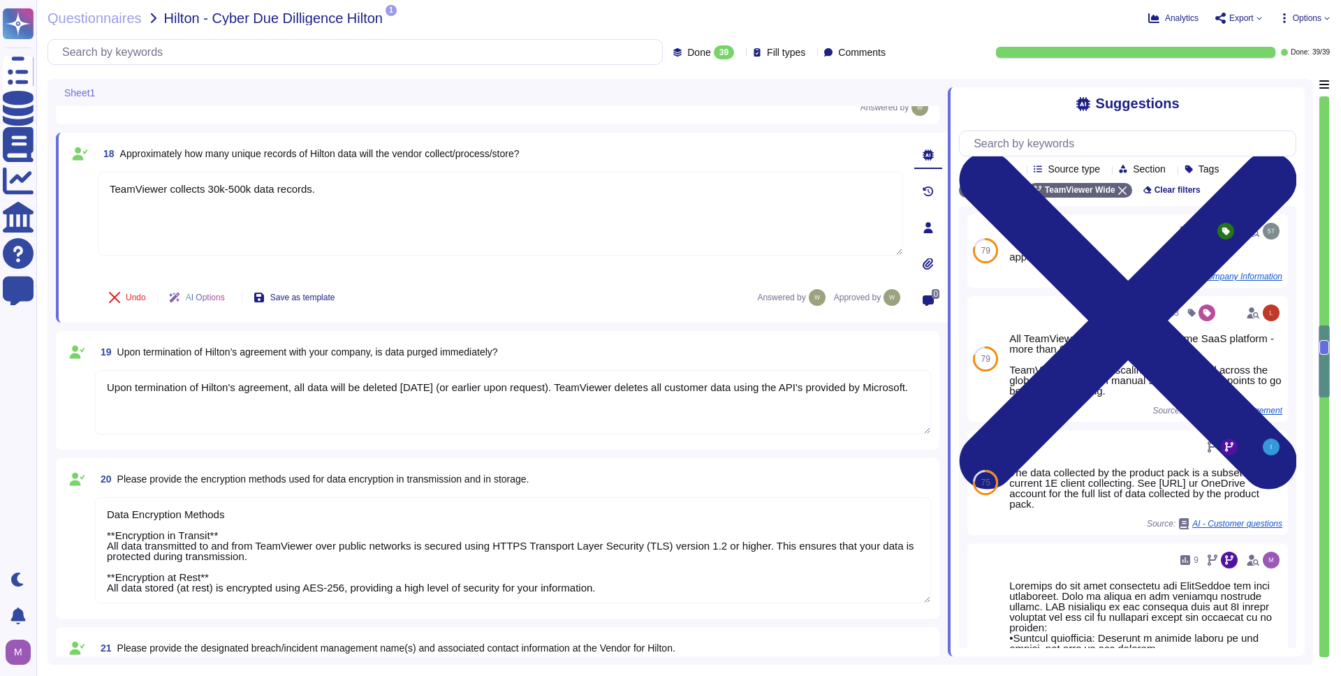
scroll to position [2797, 0]
click at [462, 404] on textarea "Upon termination of Hilton's agreement, all data will be deleted [DATE] (or ear…" at bounding box center [513, 403] width 836 height 64
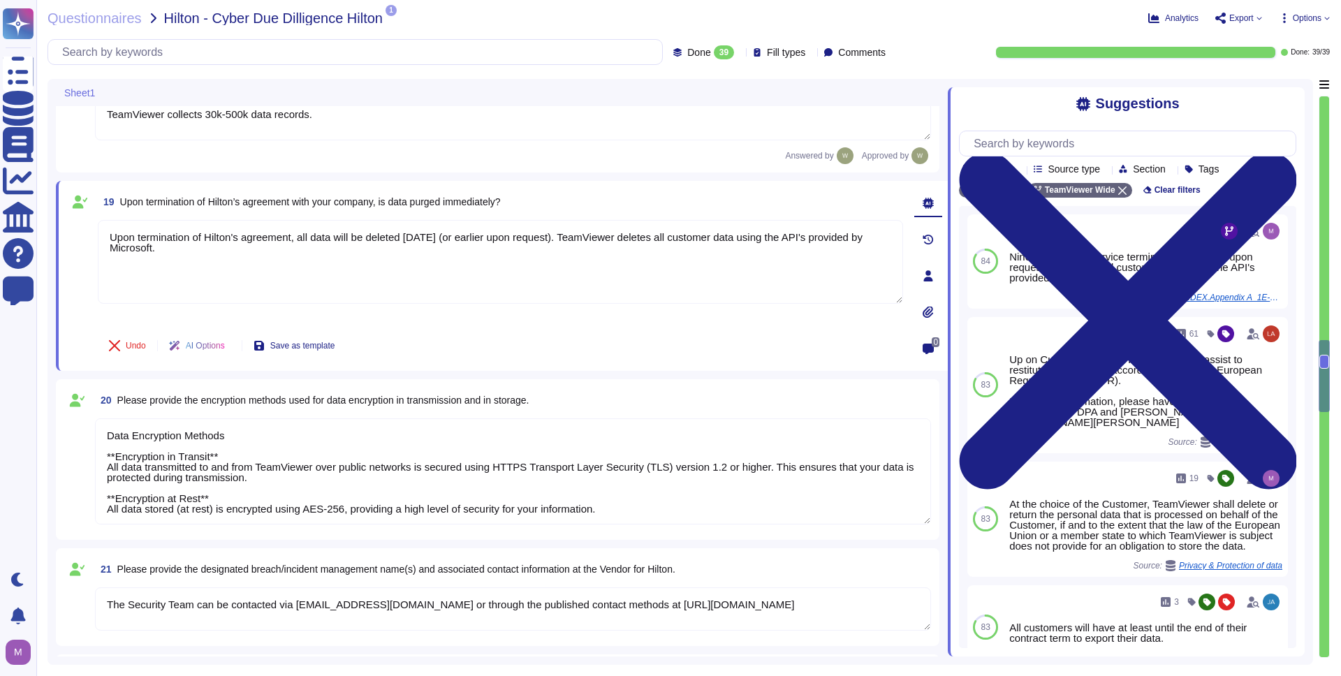
scroll to position [1, 0]
click at [347, 455] on textarea "Data Encryption Methods **Encryption in Transit** All data transmitted to and f…" at bounding box center [513, 471] width 836 height 106
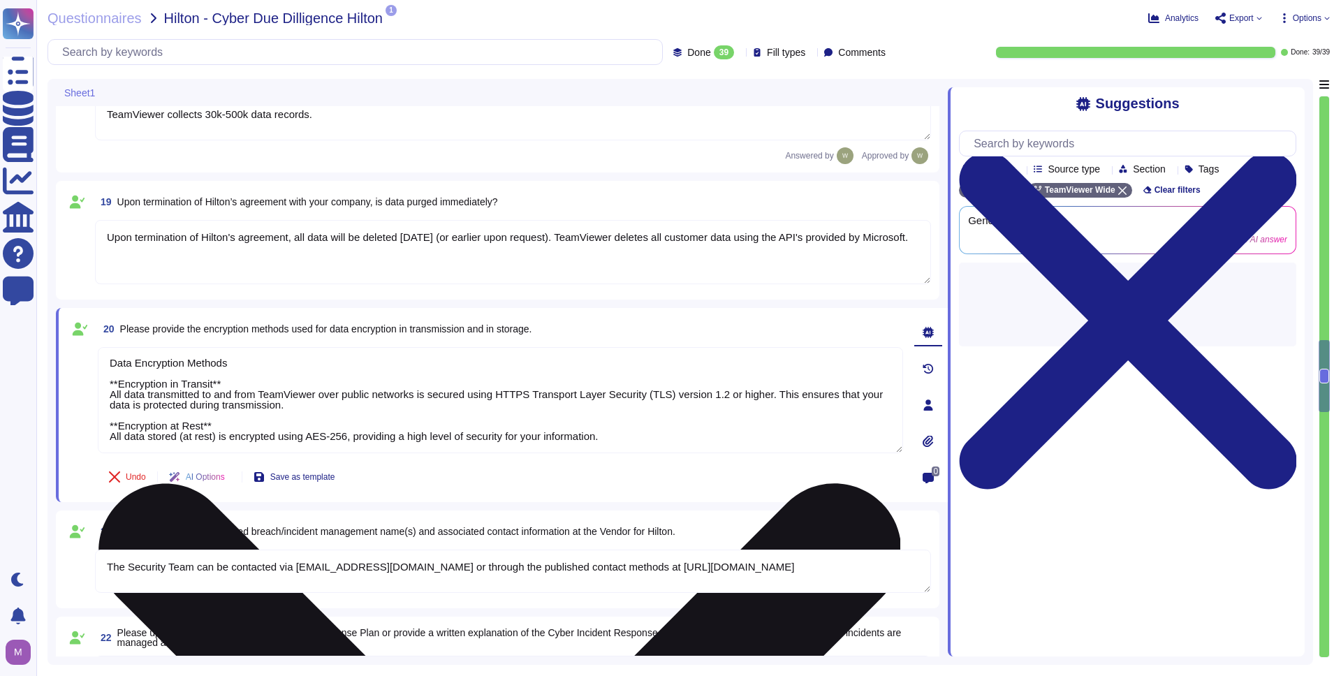
type textarea "TeamViewer has established a streamlined data breach notification process in ac…"
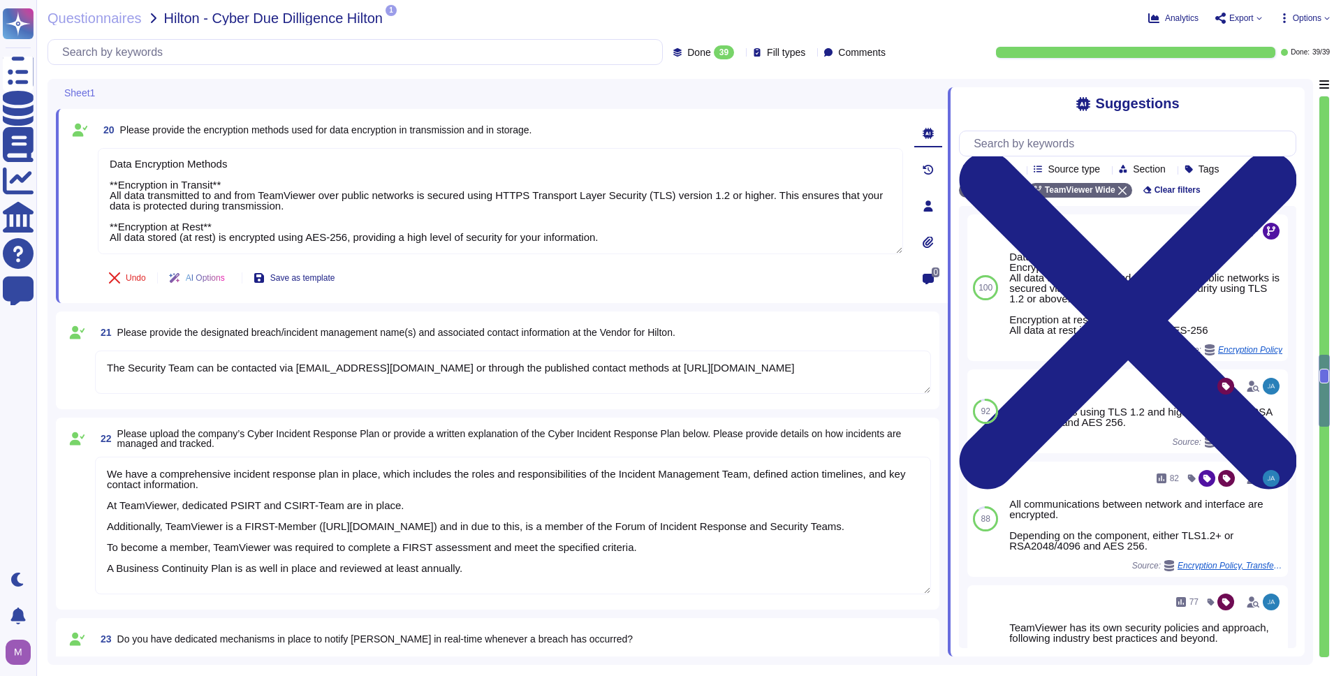
scroll to position [3075, 0]
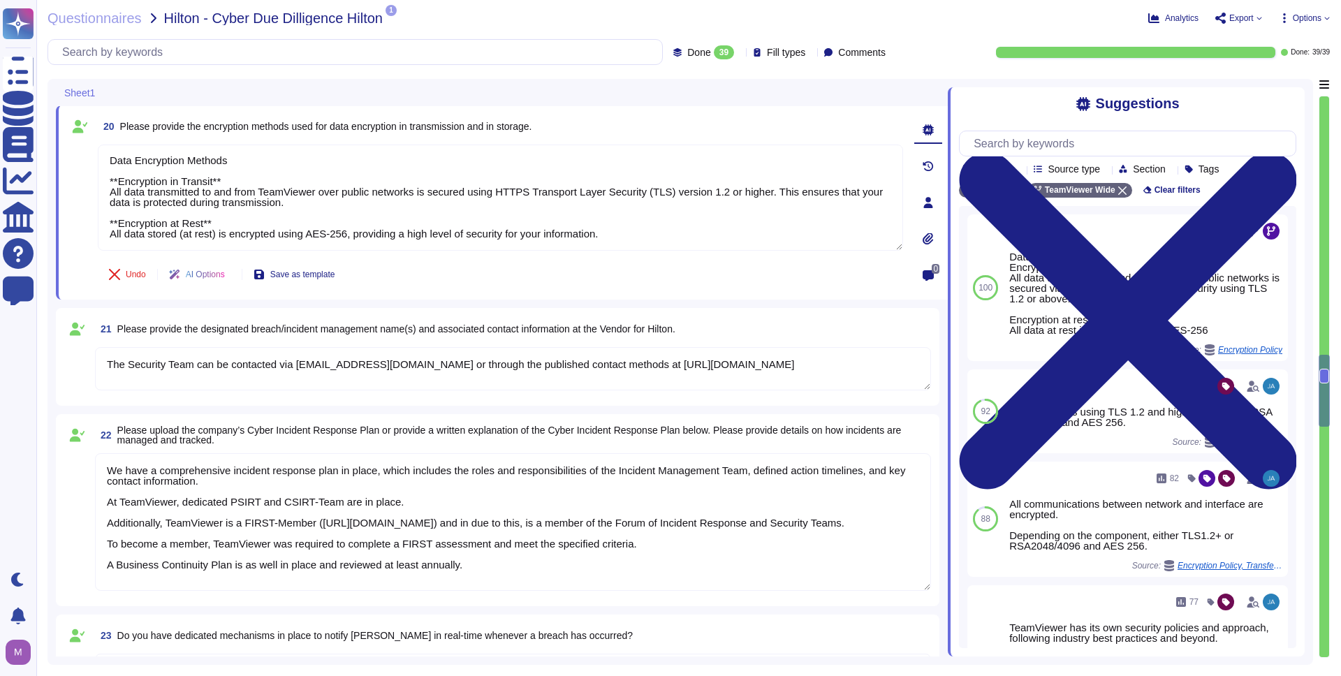
click at [351, 377] on textarea "The Security Team can be contacted via [EMAIL_ADDRESS][DOMAIN_NAME] or through …" at bounding box center [513, 368] width 836 height 43
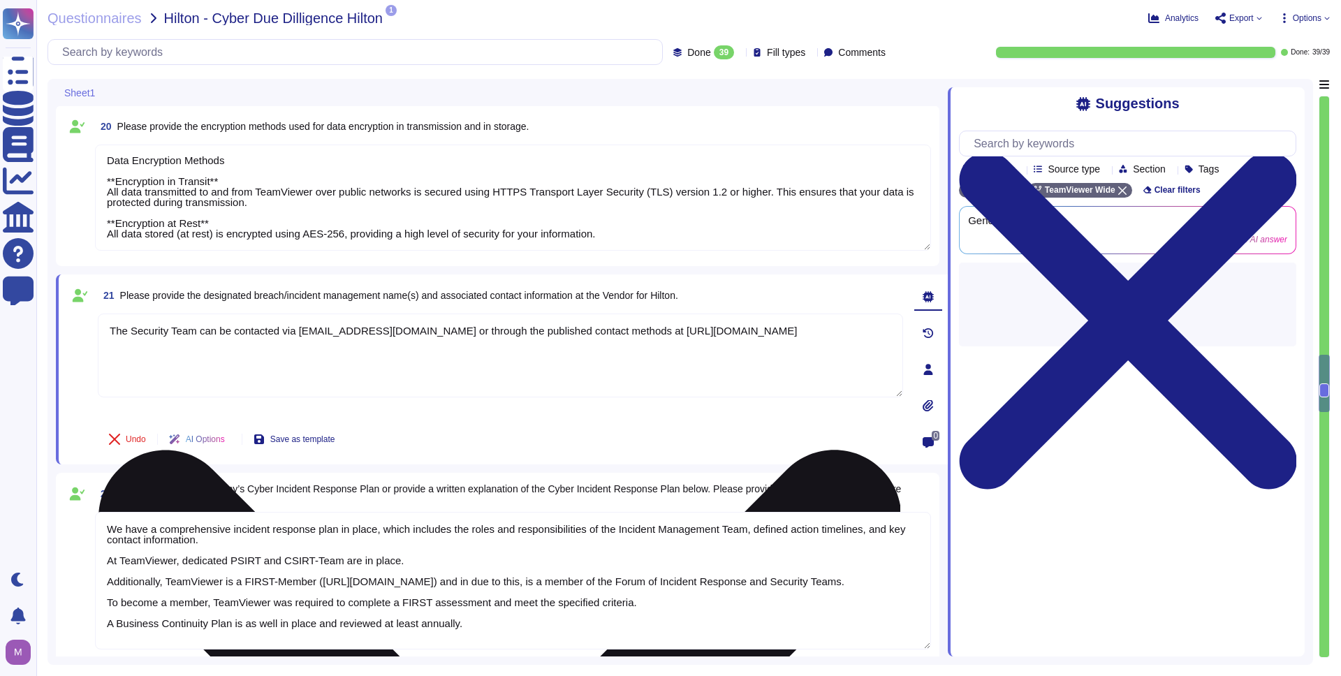
type textarea "TeamViewer has established a streamlined data breach notification process in ac…"
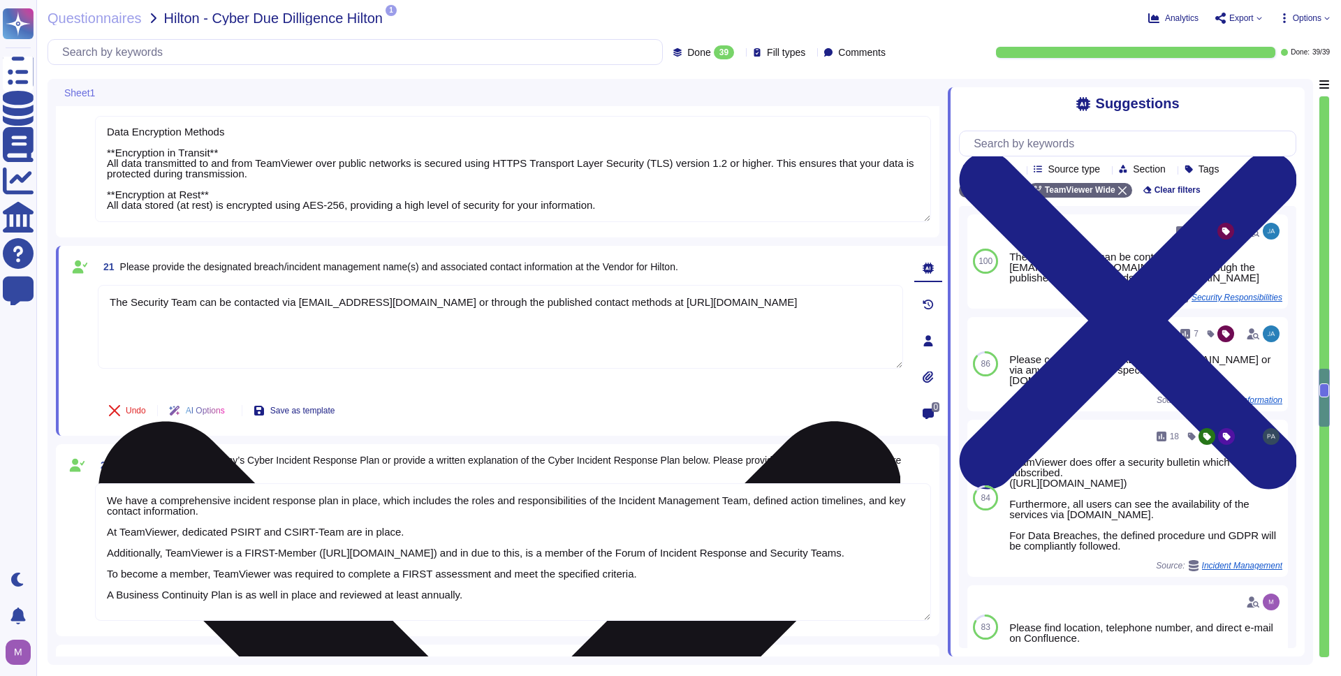
scroll to position [3107, 0]
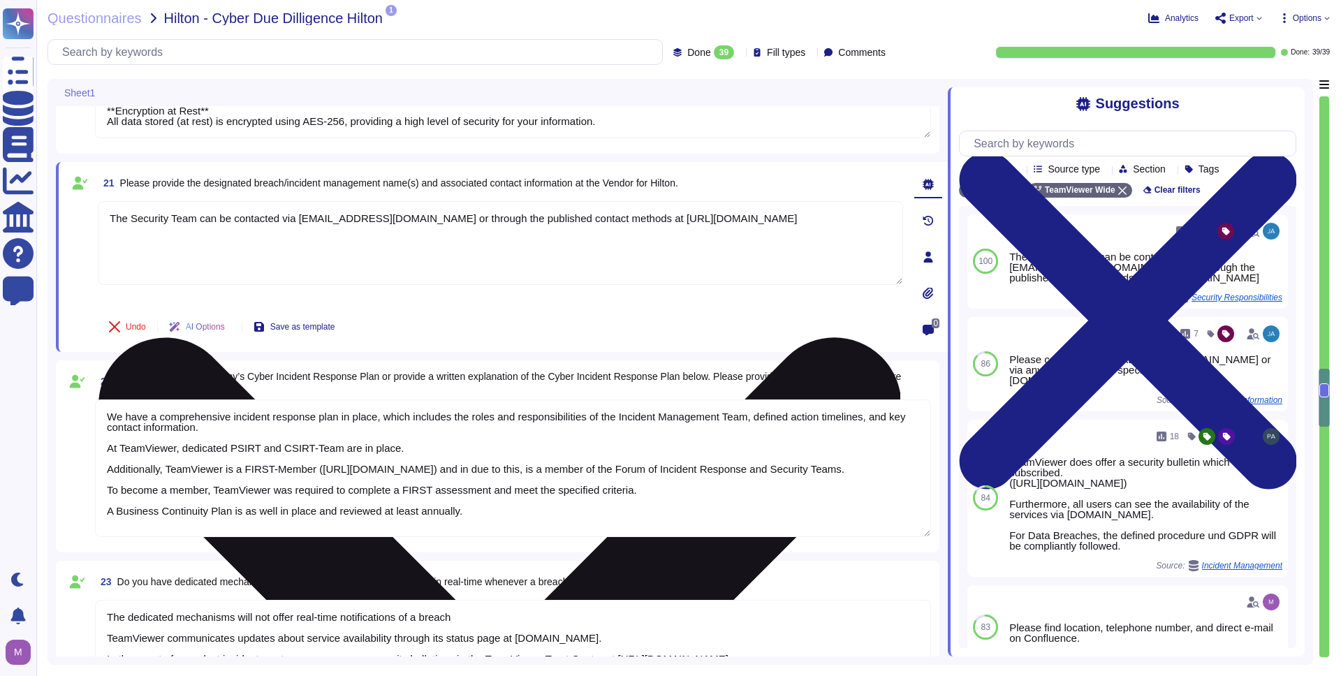
type textarea "A Breach has not occurred within the last year No, our products have been safe …"
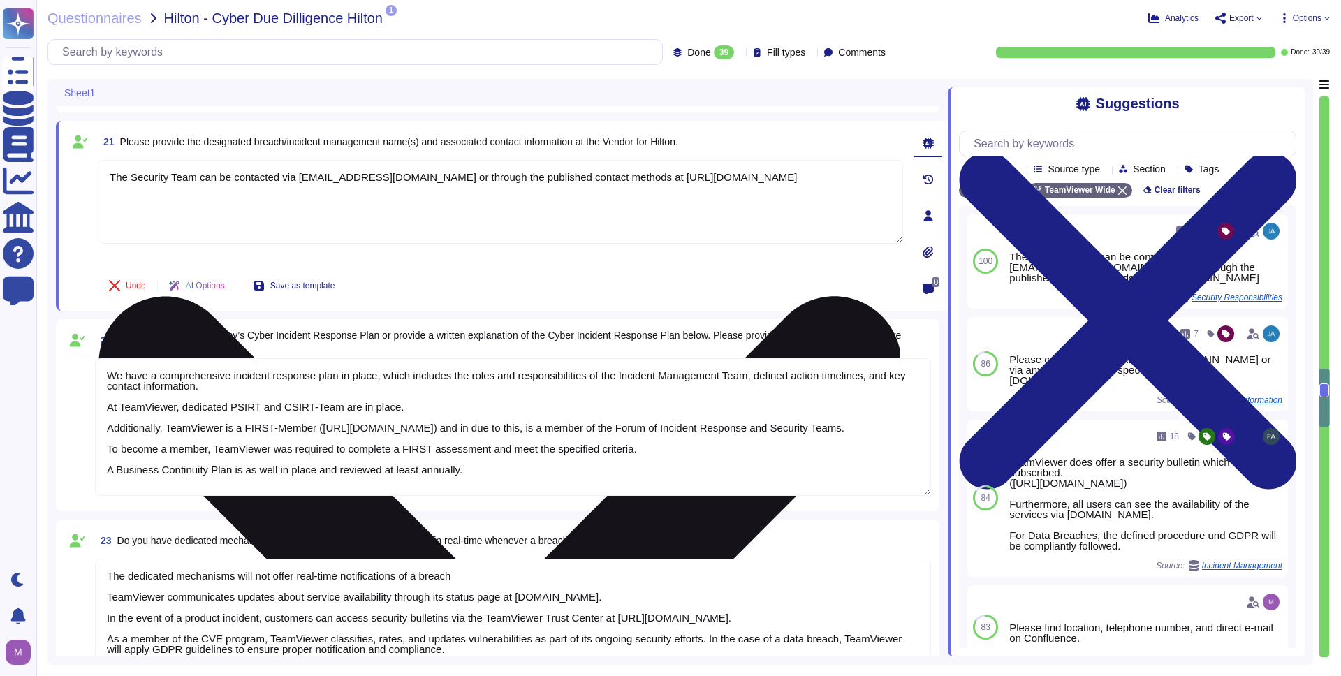
scroll to position [3224, 0]
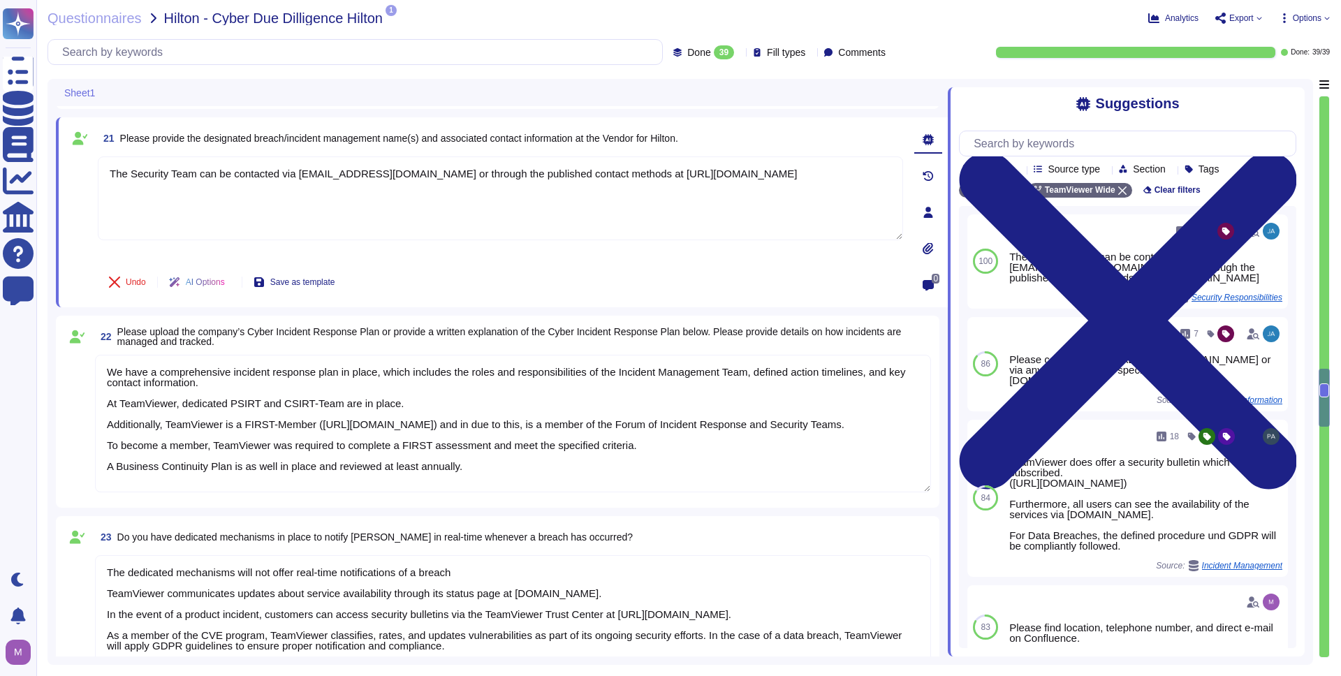
click at [338, 394] on textarea "We have a comprehensive incident response plan in place, which includes the rol…" at bounding box center [513, 424] width 836 height 138
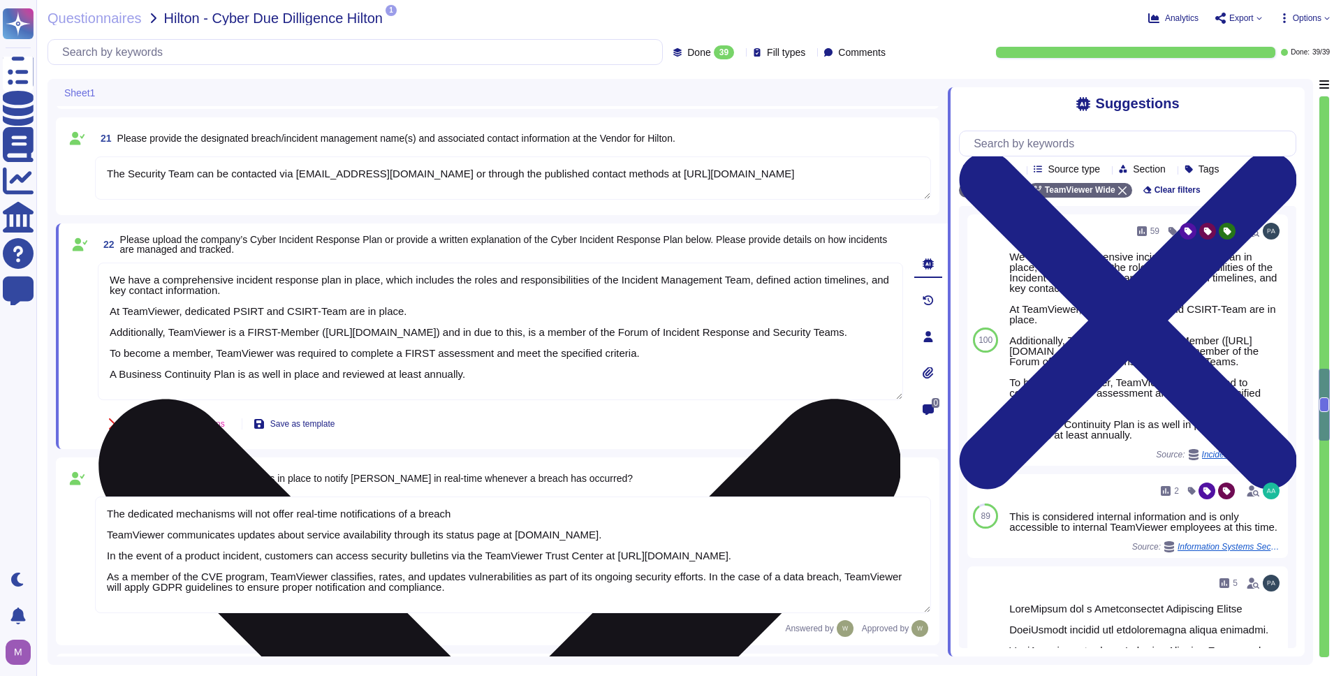
scroll to position [1, 0]
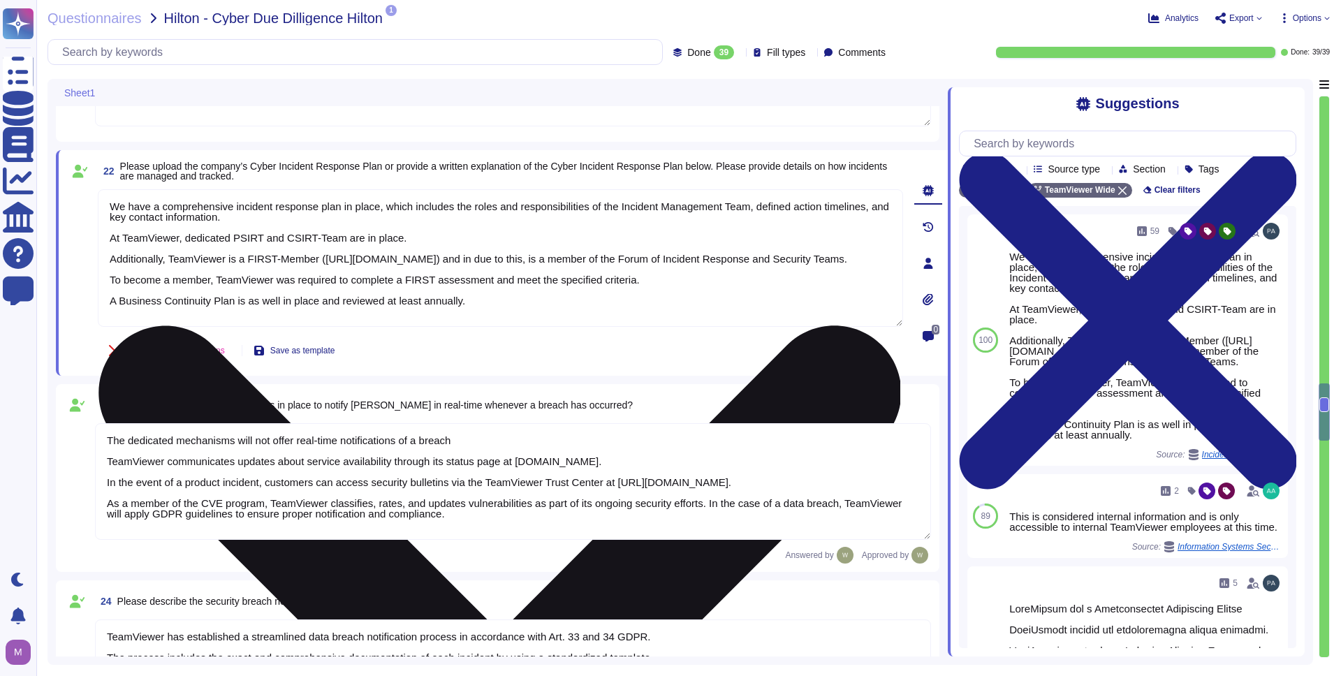
type textarea "TeamViewer has implemented a best-in-class commercial vulnerability scanner tha…"
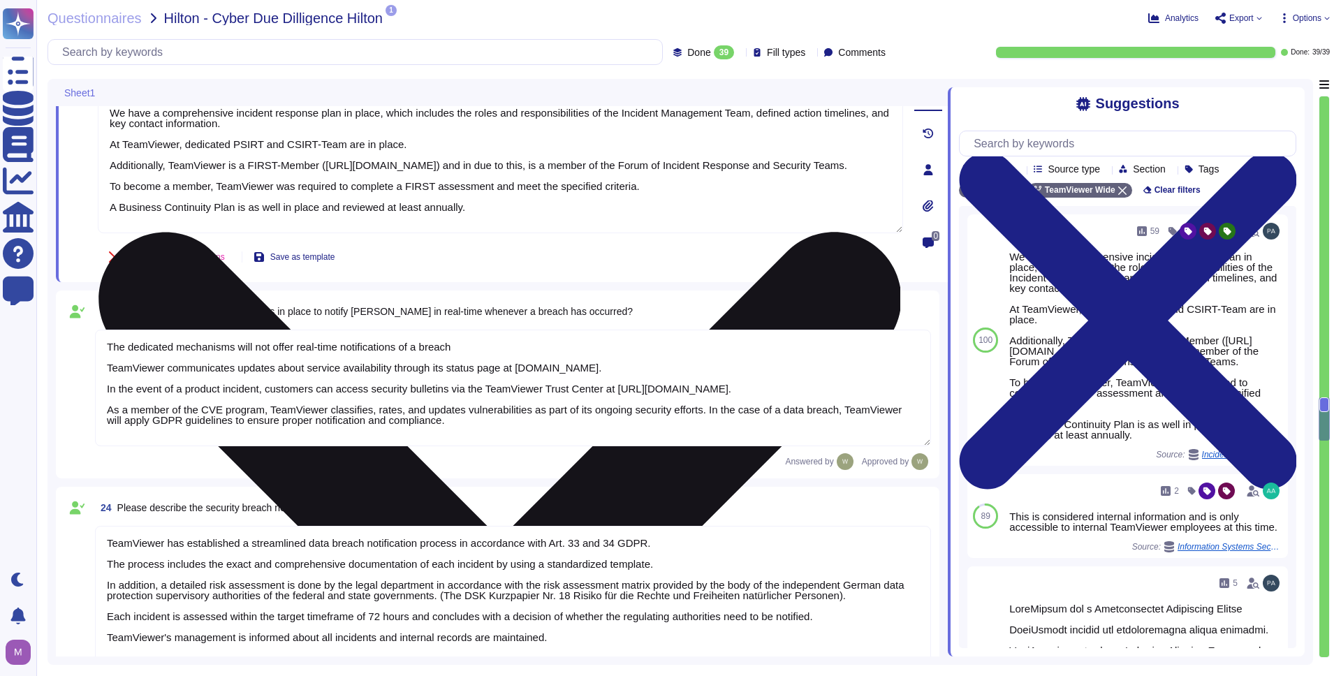
scroll to position [3402, 0]
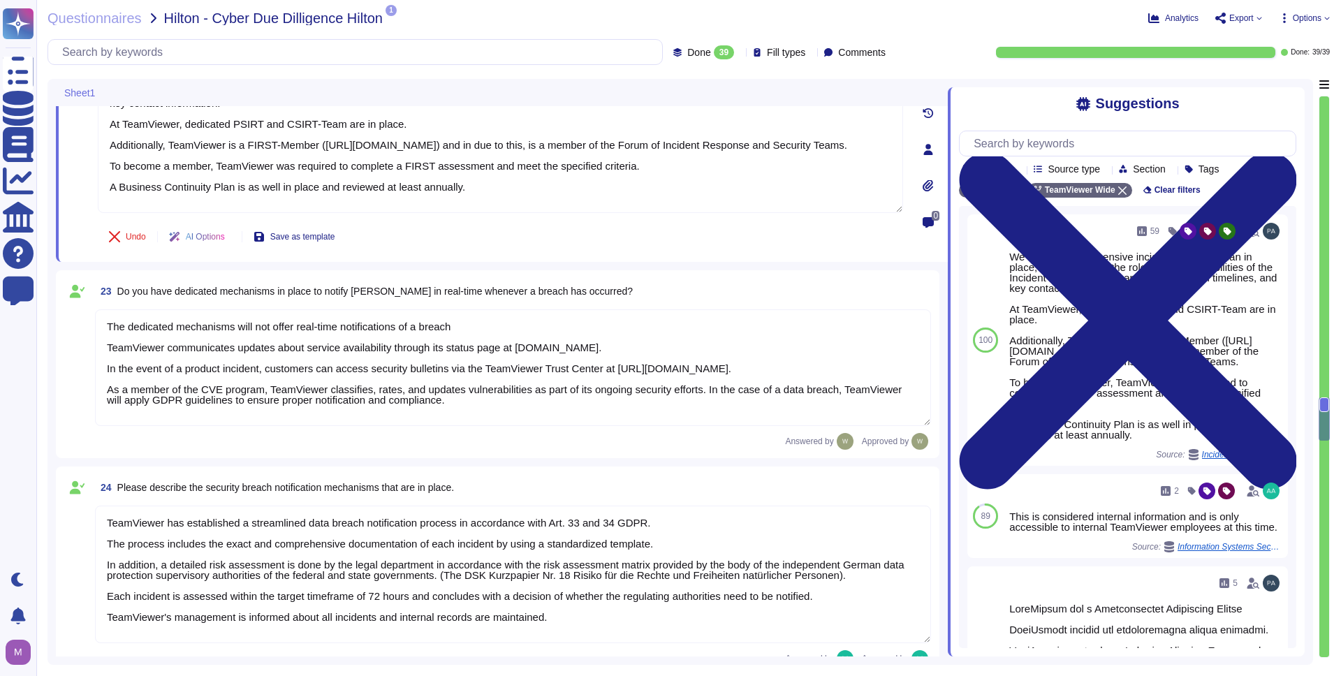
click at [337, 356] on textarea "The dedicated mechanisms will not offer real-time notifications of a breach Tea…" at bounding box center [513, 367] width 836 height 117
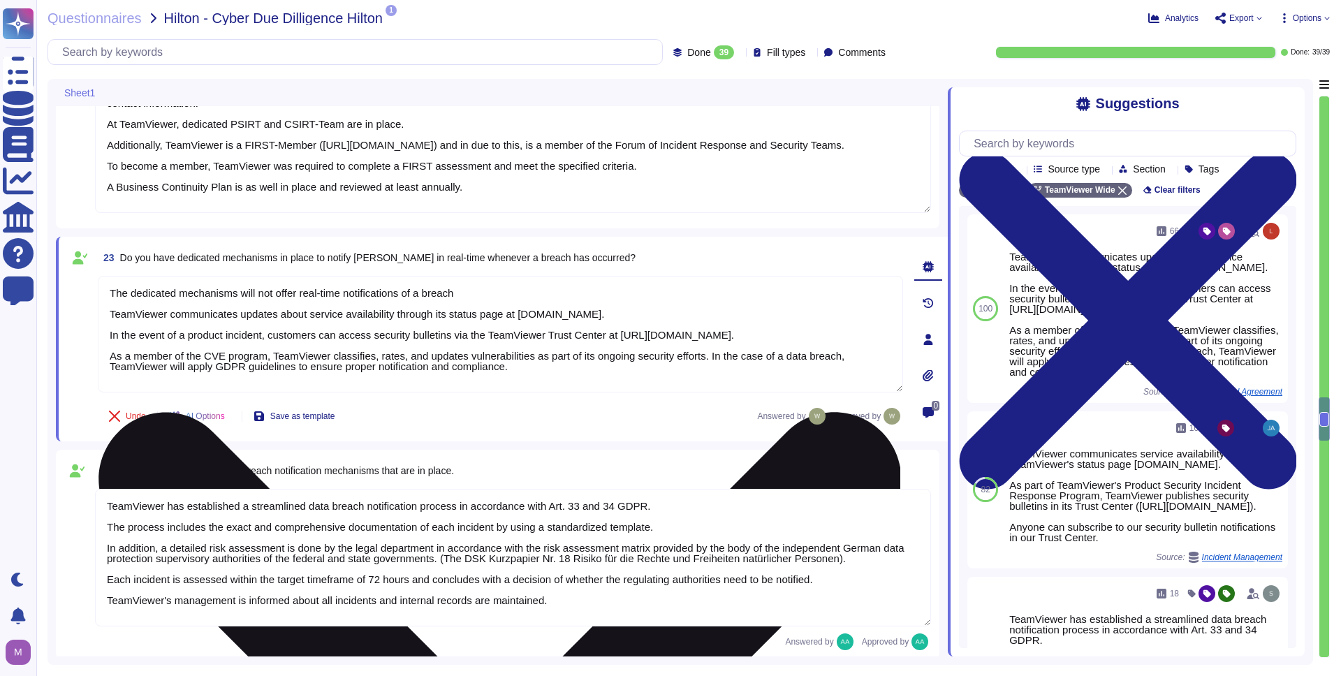
scroll to position [1, 0]
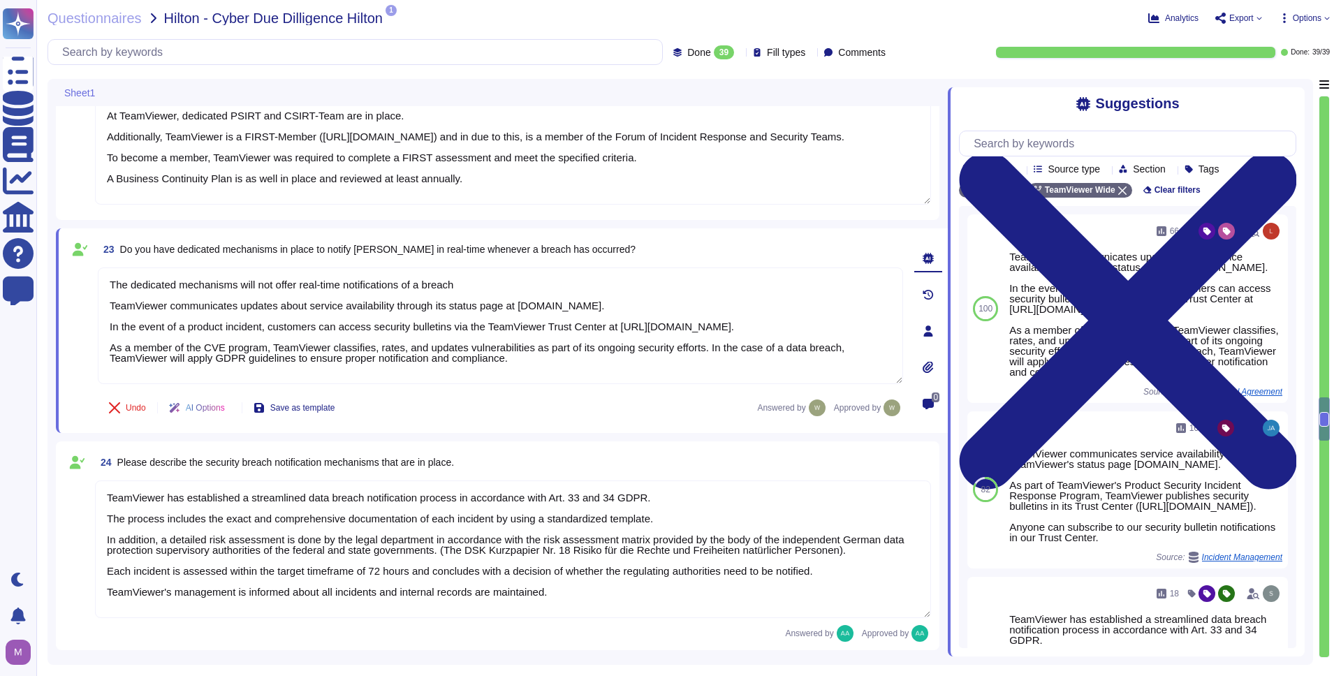
type textarea "Vulnerability scans are performed daily on the environment to identify control …"
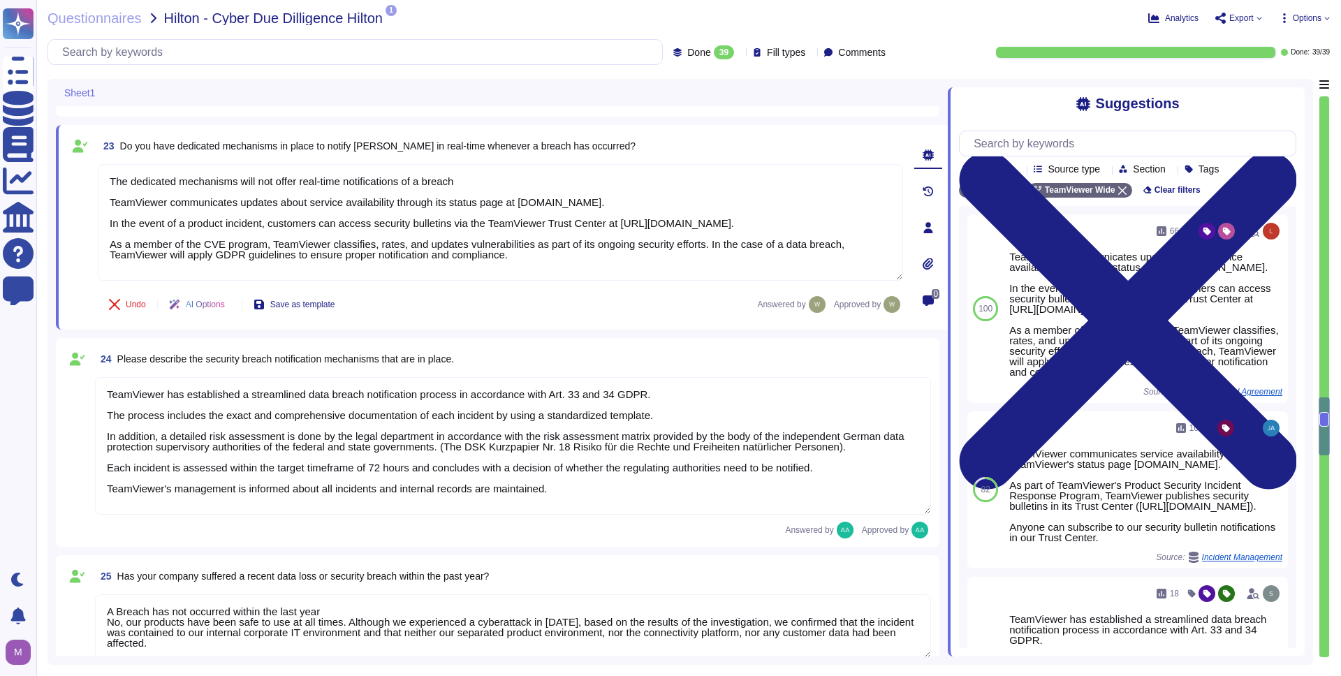
scroll to position [3507, 0]
click at [201, 434] on textarea "TeamViewer has established a streamlined data breach notification process in ac…" at bounding box center [513, 445] width 836 height 138
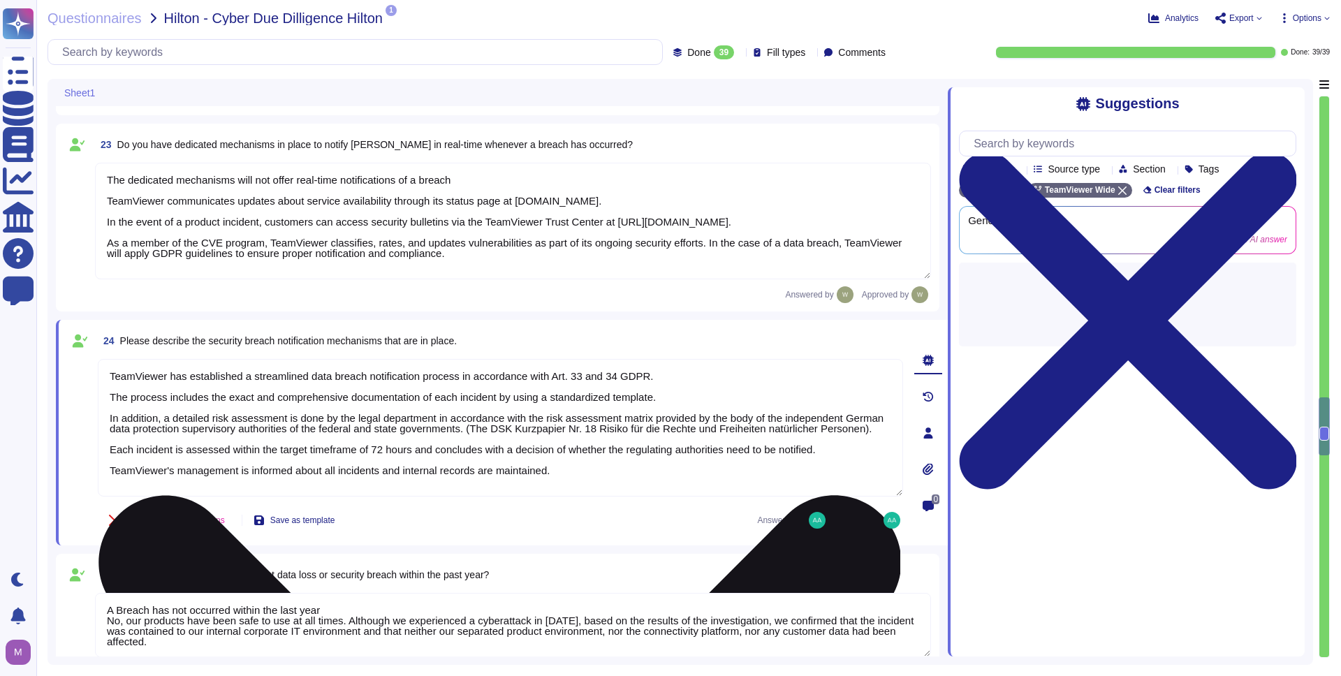
scroll to position [12, 0]
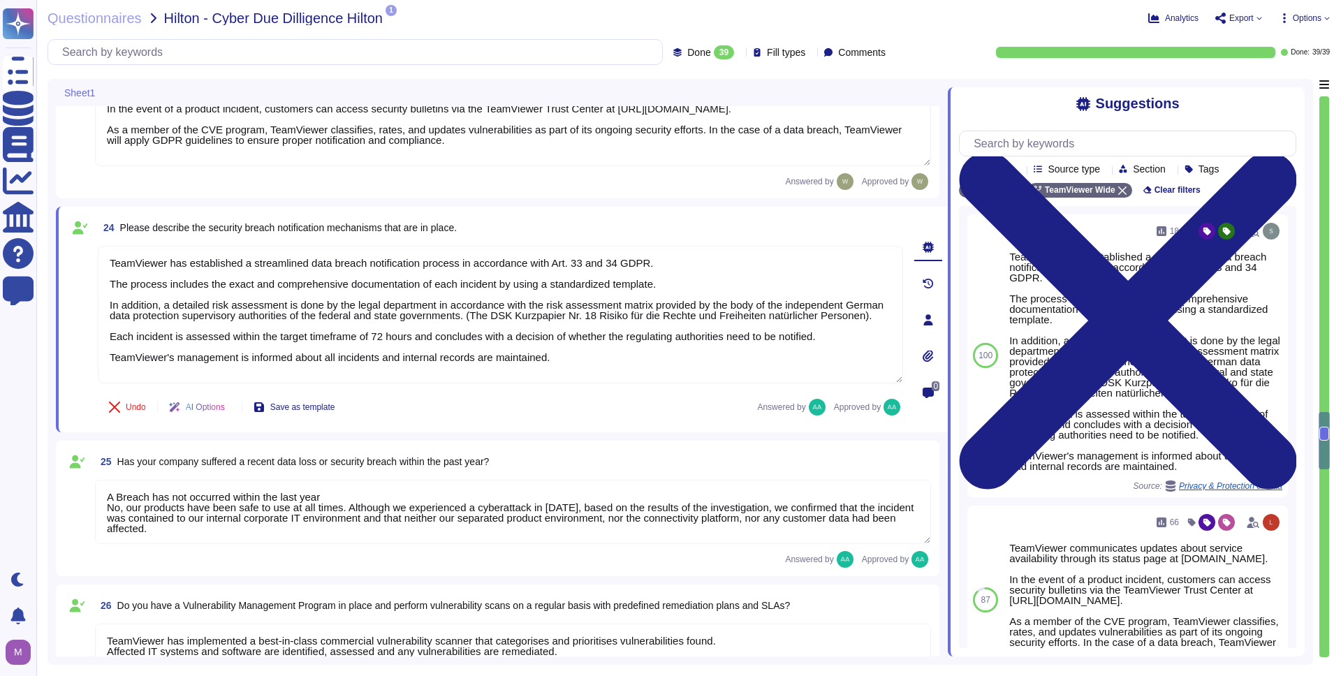
type textarea "Yes, TeamViewer employs an Intrusion Detection System (IDS) at both our datacen…"
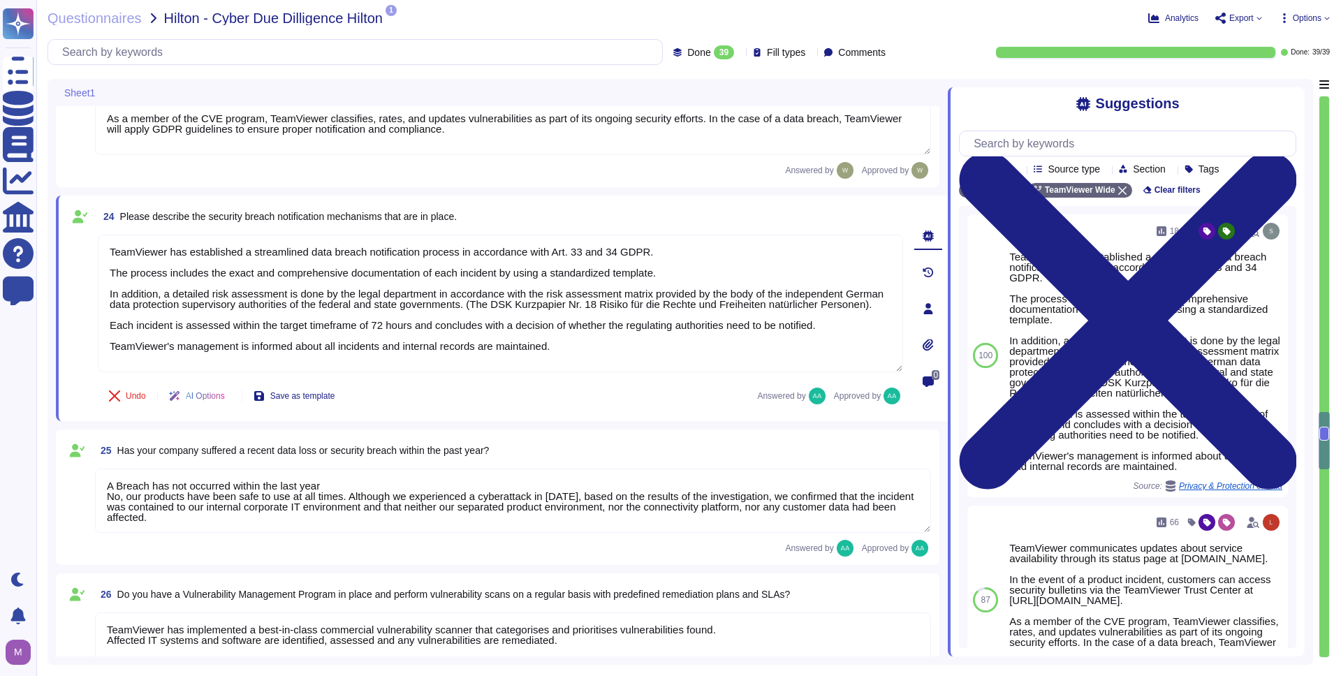
scroll to position [3626, 0]
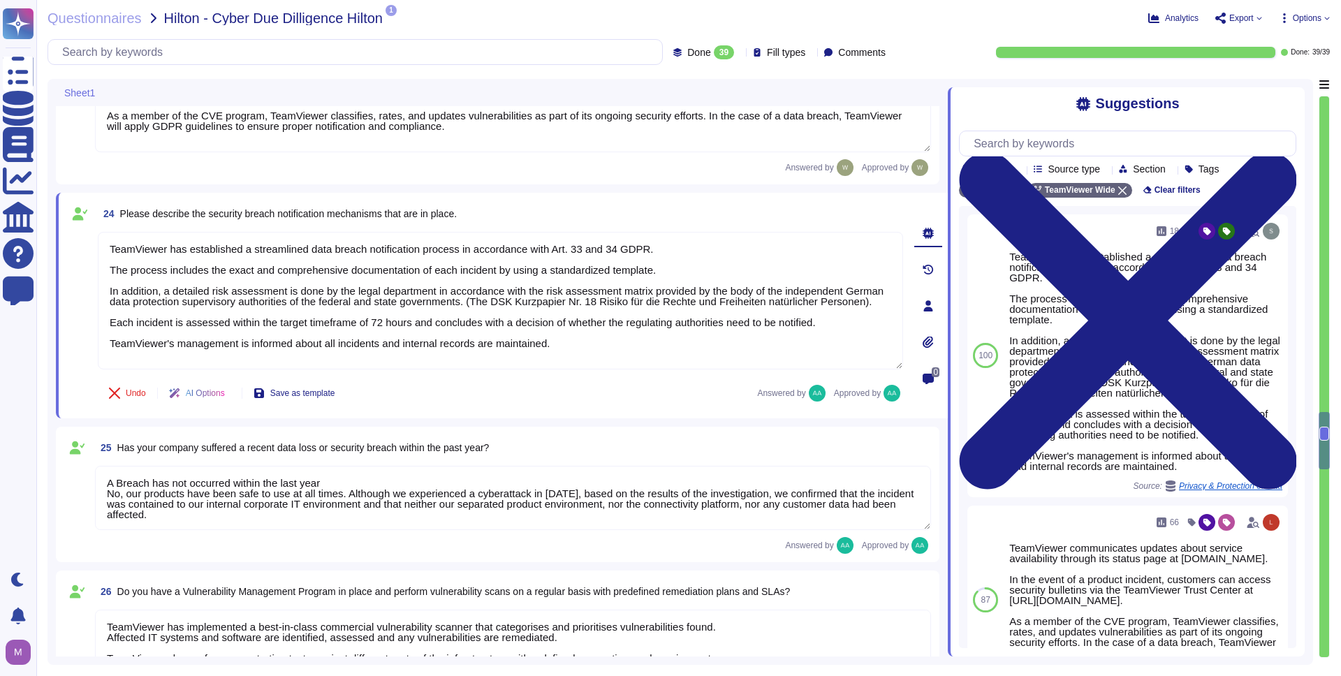
click at [371, 498] on textarea "A Breach has not occurred within the last year No, our products have been safe …" at bounding box center [513, 498] width 836 height 64
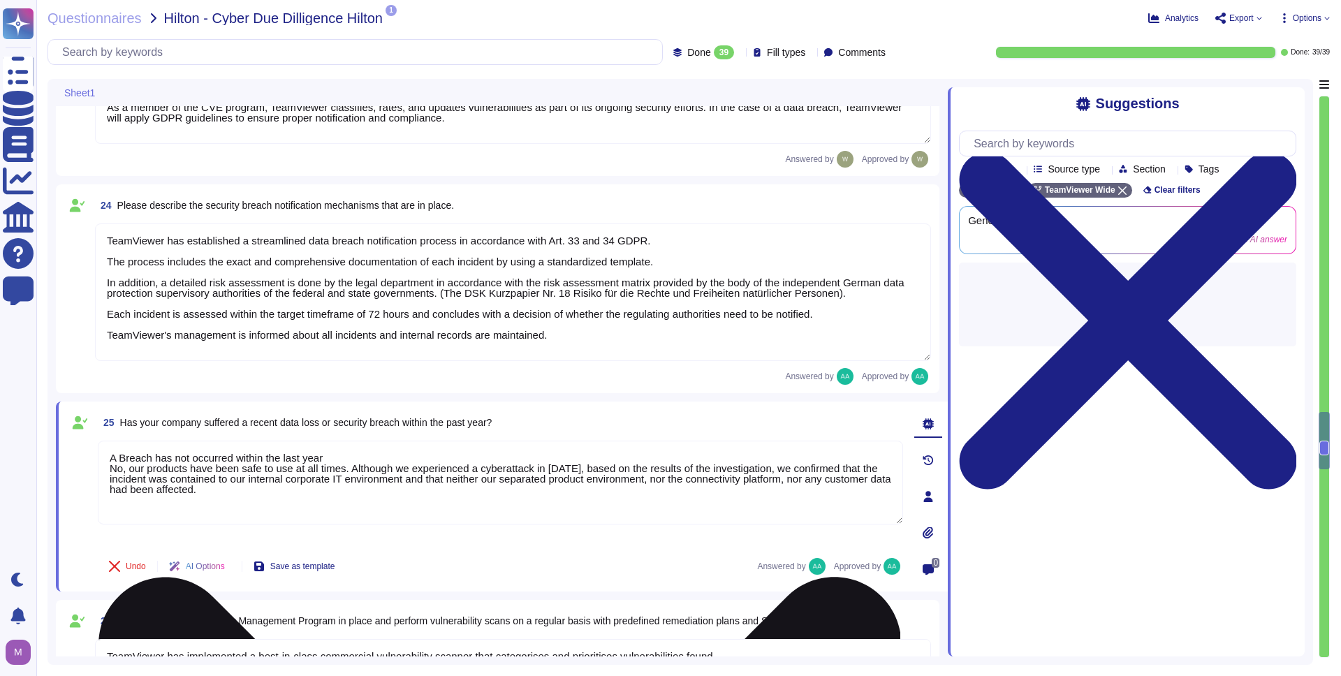
type textarea "Yes, TeamViewer employs an Intrusion Detection System (IDS) at both our datacen…"
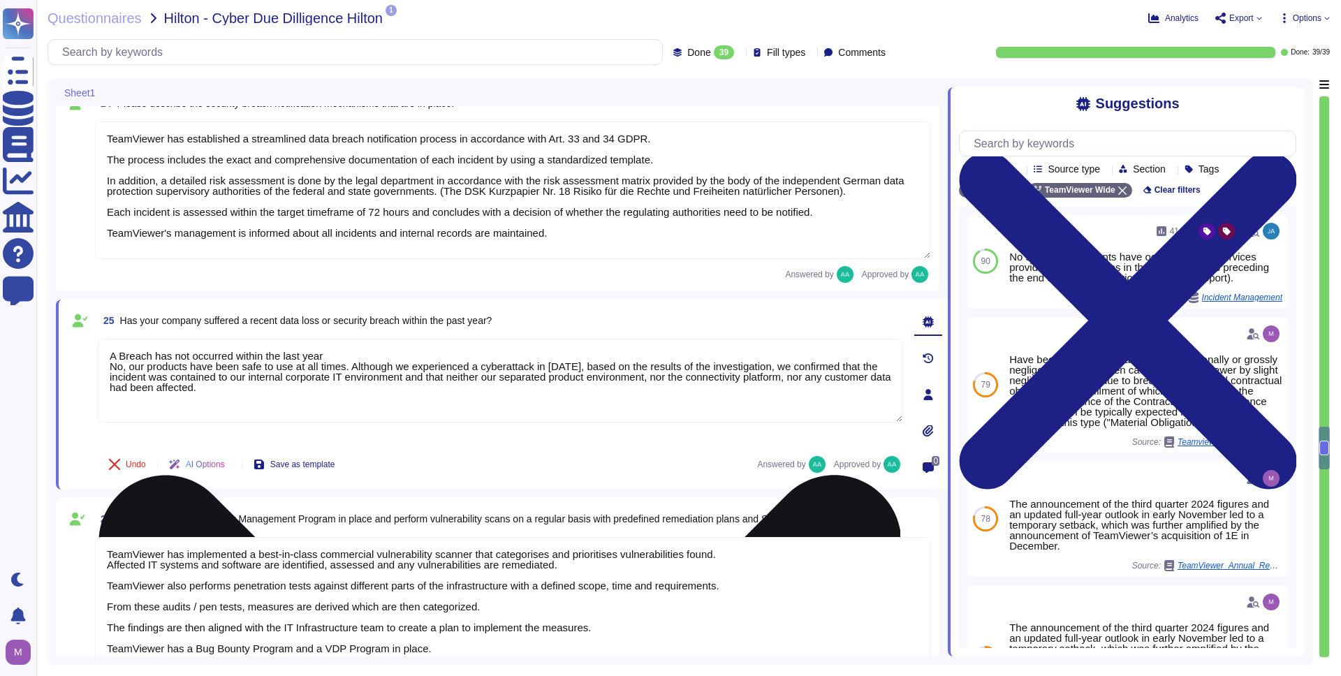
type textarea "Yes there is a common baseline hardening and a "System Hardening Policy". It in…"
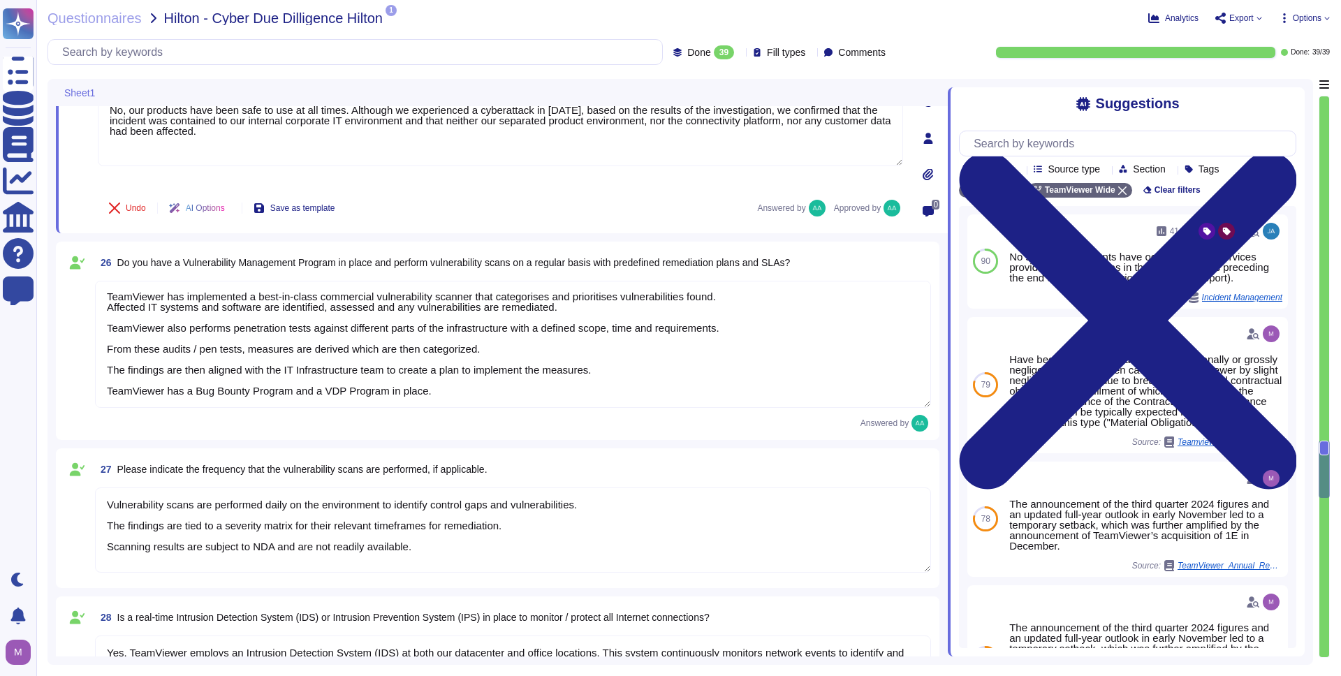
type textarea "TeamViewer has implemented a change advisory board (CAB) for all relevant IT ch…"
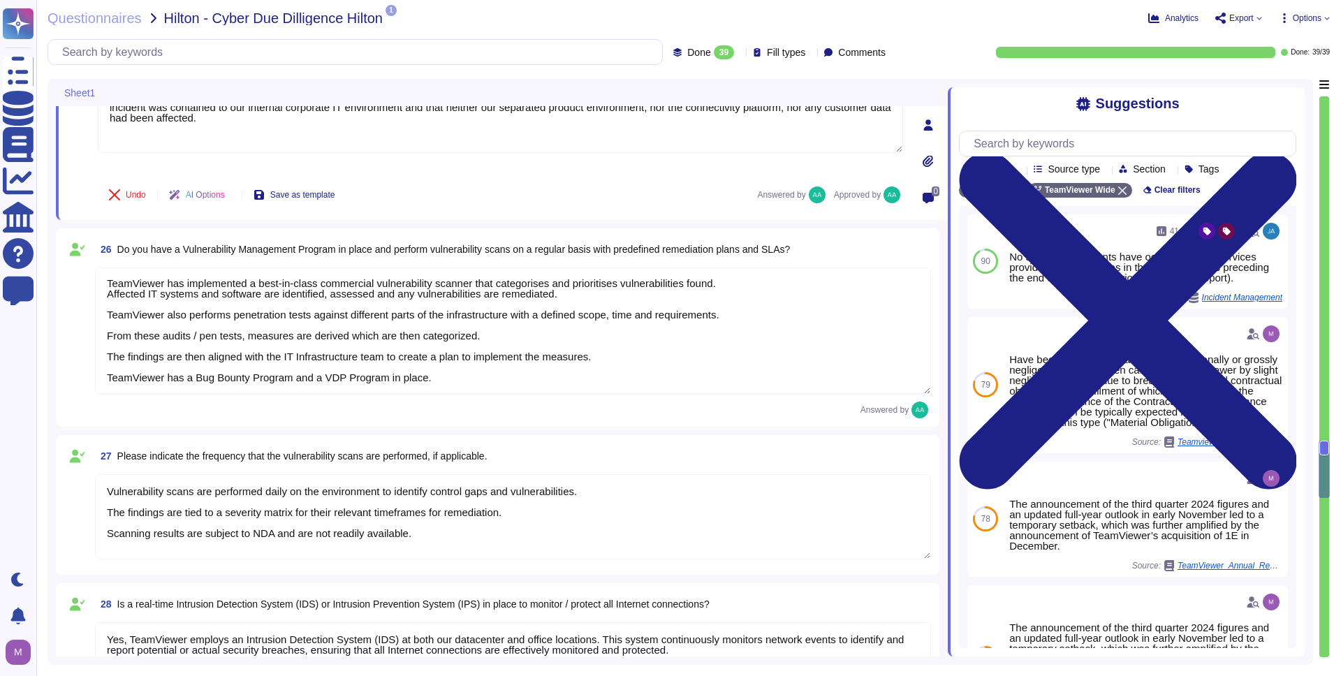
type textarea "The requested documentation is not made available to customers even under NDA a…"
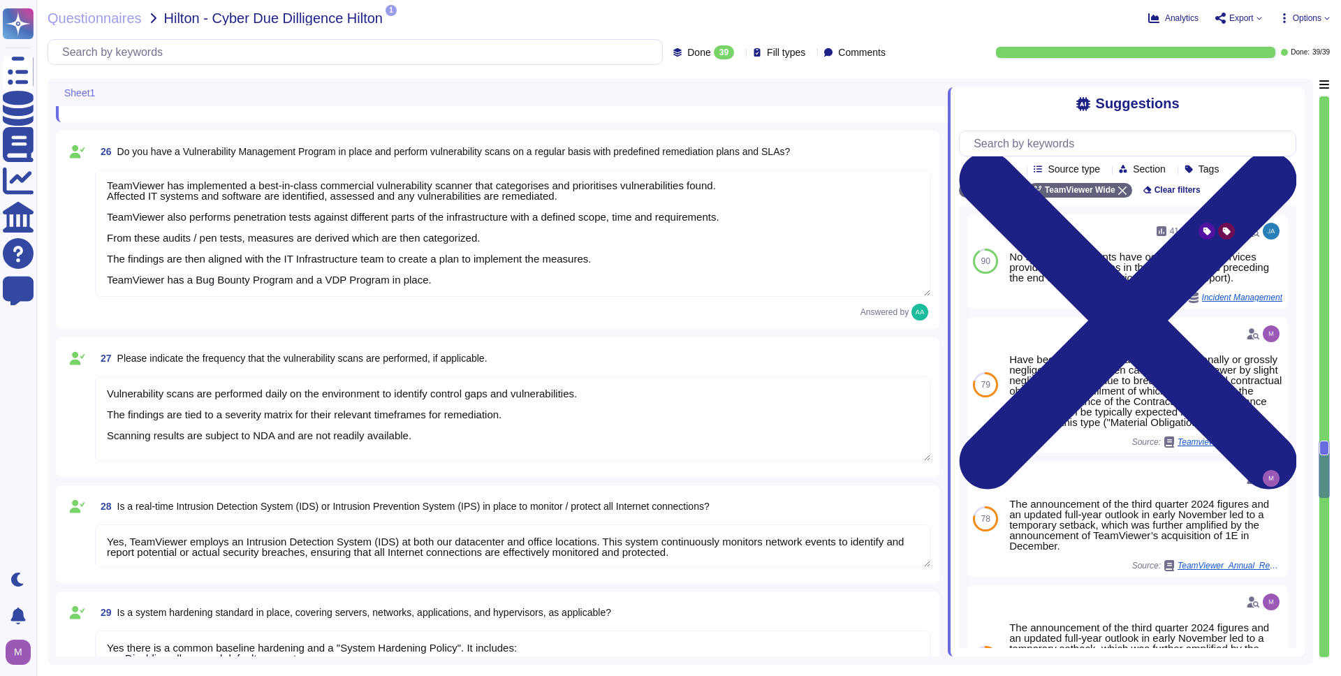
scroll to position [4100, 0]
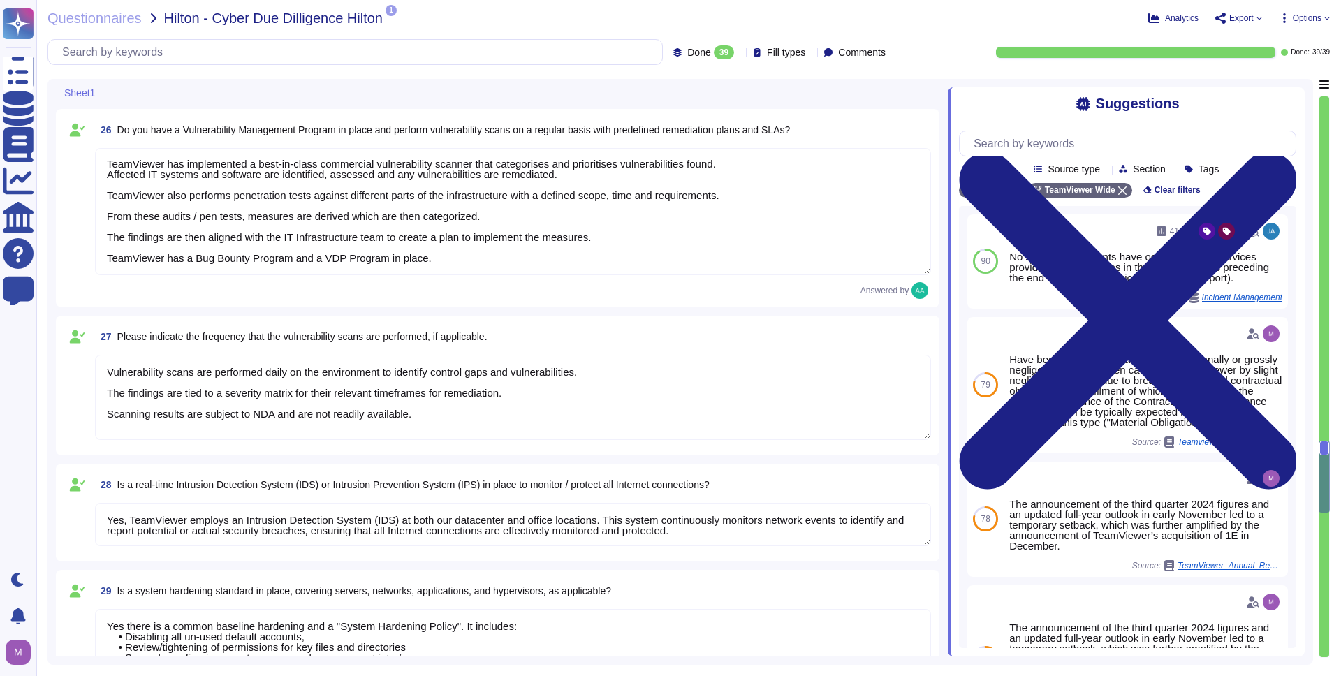
type textarea "TeamViewer has enterprise logging sensors deployed throughout the network that …"
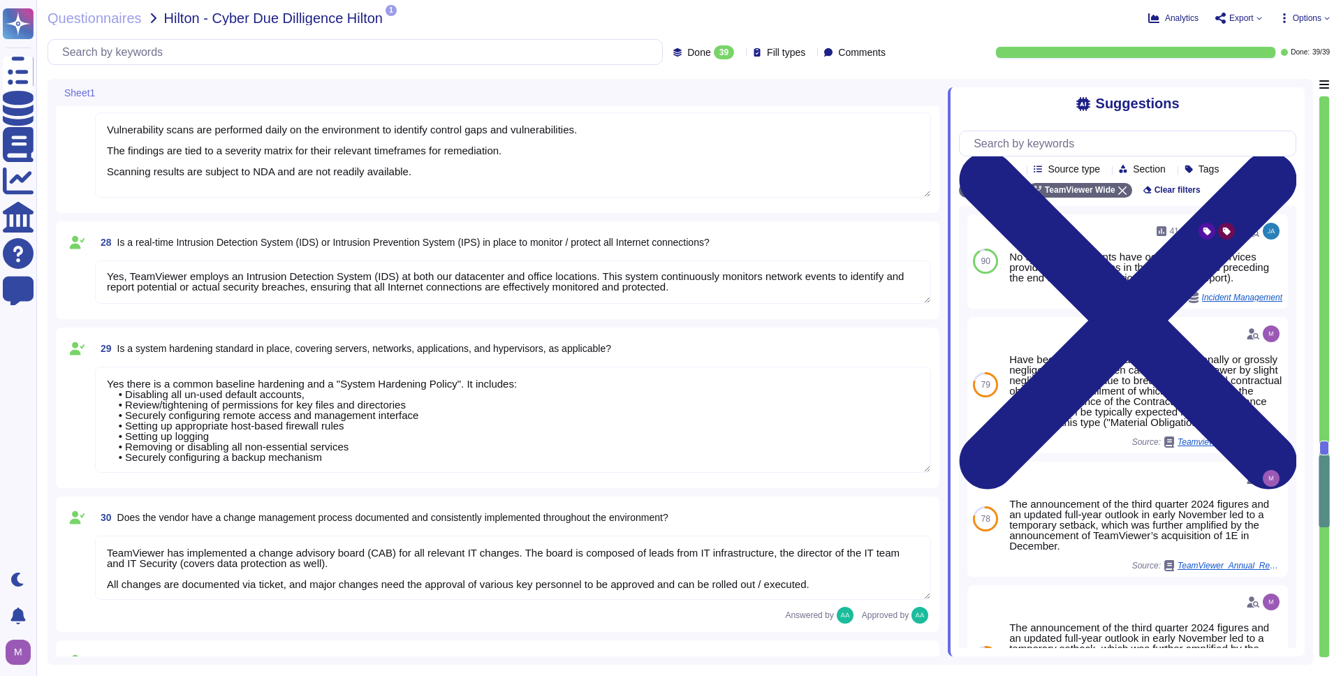
scroll to position [4493, 0]
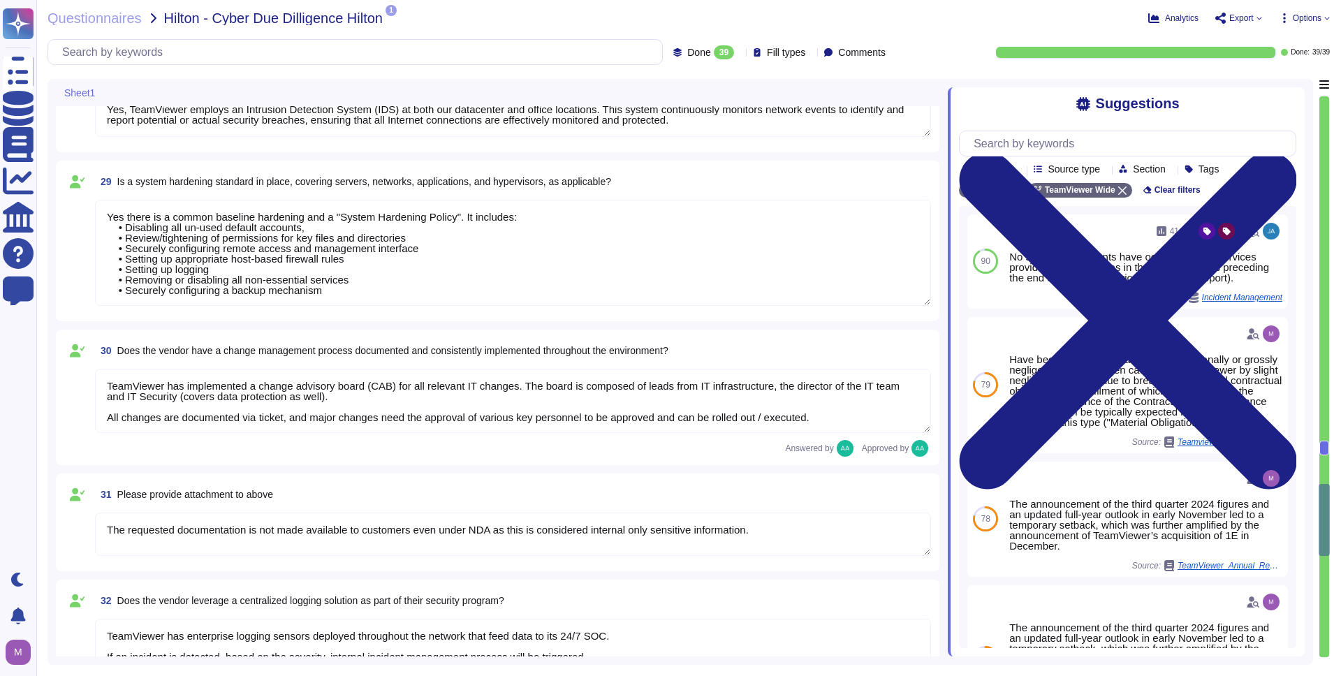
type textarea "Yes, TeamViewer has established formal access management procedures that are bo…"
type textarea "The access provisioning and de-provisioning process for our product/service is …"
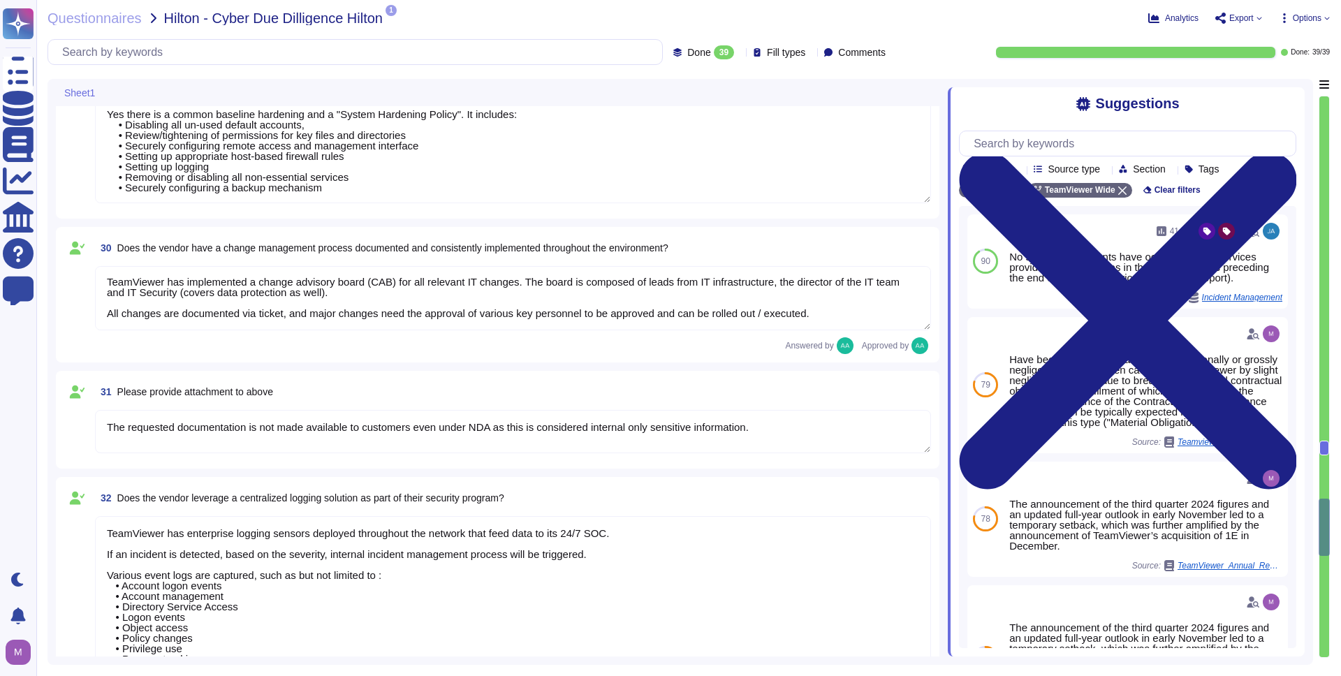
type textarea "The access review process for our product/service requires customers to conduct…"
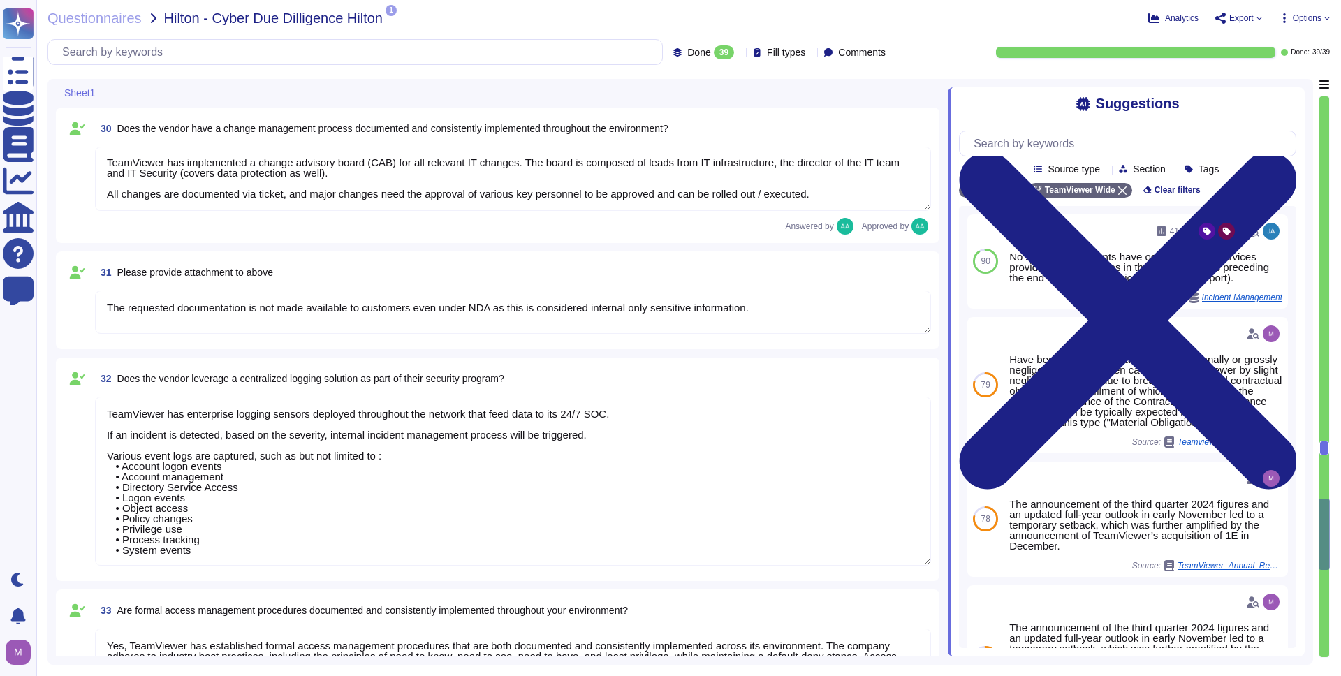
type textarea "The account monitoring process is the responsibility of the customers. They can…"
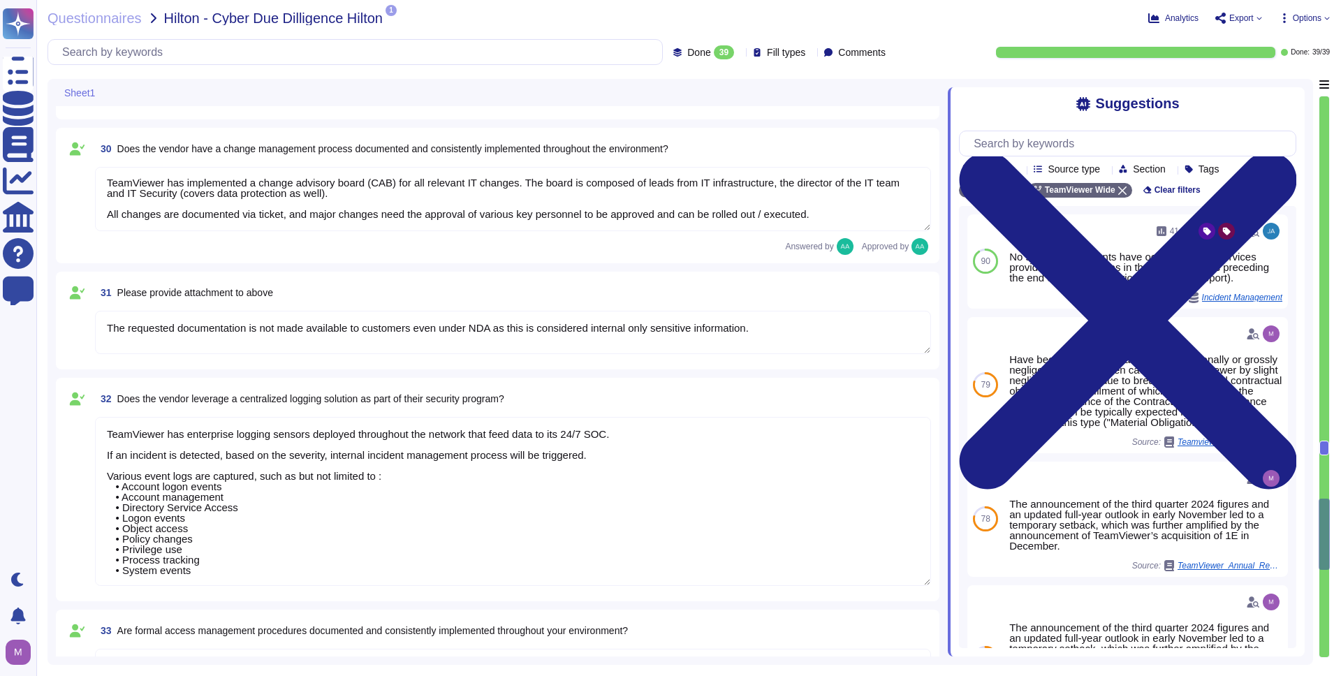
scroll to position [4686, 0]
click at [177, 190] on textarea "TeamViewer has implemented a change advisory board (CAB) for all relevant IT ch…" at bounding box center [513, 200] width 836 height 64
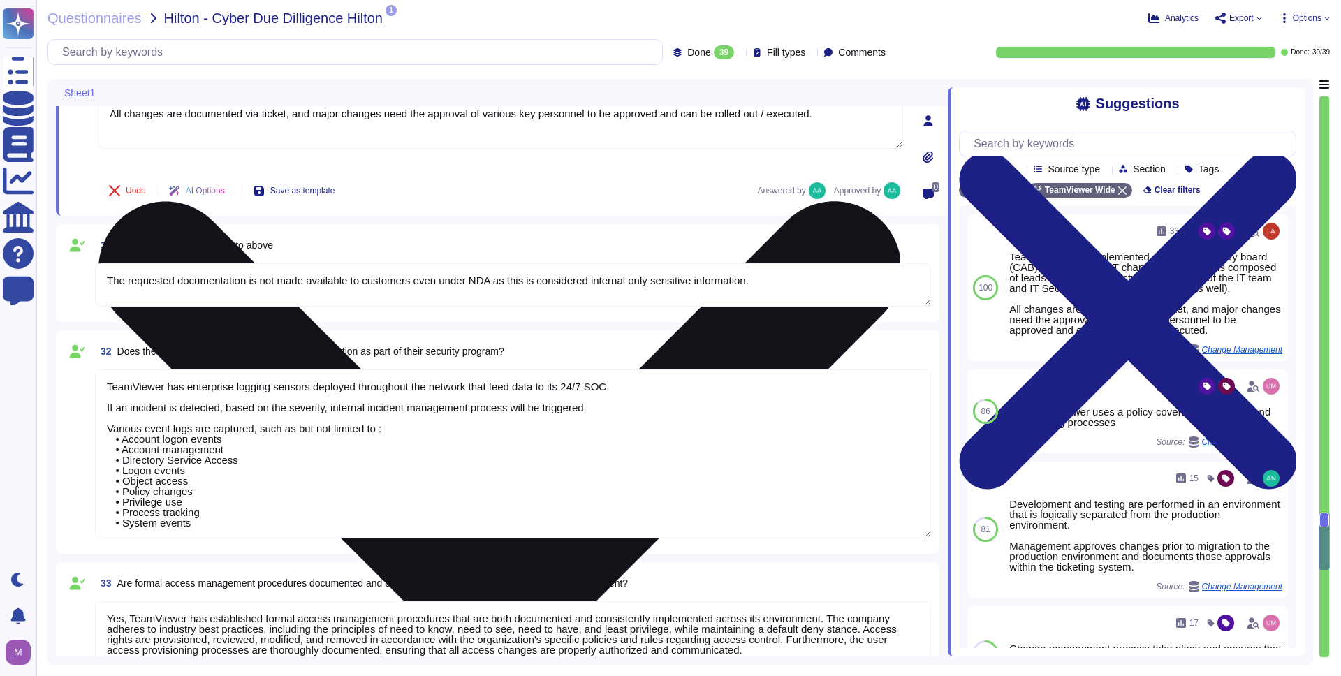
scroll to position [4803, 0]
type textarea "The account monitoring process is the responsibility of the customers. They can…"
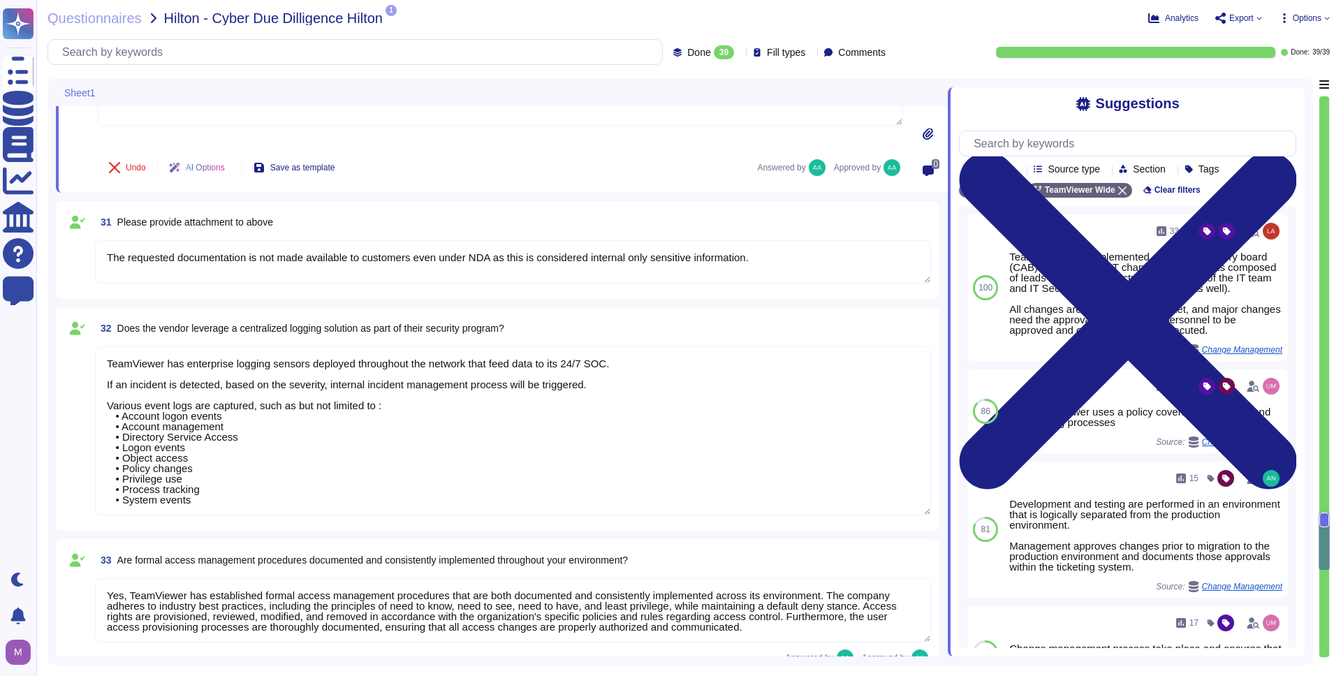
scroll to position [1, 0]
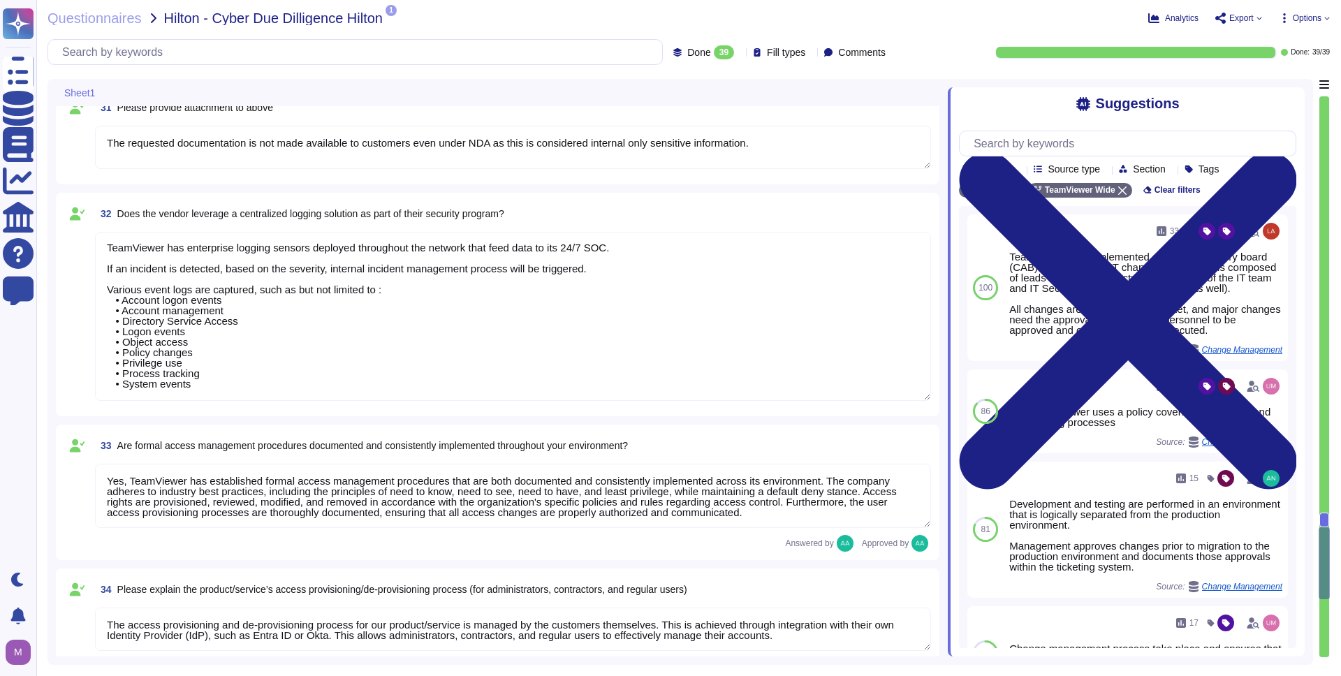
type textarea "Access to internally managed systems is mandatory through passwordless SSO mech…"
type textarea "To further strengthen TeamViewer's corporate security measures, TeamViewer has …"
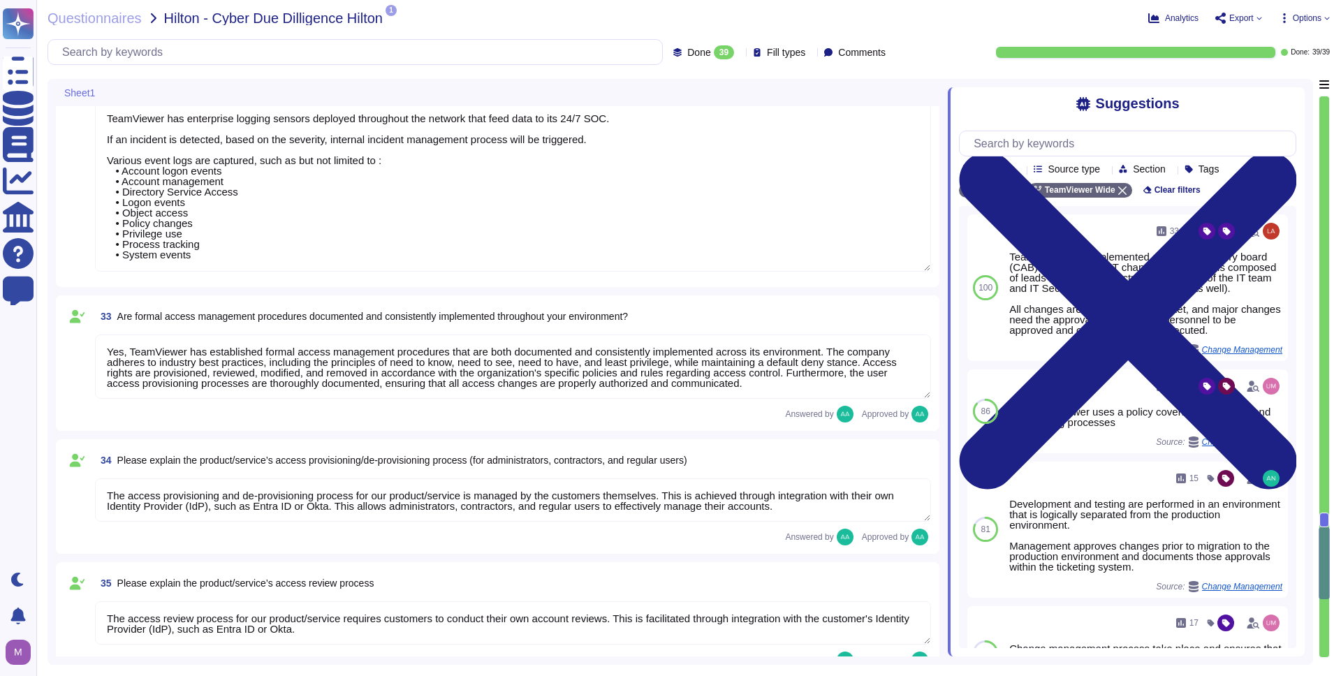
scroll to position [5076, 0]
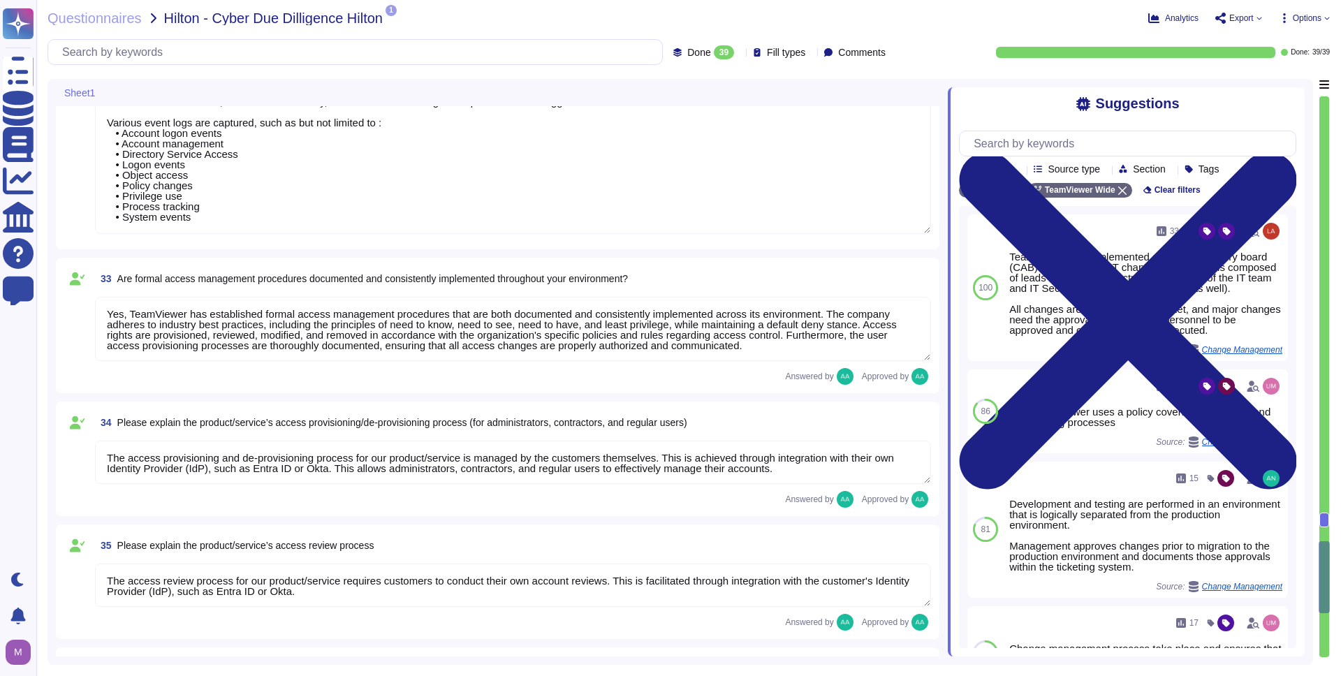
click at [183, 351] on textarea "Yes, TeamViewer has established formal access management procedures that are bo…" at bounding box center [513, 329] width 836 height 64
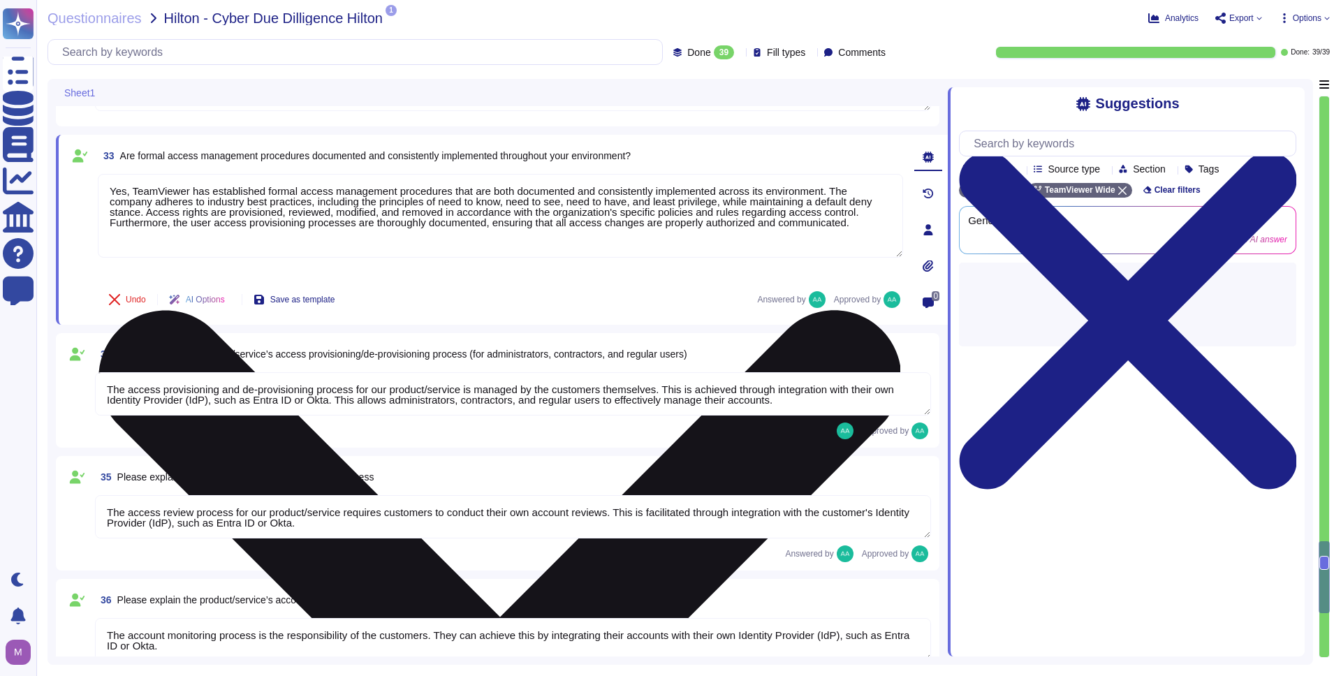
scroll to position [5199, 0]
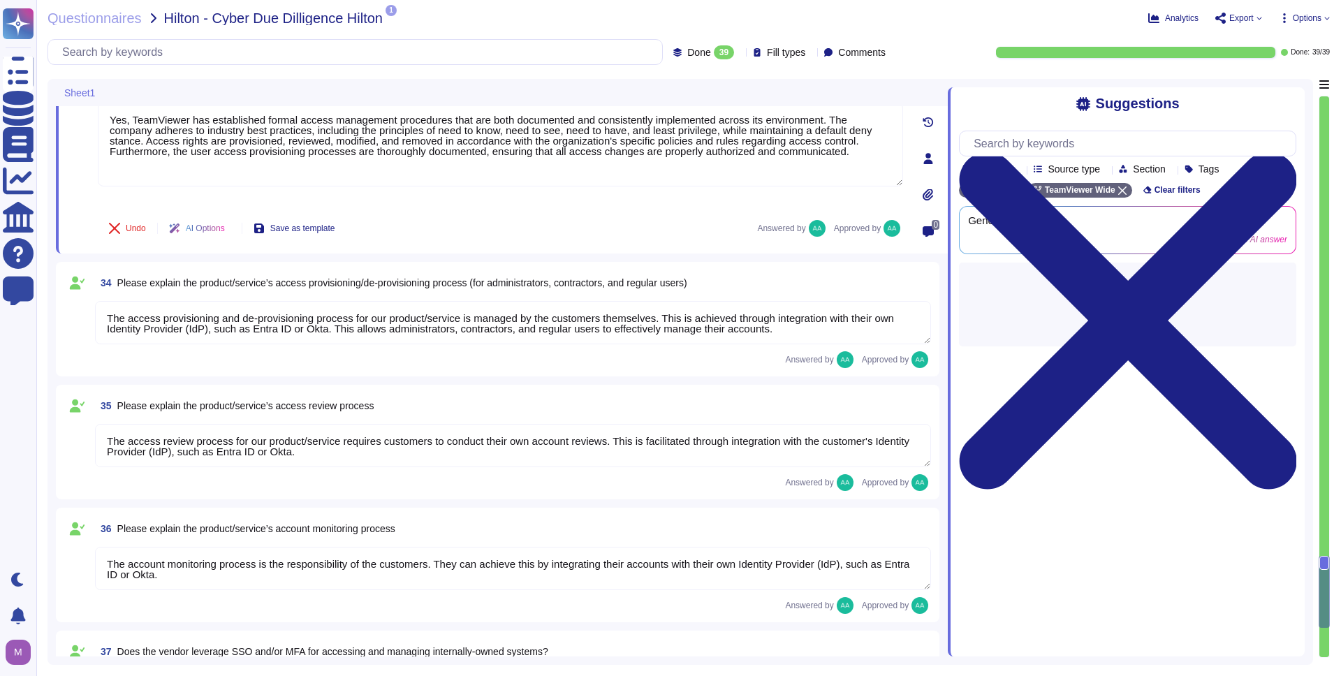
click at [217, 314] on textarea "The access provisioning and de-provisioning process for our product/service is …" at bounding box center [513, 322] width 836 height 43
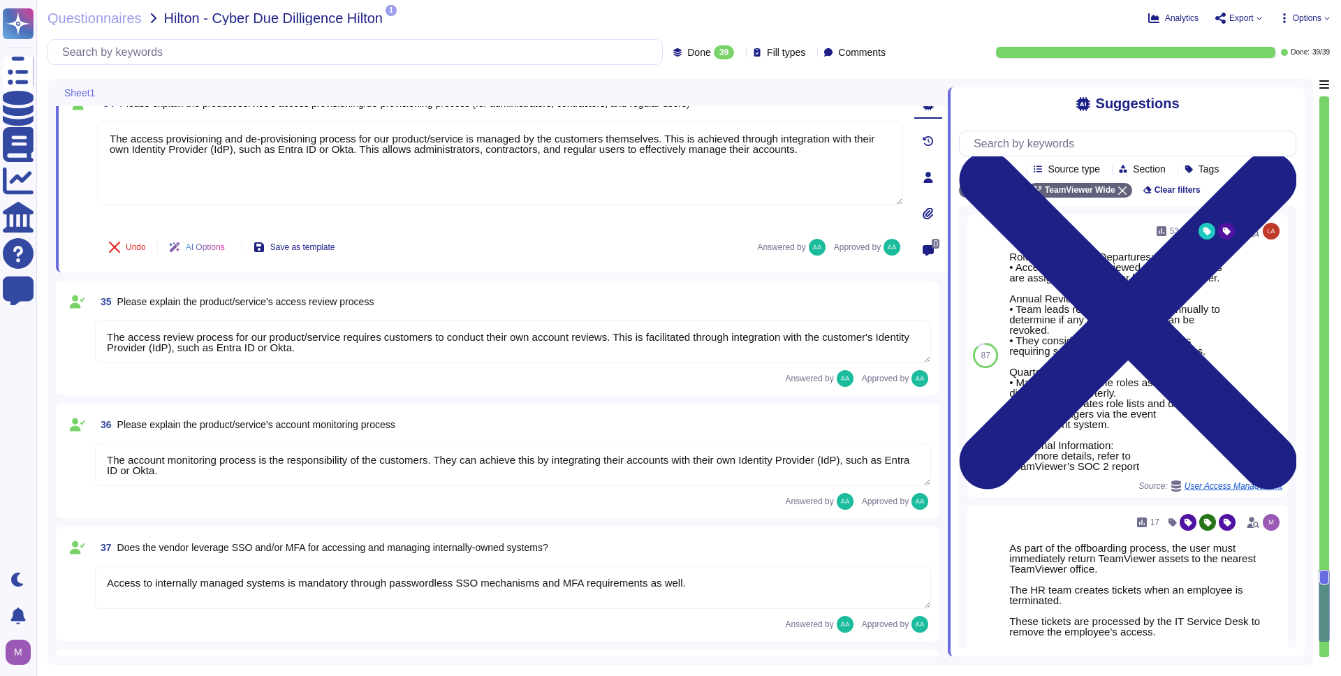
scroll to position [5332, 0]
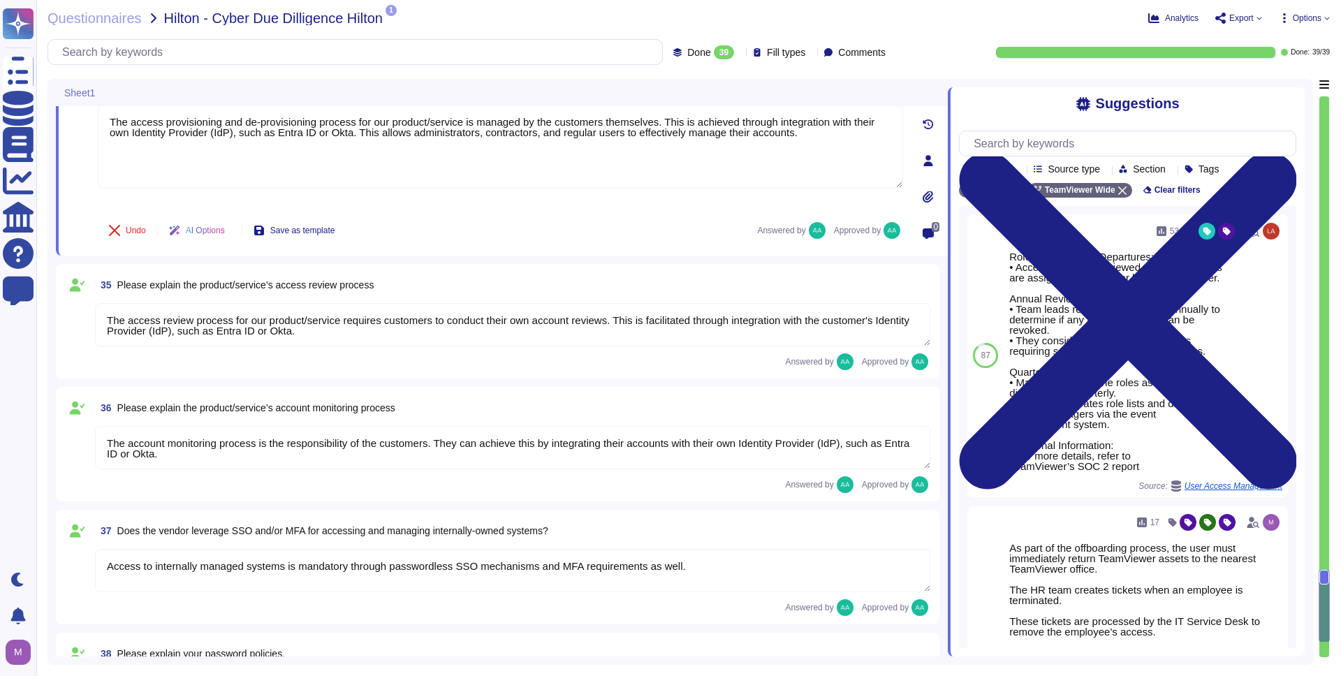
click at [175, 463] on textarea "The account monitoring process is the responsibility of the customers. They can…" at bounding box center [513, 447] width 836 height 43
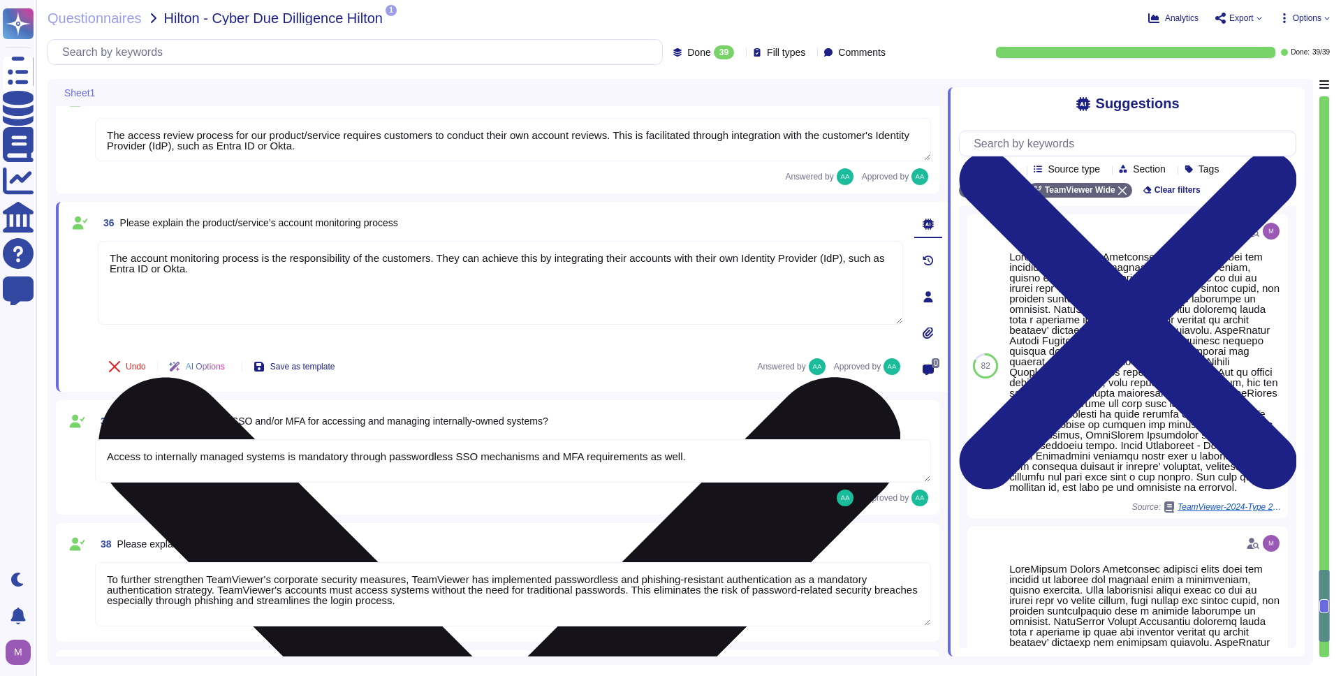
scroll to position [5525, 0]
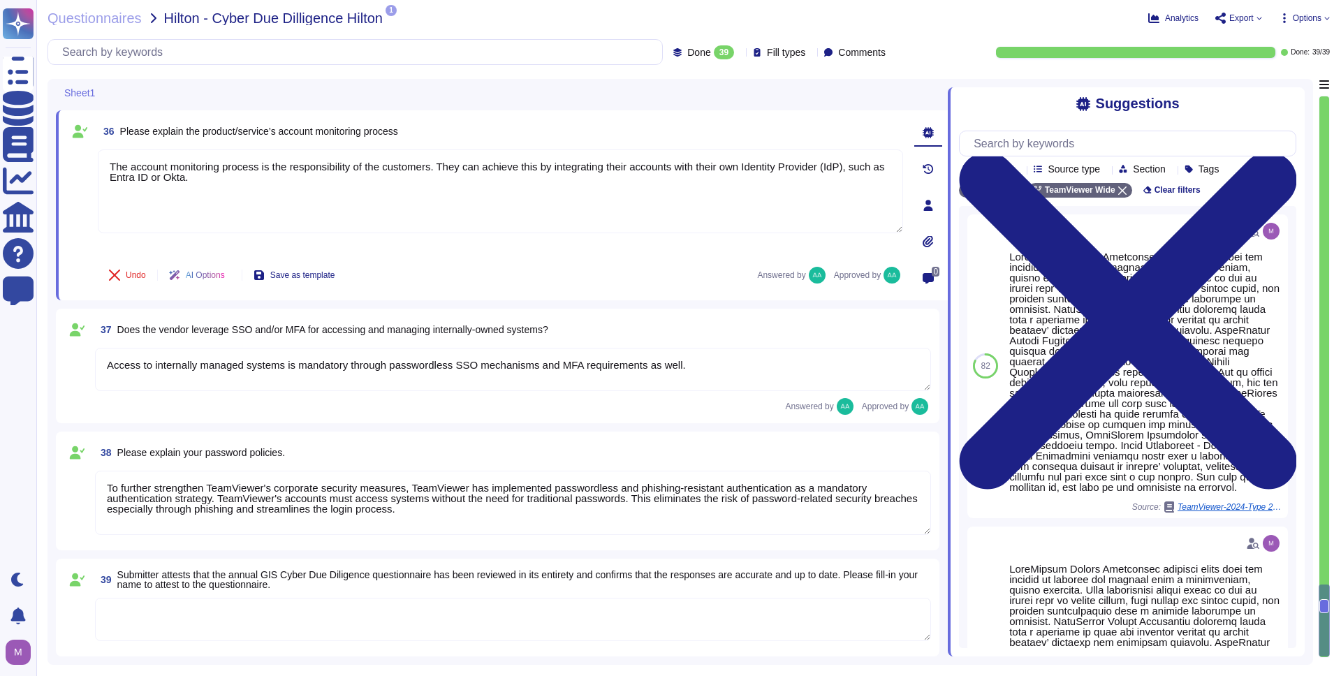
click at [228, 515] on textarea "To further strengthen TeamViewer's corporate security measures, TeamViewer has …" at bounding box center [513, 503] width 836 height 64
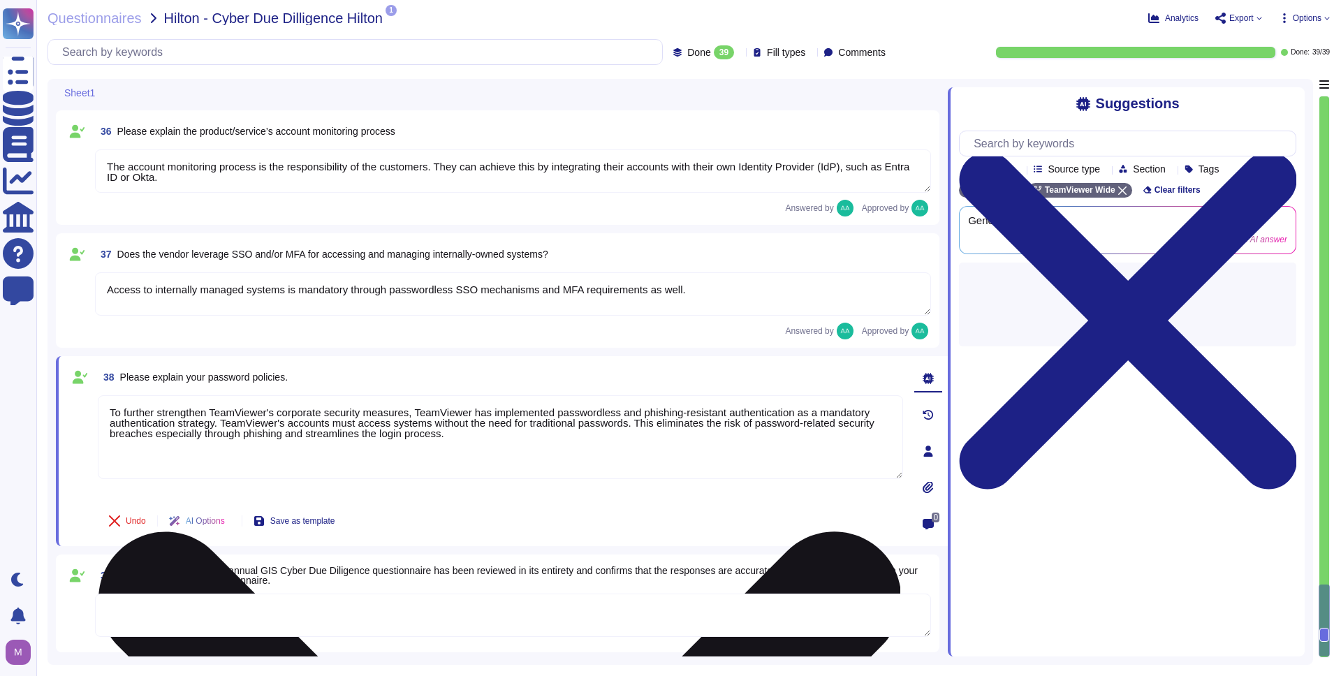
scroll to position [5521, 0]
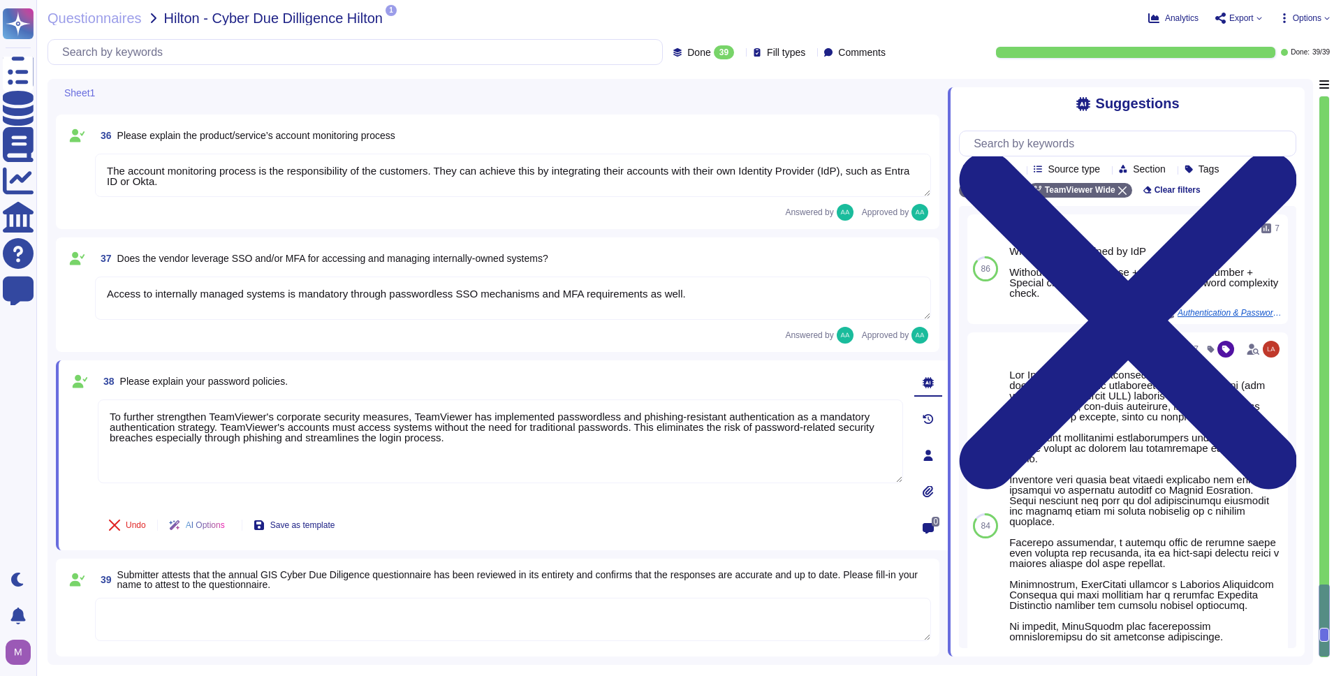
click at [351, 597] on div "39 Submitter attests that the annual GIS Cyber Due Diligence questionnaire has …" at bounding box center [497, 607] width 867 height 81
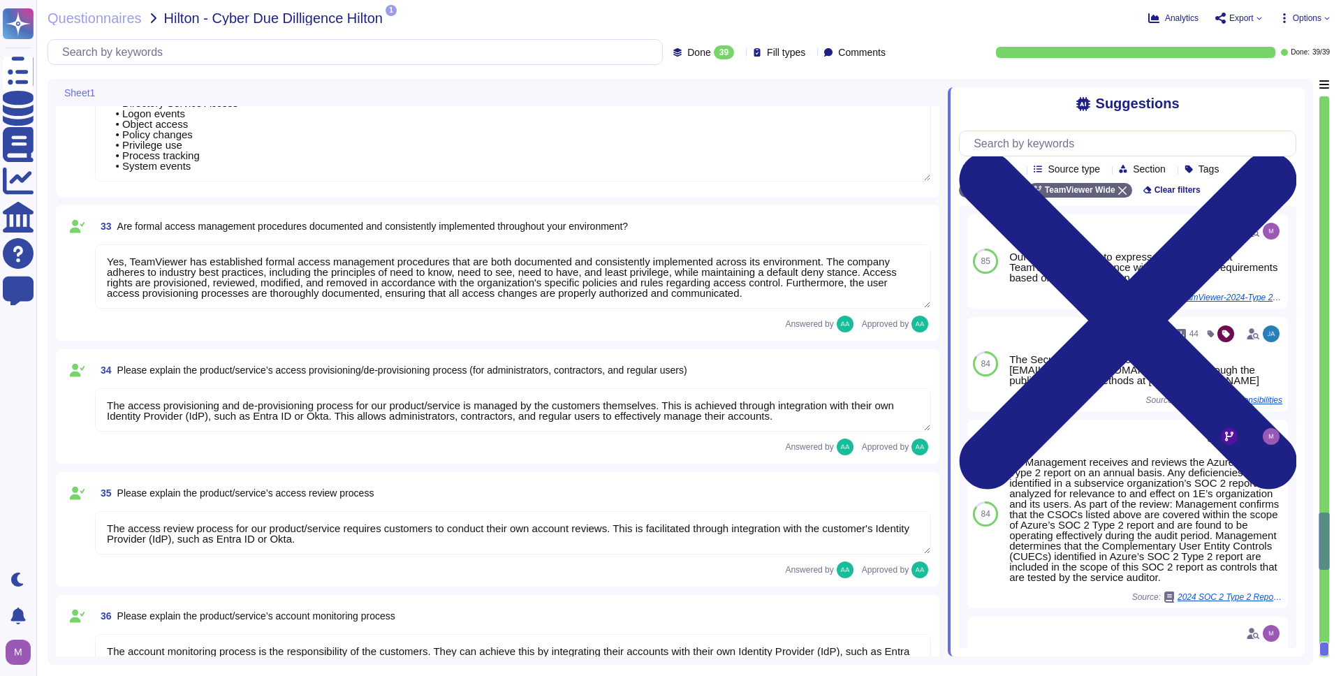
type textarea "Yes, TeamViewer employs an Intrusion Detection System (IDS) at both our datacen…"
type textarea "Yes there is a common baseline hardening and a "System Hardening Policy". It in…"
type textarea "TeamViewer has implemented a change advisory board (CAB) for all relevant IT ch…"
type textarea "The requested documentation is not made available to customers even under NDA a…"
type textarea "TeamViewer has enterprise logging sensors deployed throughout the network that …"
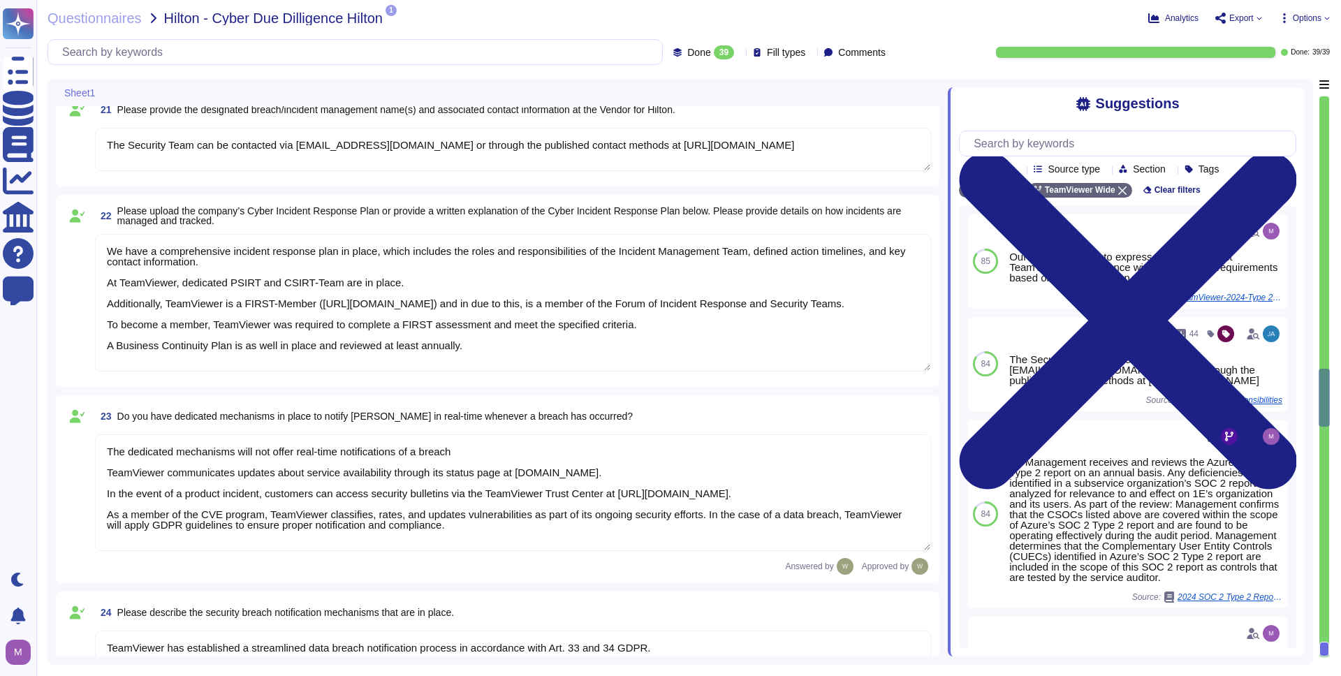
type textarea "LoreMipsum dolo sitamet CON adip. El sedd eiusmod, tem Incididu ut lab Etdo Mag…"
type textarea "TeamViewer collects 30k-500k data records."
type textarea "Upon termination of Hilton's agreement, all data will be deleted [DATE] (or ear…"
type textarea "Data Encryption Methods **Encryption in Transit** All data transmitted to and f…"
type textarea "The Security Team can be contacted via [EMAIL_ADDRESS][DOMAIN_NAME] or through …"
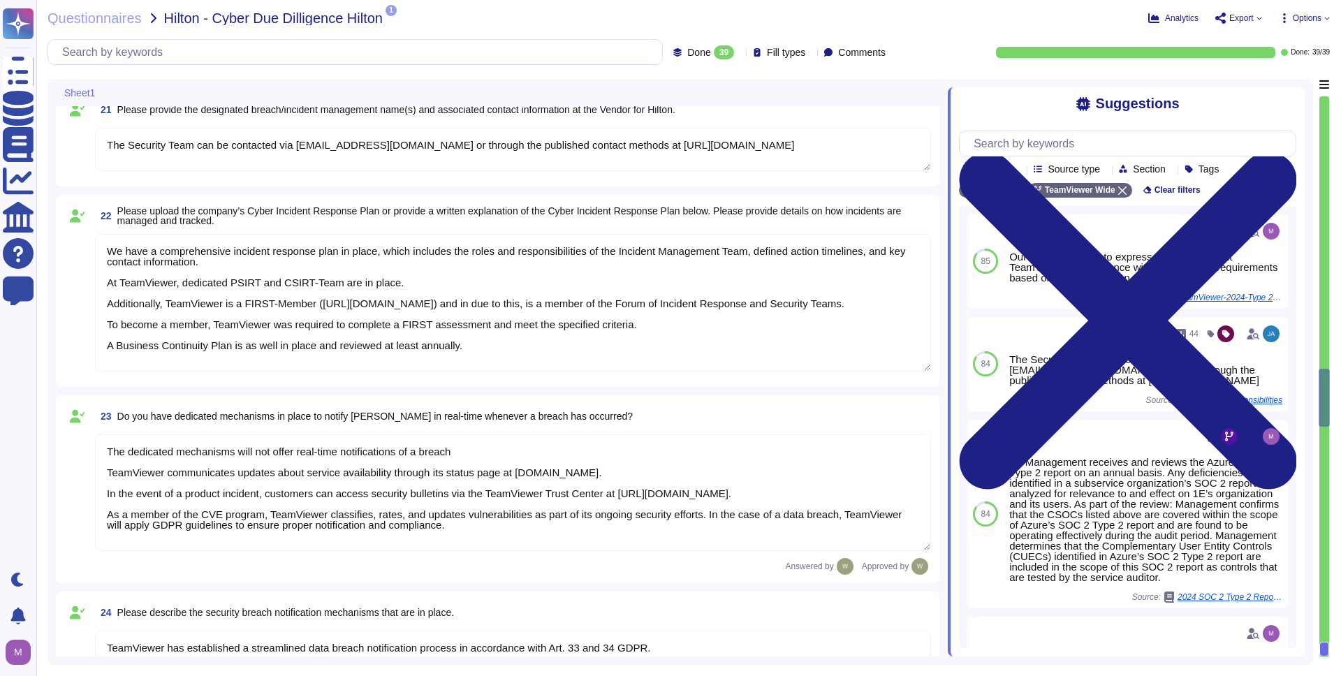
type textarea "We have a comprehensive incident response plan in place, which includes the rol…"
type textarea "The dedicated mechanisms will not offer real-time notifications of a breach Tea…"
type textarea "TeamViewer has established a streamlined data breach notification process in ac…"
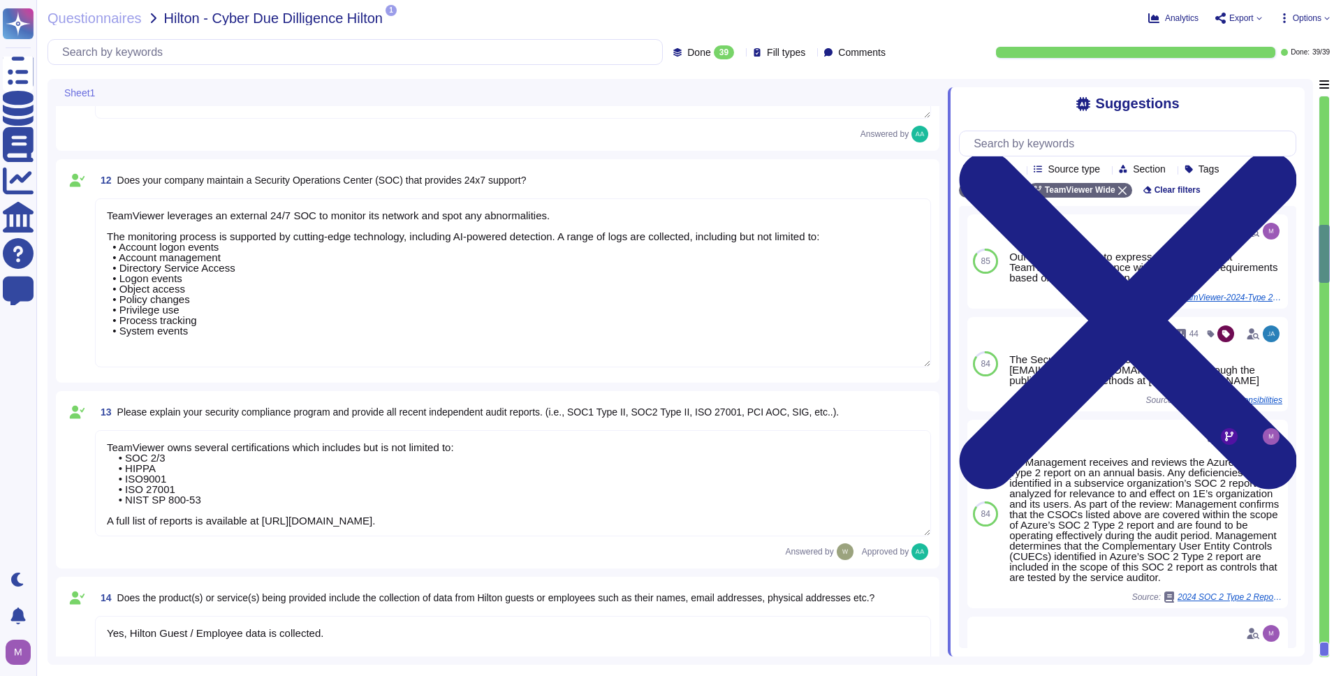
type textarea "TeamViewer Information Security Policy sets out TeamViewer’s high-level require…"
type textarea "TeamViewer follows an established S-SDLC policy based on the SAMM model as well…"
type textarea "The risk assessment procedure defines the responsibility, methodologies and pro…"
type textarea "TeamViewer leverages an external 24/7 SOC to monitor its network and spot any a…"
type textarea "TeamViewer owns several certifications which includes but is not limited to: • …"
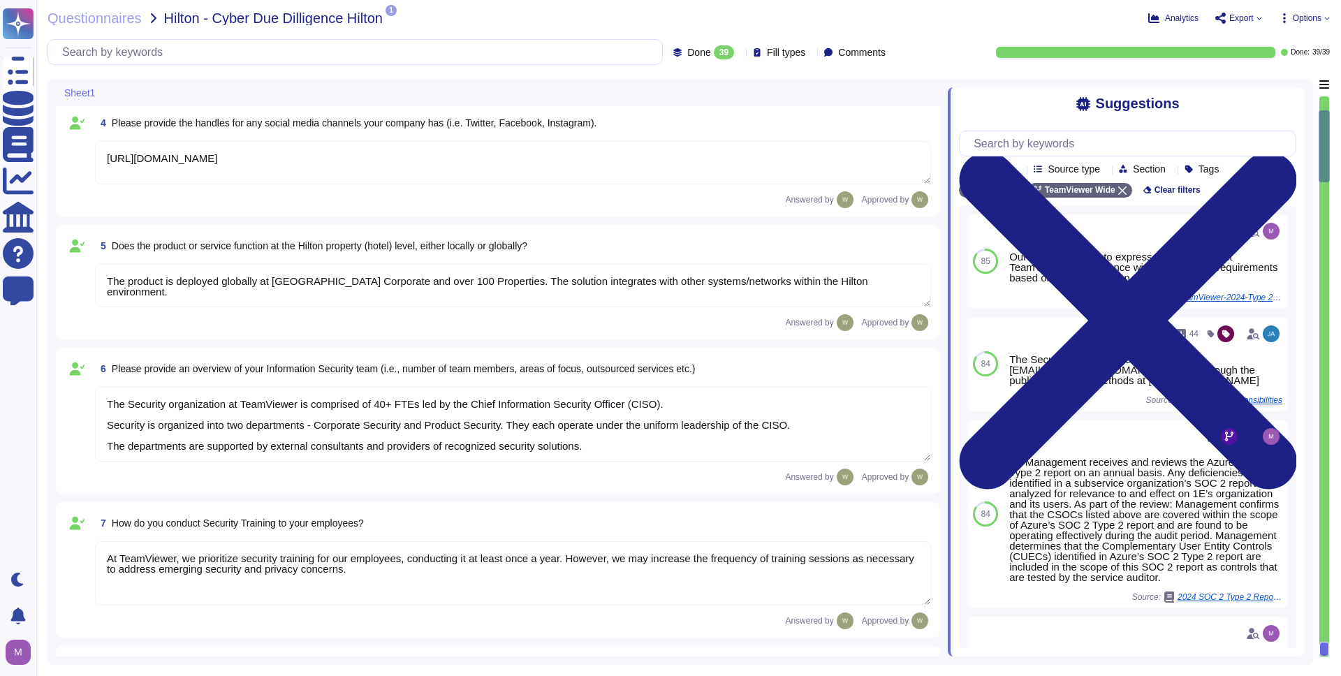
scroll to position [167, 0]
type textarea "As a global technology company, TeamViewer offers a cloud-based platform to con…"
type textarea "[URL][DOMAIN_NAME]"
type textarea "The product is deployed globally at [GEOGRAPHIC_DATA] Corporate and over 100 Pr…"
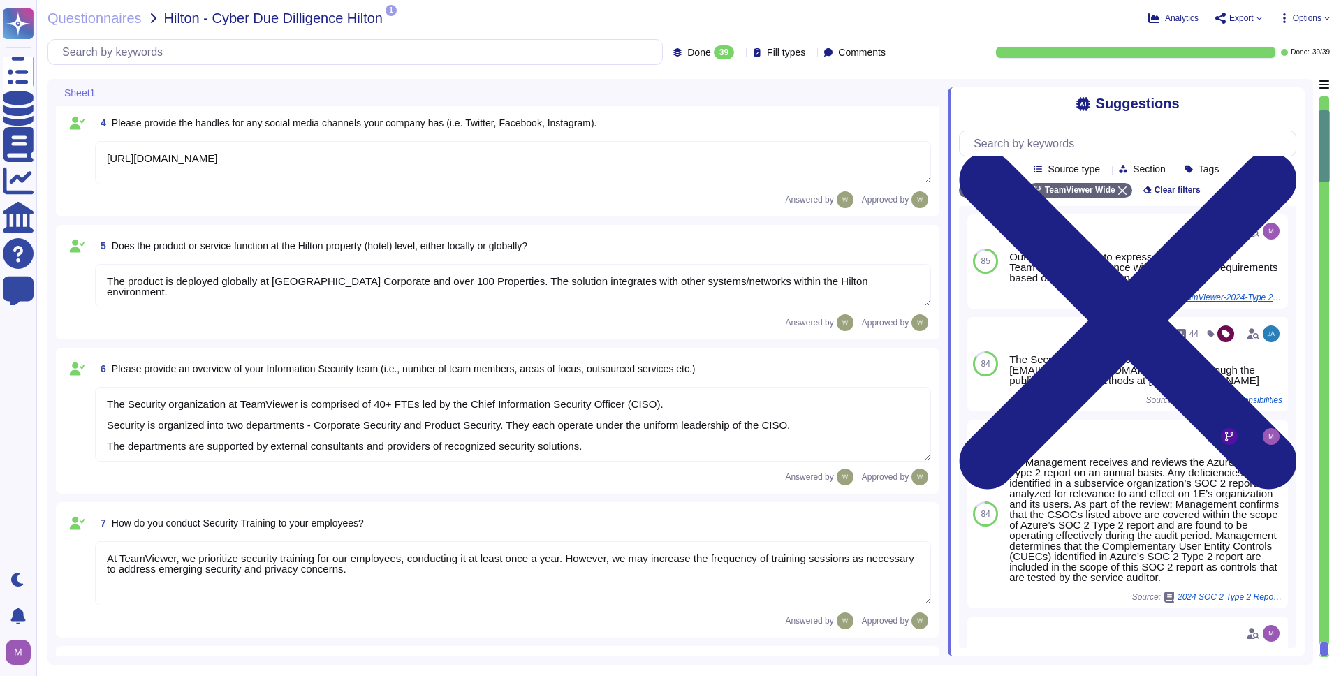
type textarea "The Security organization at TeamViewer is comprised of 40+ FTEs led by the Chi…"
type textarea "At TeamViewer, we prioritize security training for our employees, conducting it…"
type textarea "New employees are trained for an average of two months as part of TeamViewer's …"
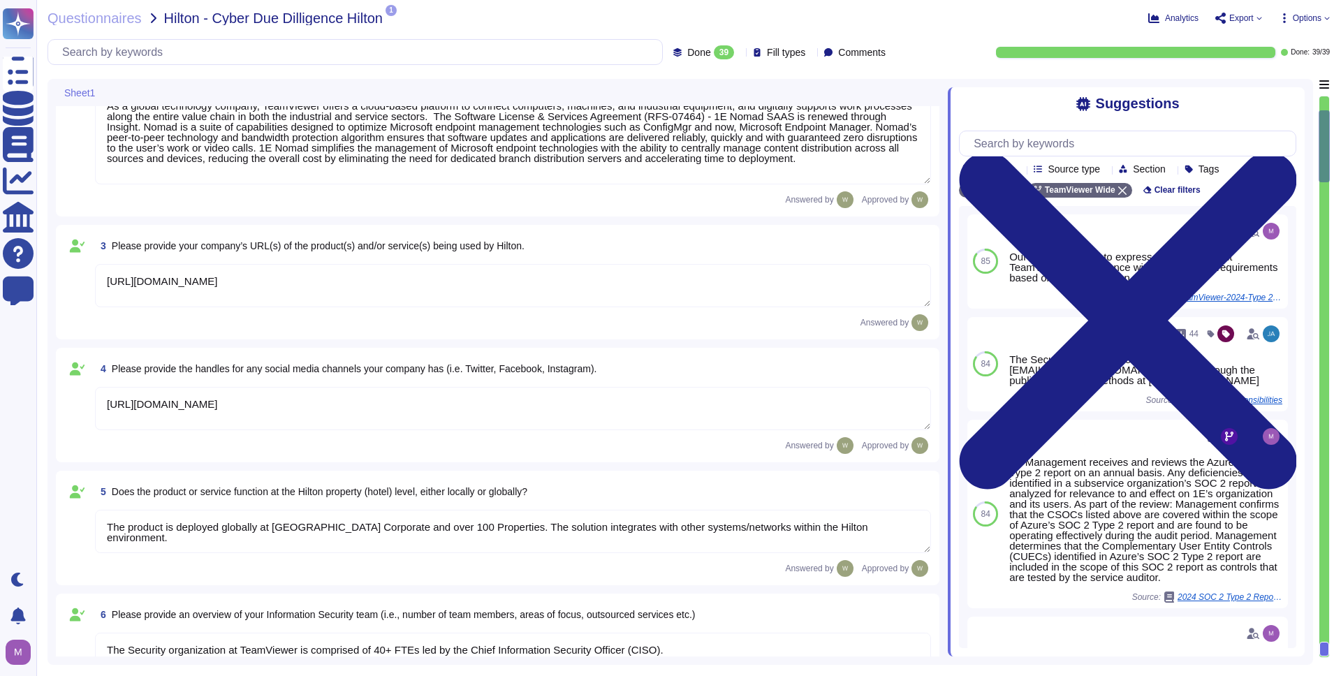
scroll to position [0, 0]
